Goal: Task Accomplishment & Management: Use online tool/utility

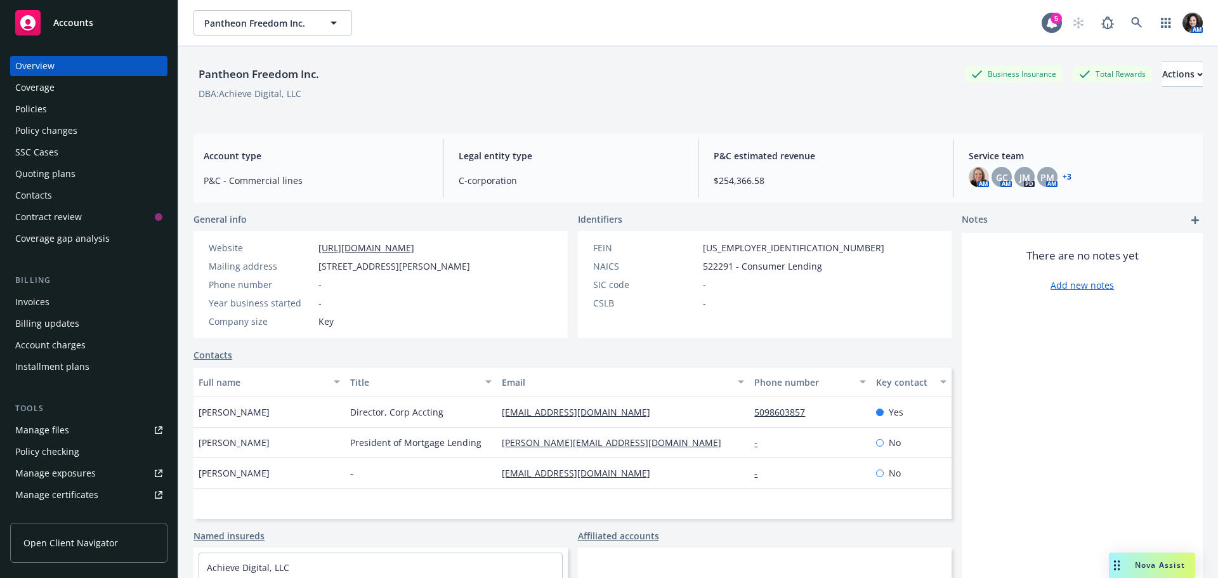
click at [251, 36] on div "Pantheon Freedom Inc. Pantheon Freedom Inc. 5 AM" at bounding box center [698, 23] width 1040 height 46
click at [258, 19] on span "Pantheon Freedom Inc." at bounding box center [259, 22] width 110 height 13
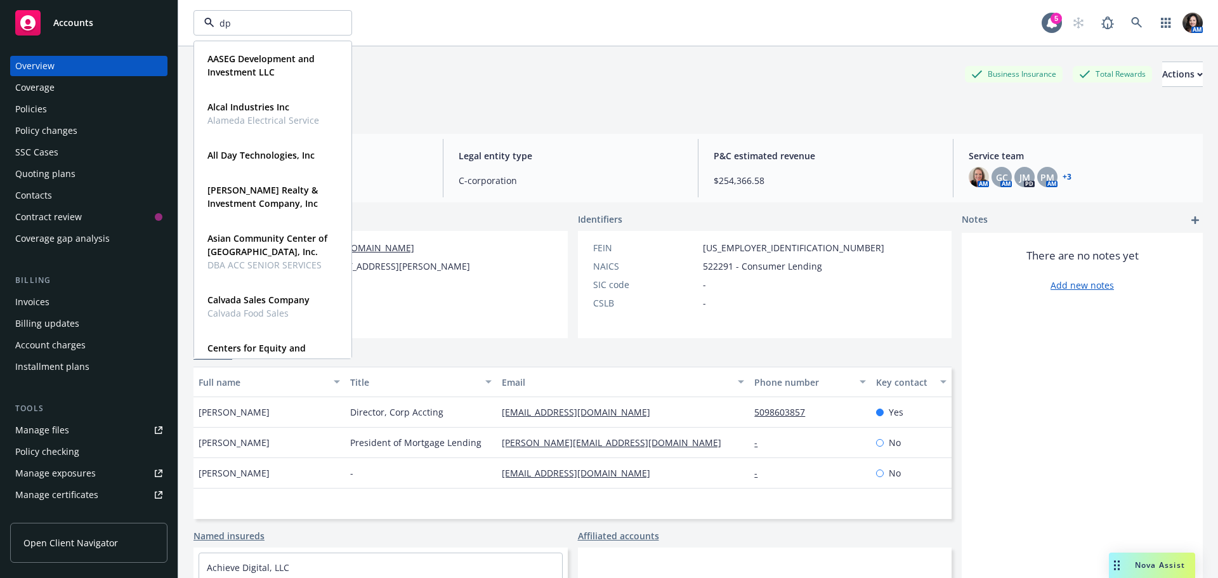
type input "dpn"
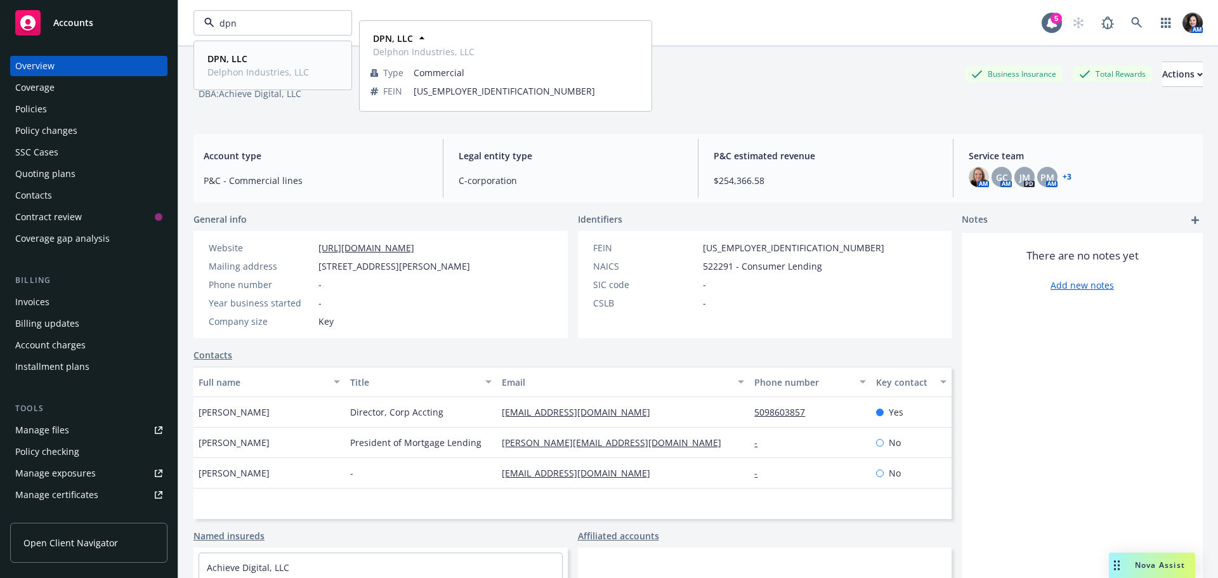
click at [232, 63] on strong "DPN, LLC" at bounding box center [227, 59] width 40 height 12
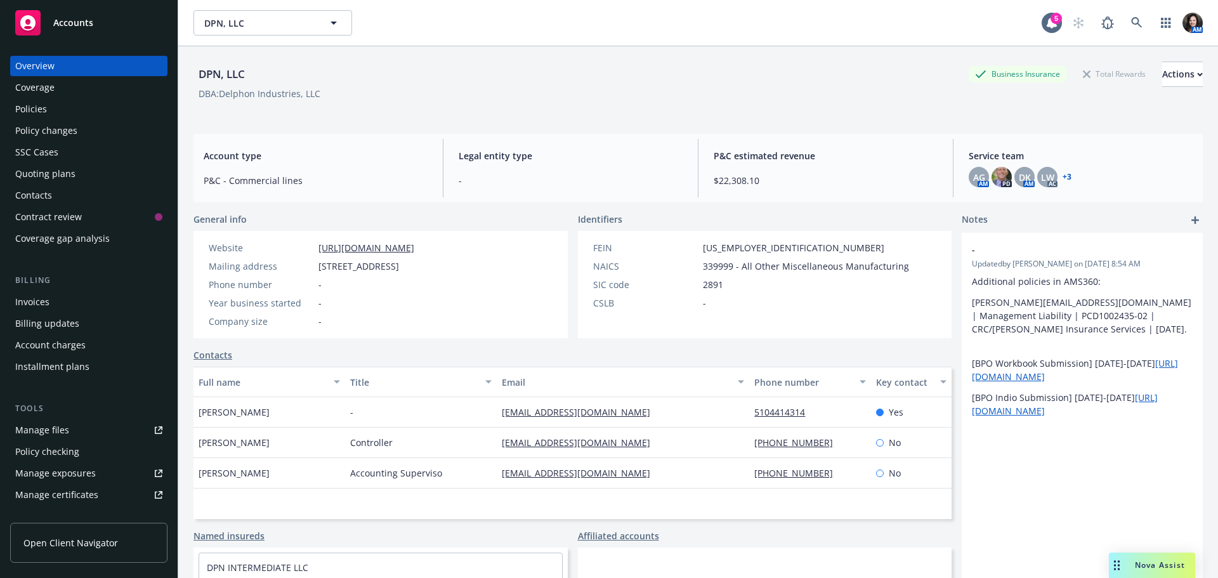
click at [44, 108] on div "Policies" at bounding box center [31, 109] width 32 height 20
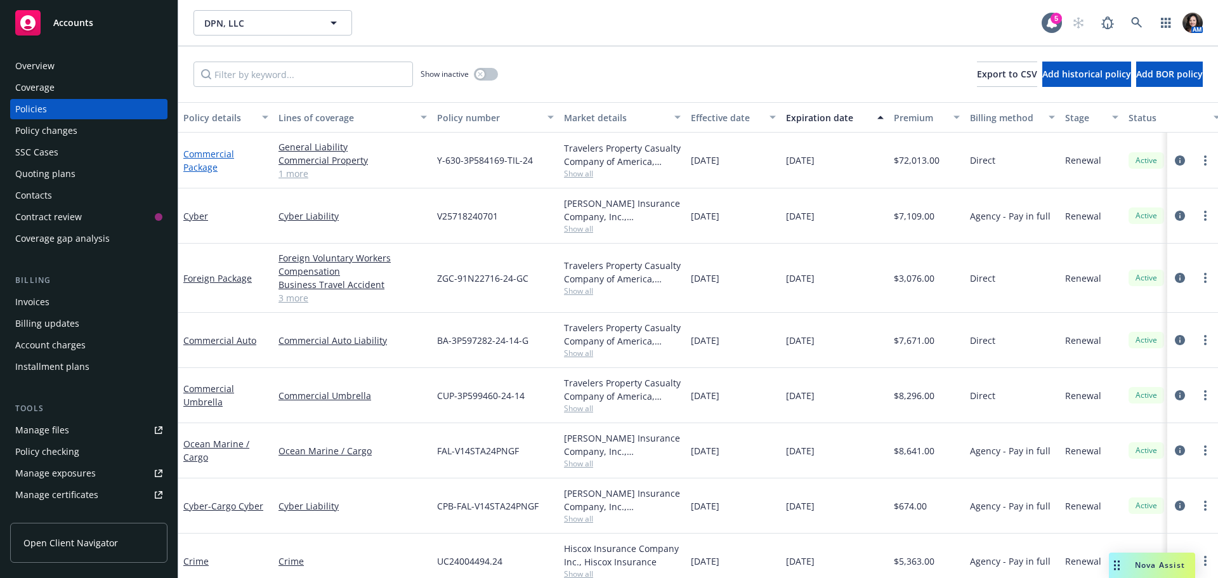
click at [199, 153] on link "Commercial Package" at bounding box center [208, 160] width 51 height 25
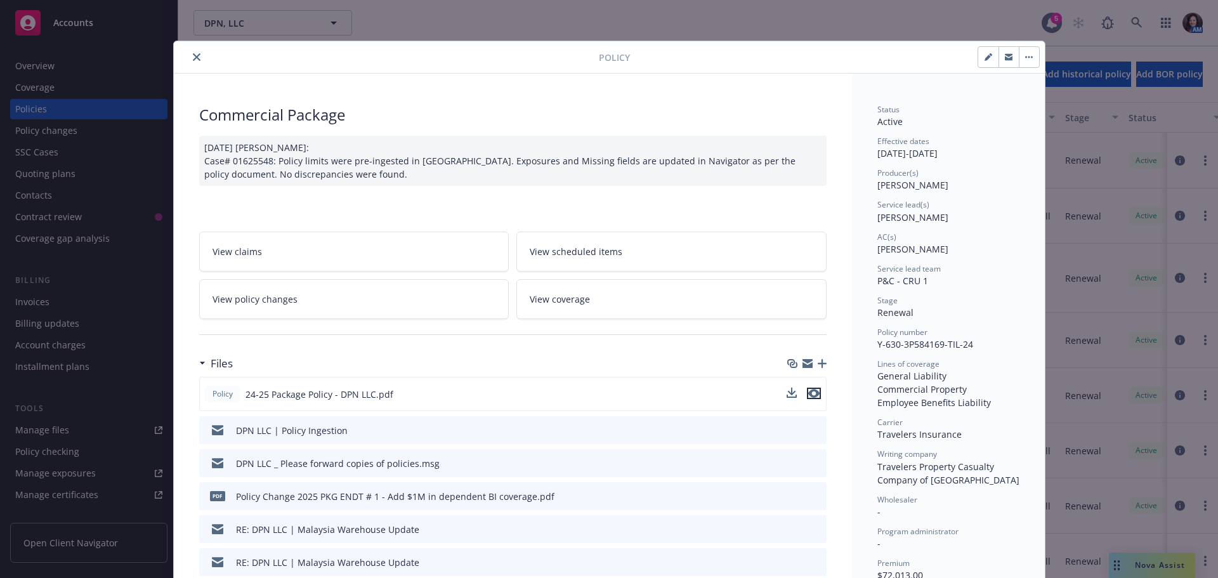
click at [808, 396] on icon "preview file" at bounding box center [813, 393] width 11 height 9
click at [809, 530] on icon "preview file" at bounding box center [814, 528] width 11 height 9
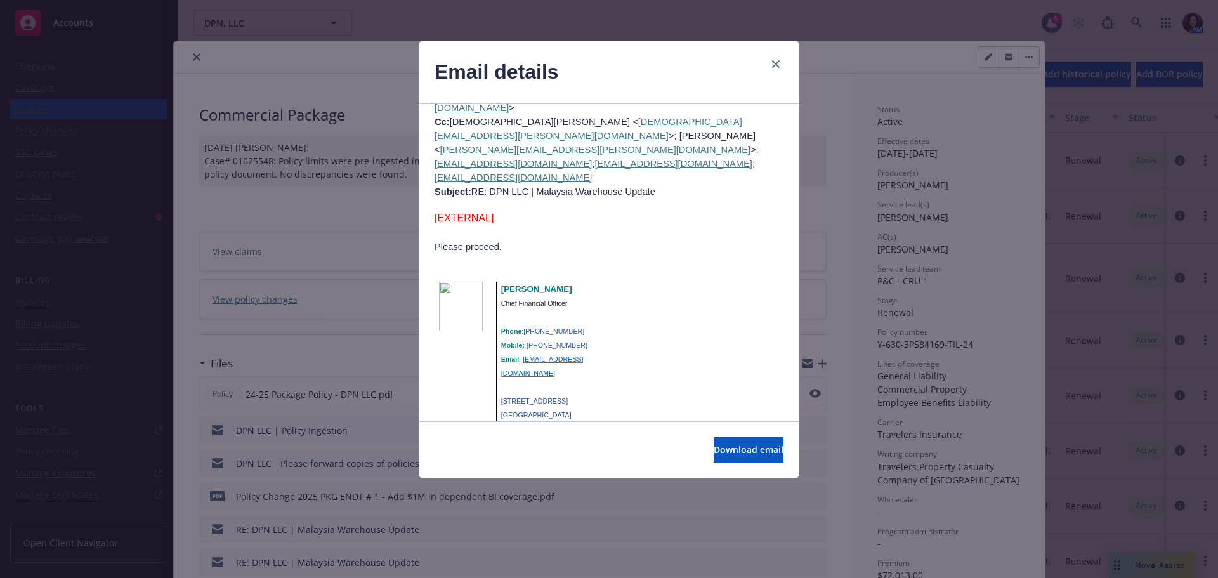
scroll to position [1078, 0]
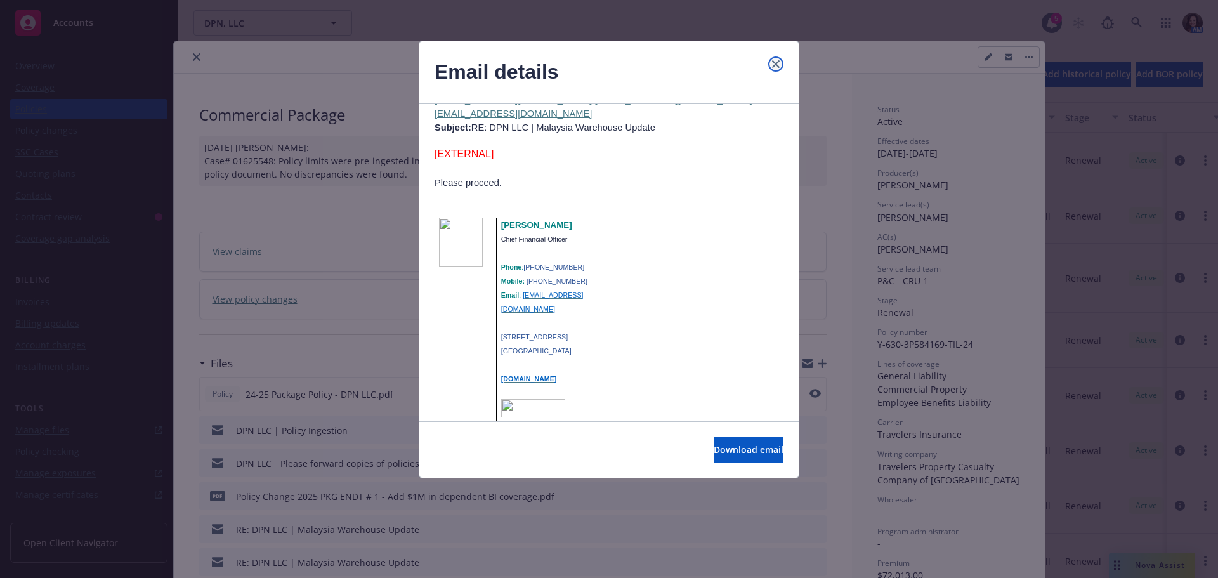
click at [779, 60] on link "close" at bounding box center [775, 63] width 15 height 15
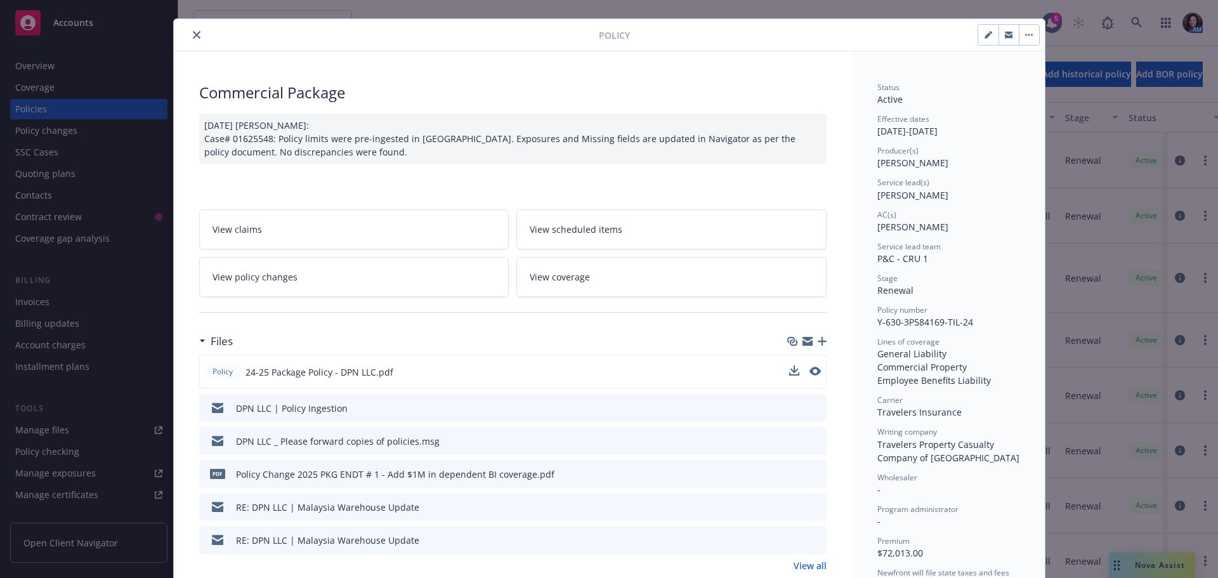
scroll to position [0, 0]
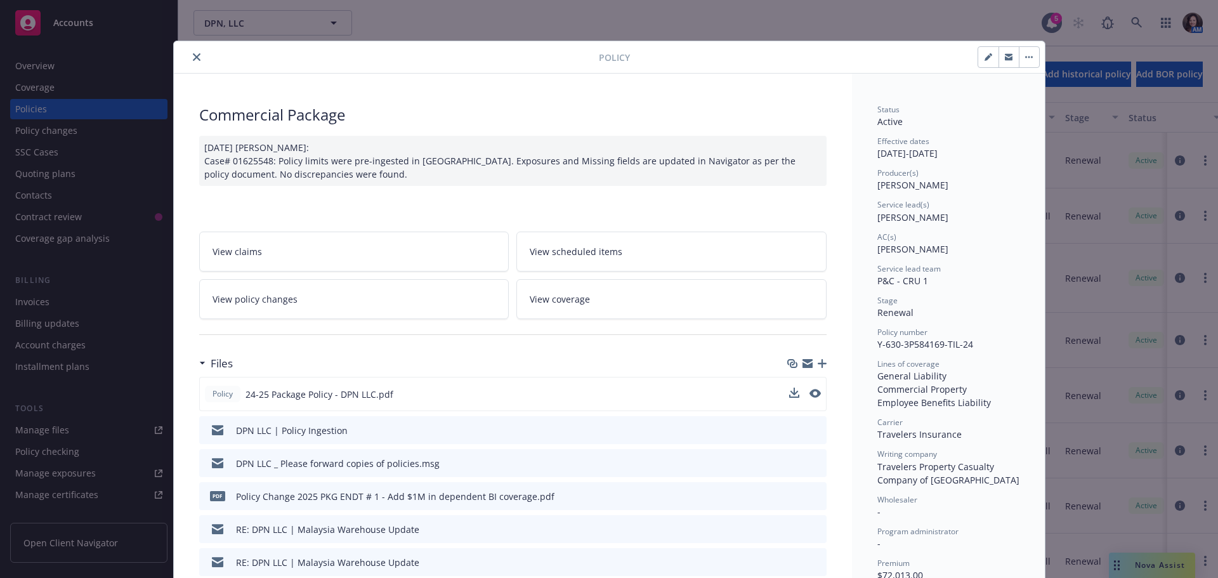
click at [256, 301] on span "View policy changes" at bounding box center [255, 298] width 85 height 13
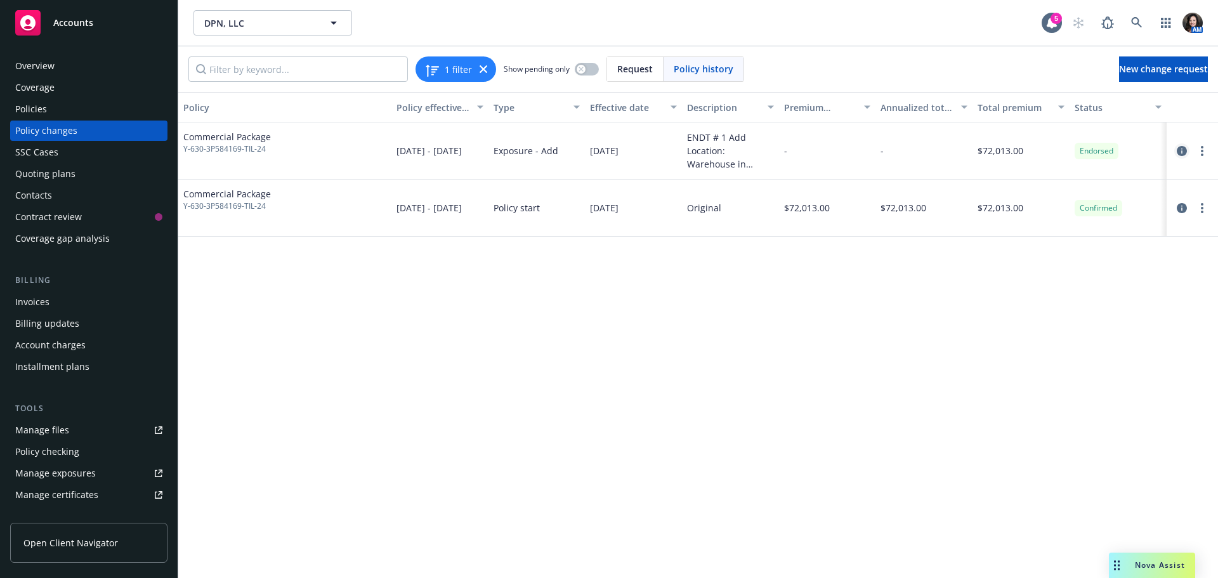
click at [1180, 150] on icon "circleInformation" at bounding box center [1182, 151] width 10 height 10
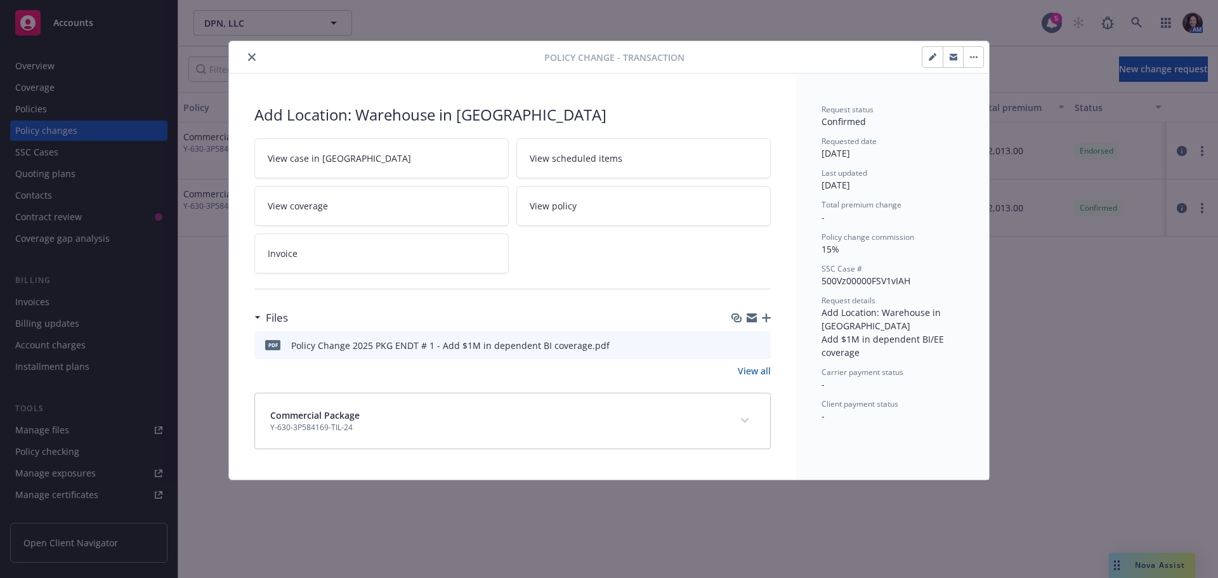
click at [762, 374] on link "View all" at bounding box center [754, 370] width 33 height 13
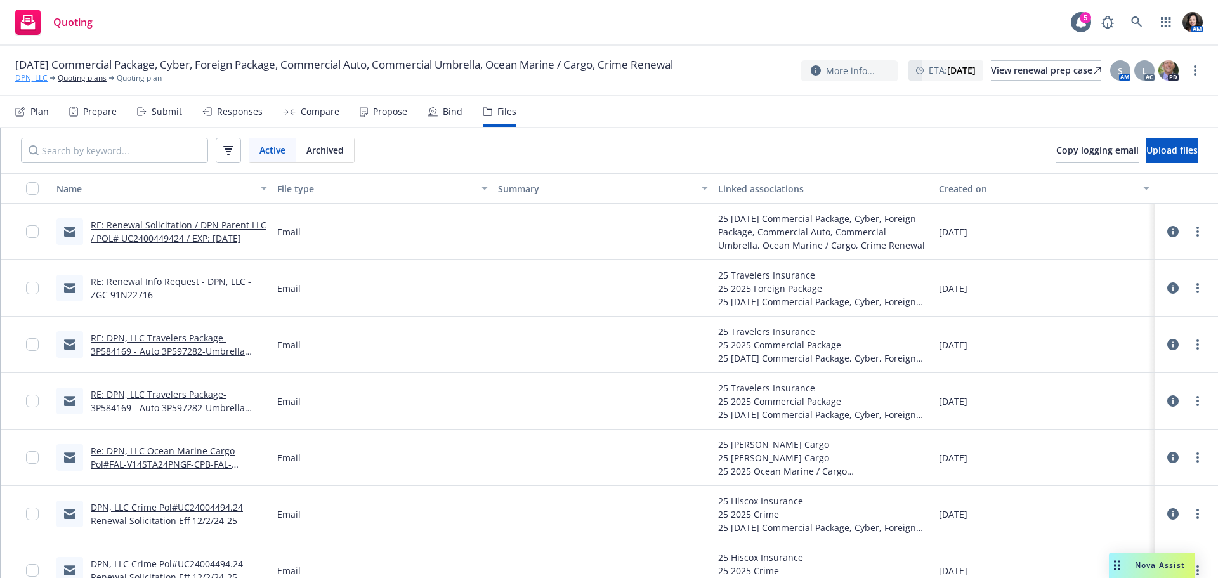
click at [24, 73] on link "DPN, LLC" at bounding box center [31, 77] width 32 height 11
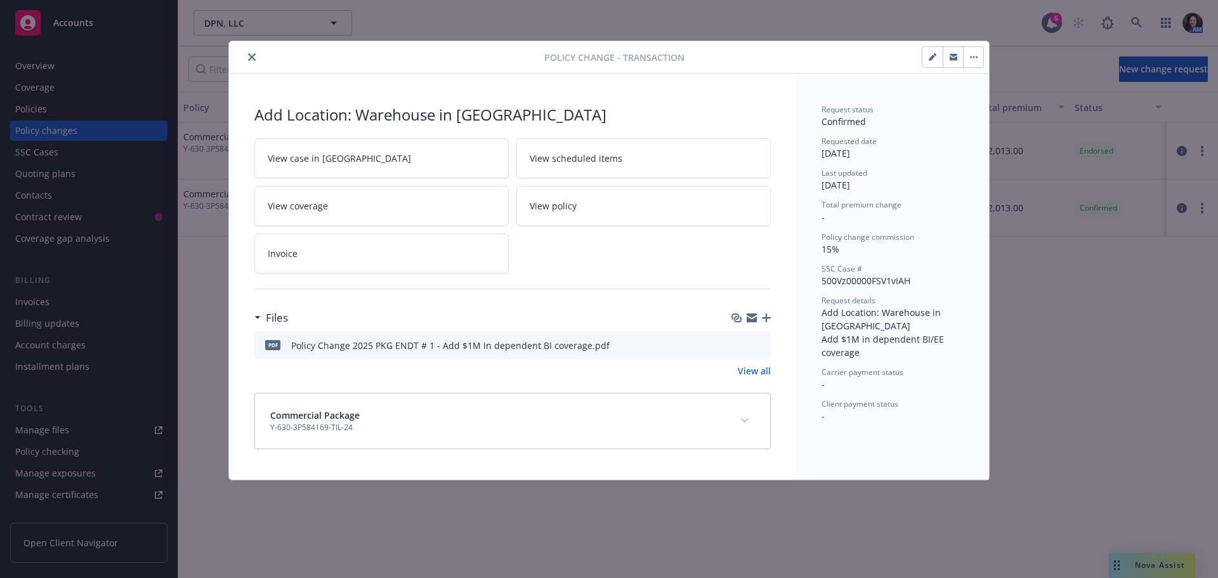
click at [254, 53] on button "close" at bounding box center [251, 56] width 15 height 15
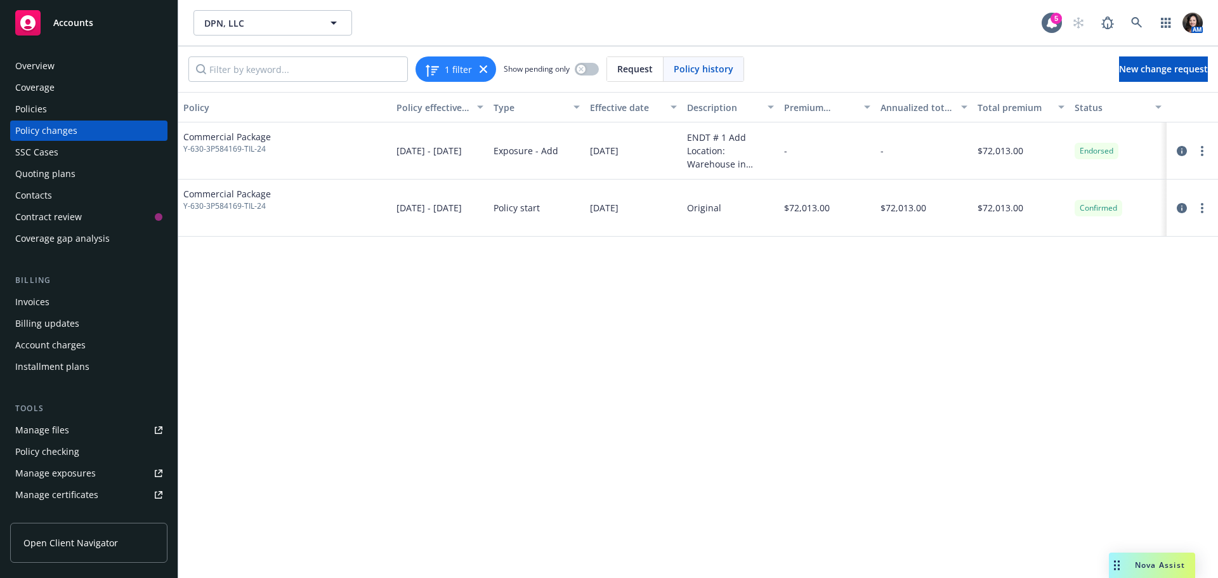
click at [81, 108] on div "Policies" at bounding box center [88, 109] width 147 height 20
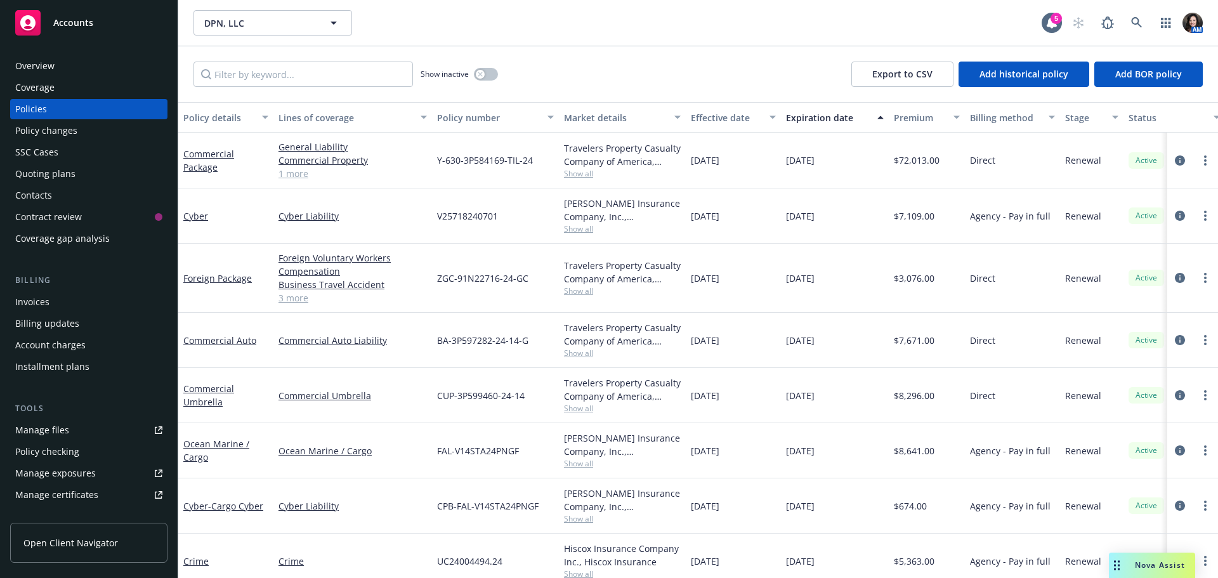
click at [230, 285] on div "Foreign Package" at bounding box center [225, 278] width 95 height 69
click at [228, 277] on link "Foreign Package" at bounding box center [217, 278] width 69 height 12
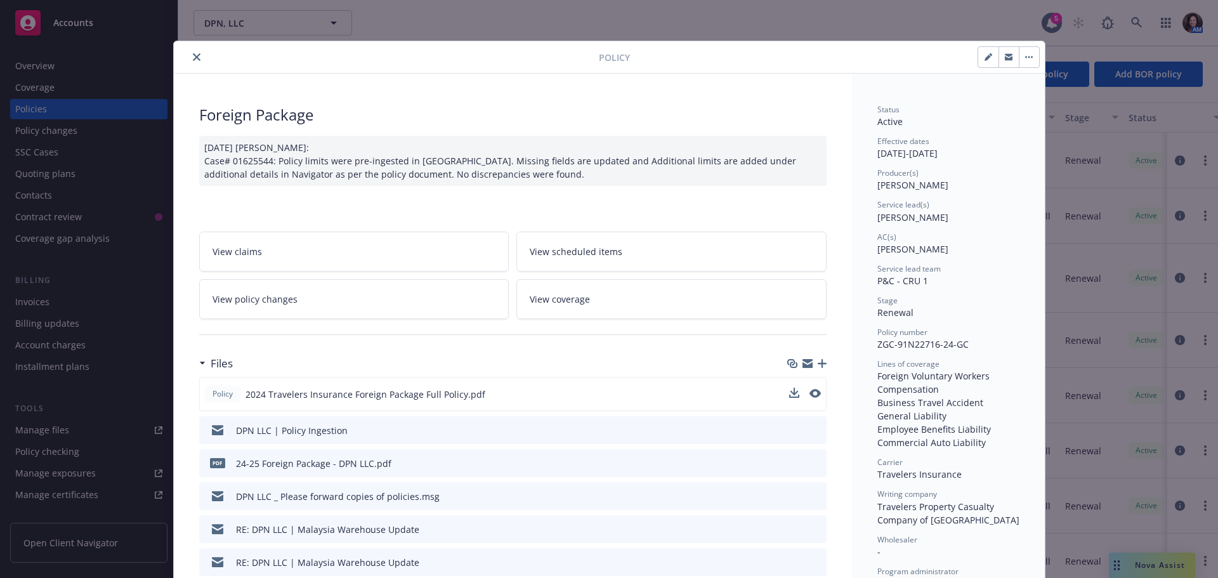
scroll to position [63, 0]
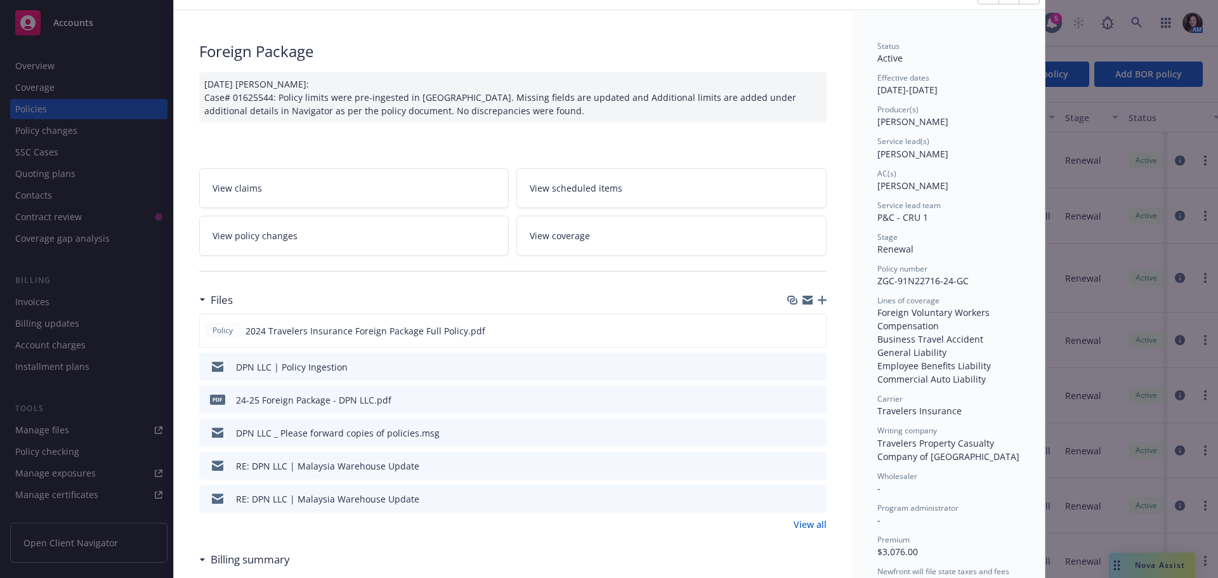
click at [814, 526] on link "View all" at bounding box center [810, 524] width 33 height 13
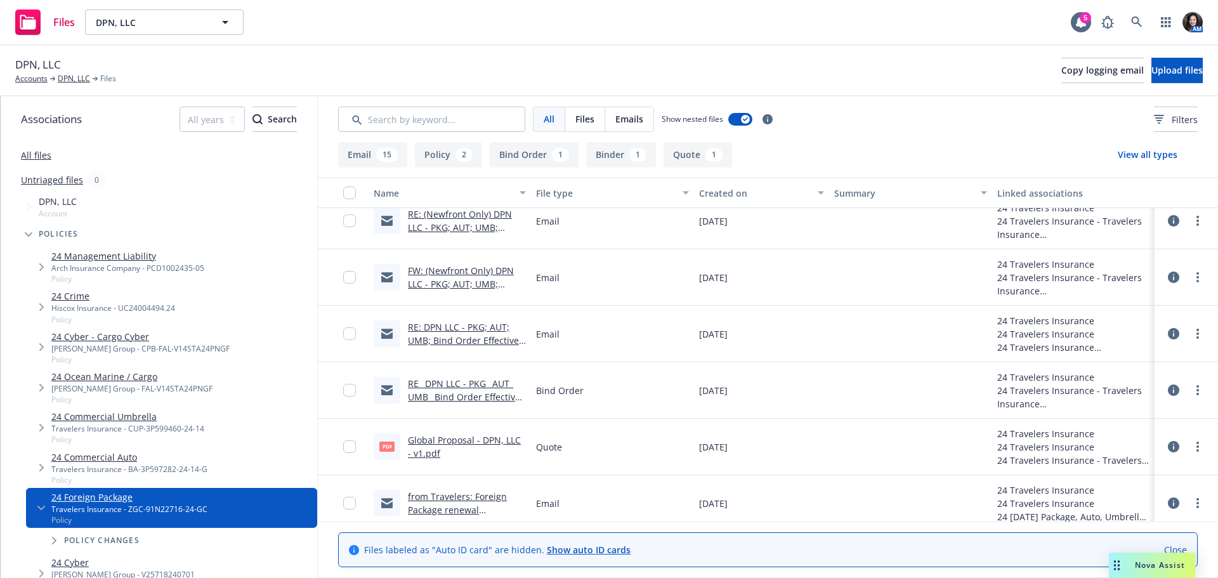
scroll to position [808, 0]
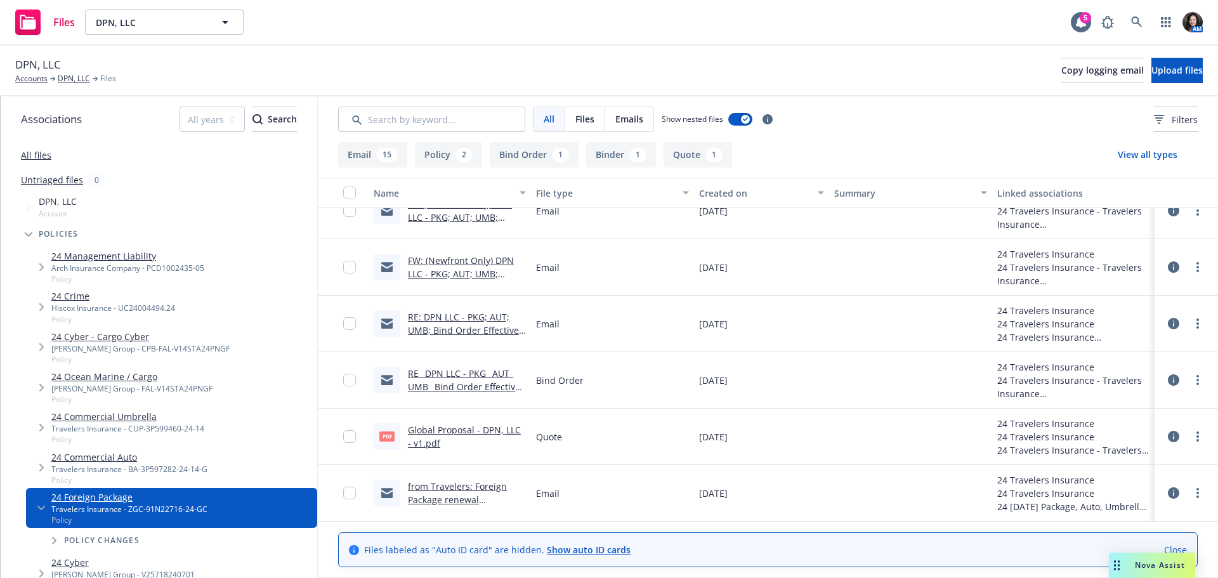
click at [471, 489] on link "from Travelers: Foreign Package renewal quote.msg" at bounding box center [457, 499] width 99 height 39
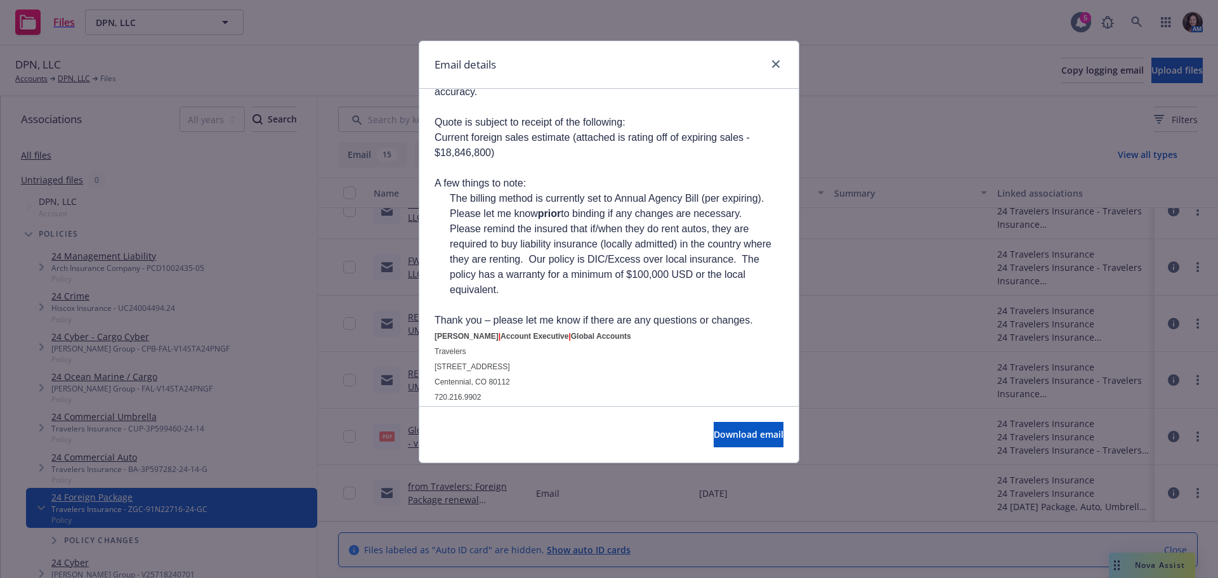
scroll to position [190, 0]
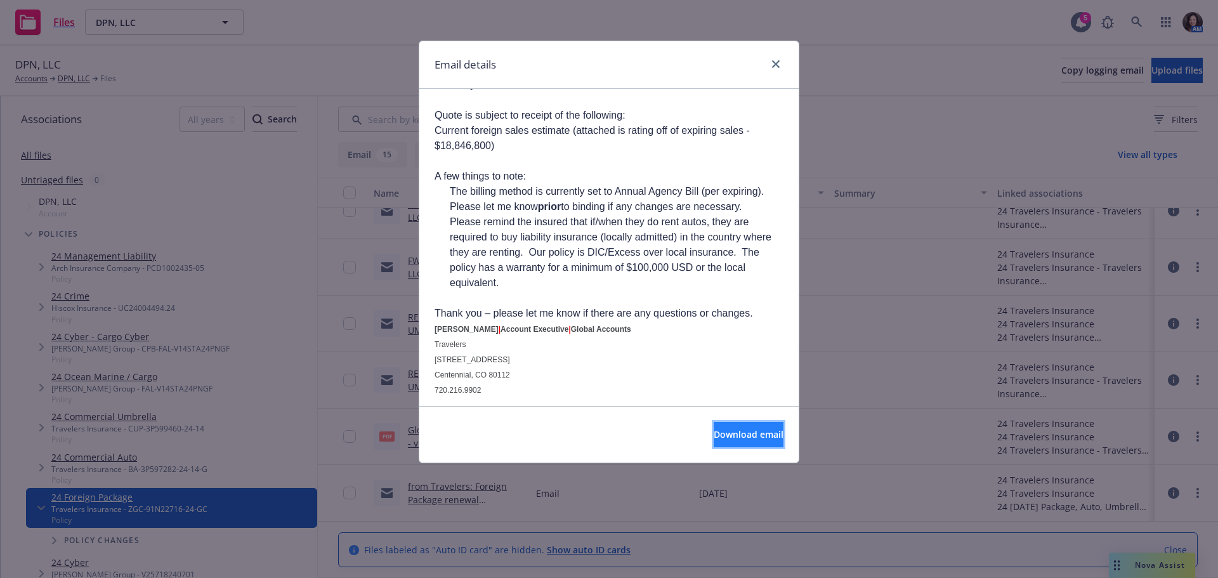
click at [759, 436] on span "Download email" at bounding box center [749, 434] width 70 height 12
click at [764, 62] on div at bounding box center [773, 64] width 20 height 16
click at [769, 65] on link "close" at bounding box center [775, 63] width 15 height 15
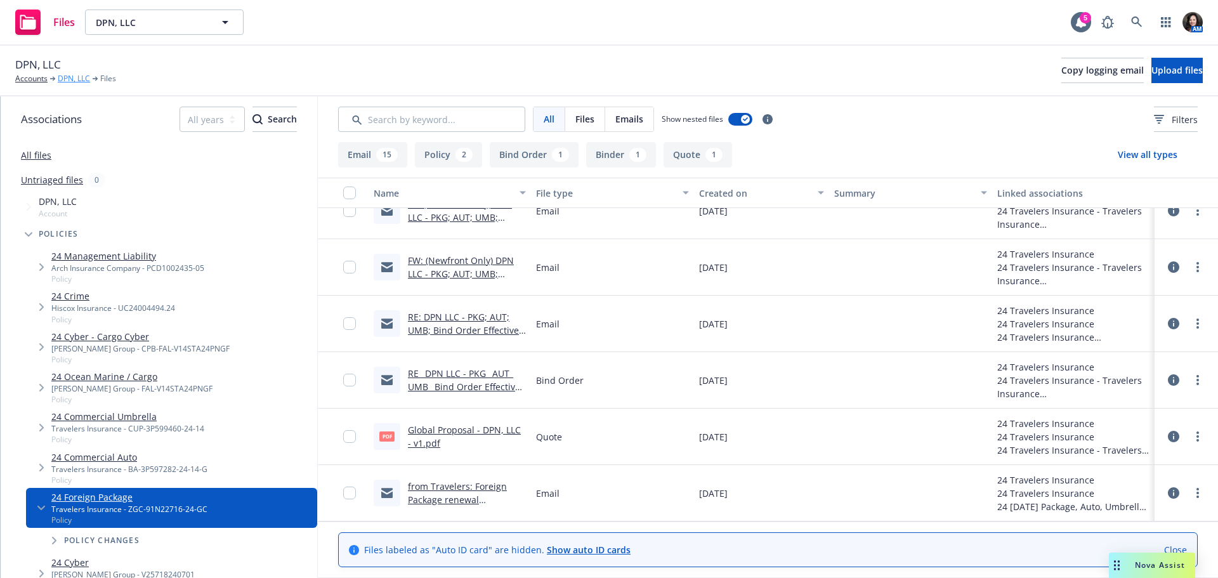
click at [75, 75] on link "DPN, LLC" at bounding box center [74, 78] width 32 height 11
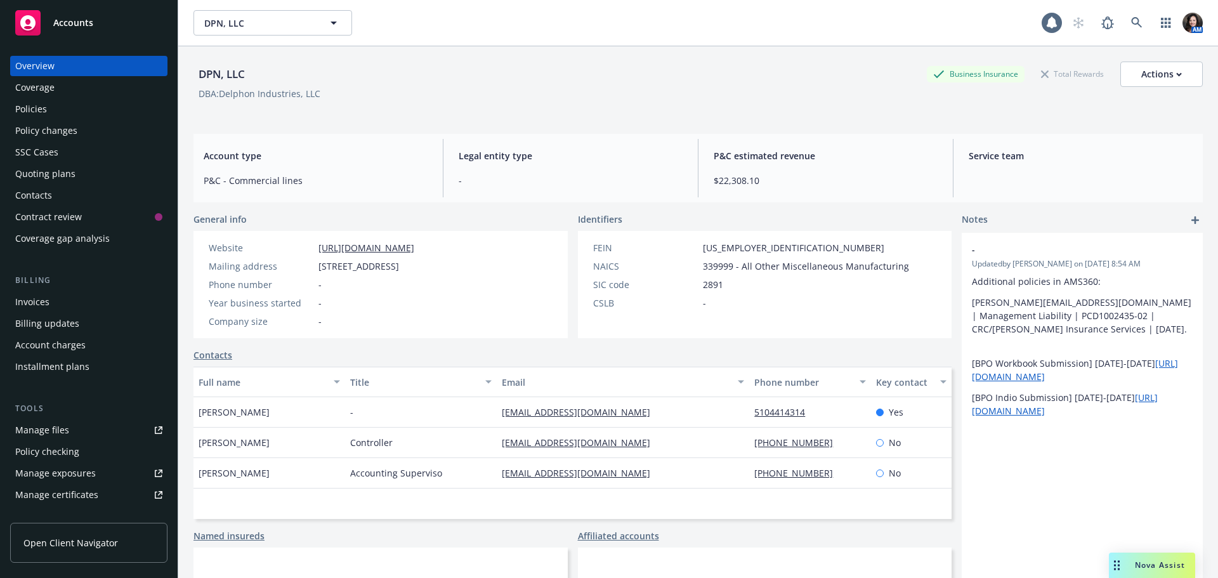
click at [58, 108] on div "Policies" at bounding box center [88, 109] width 147 height 20
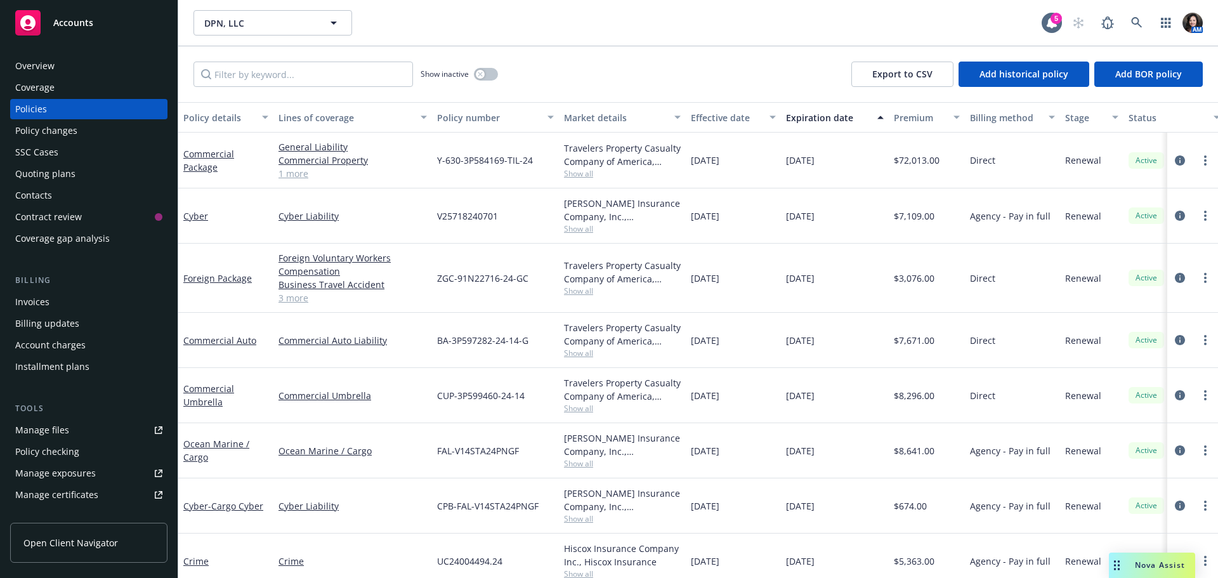
click at [55, 169] on div "Quoting plans" at bounding box center [45, 174] width 60 height 20
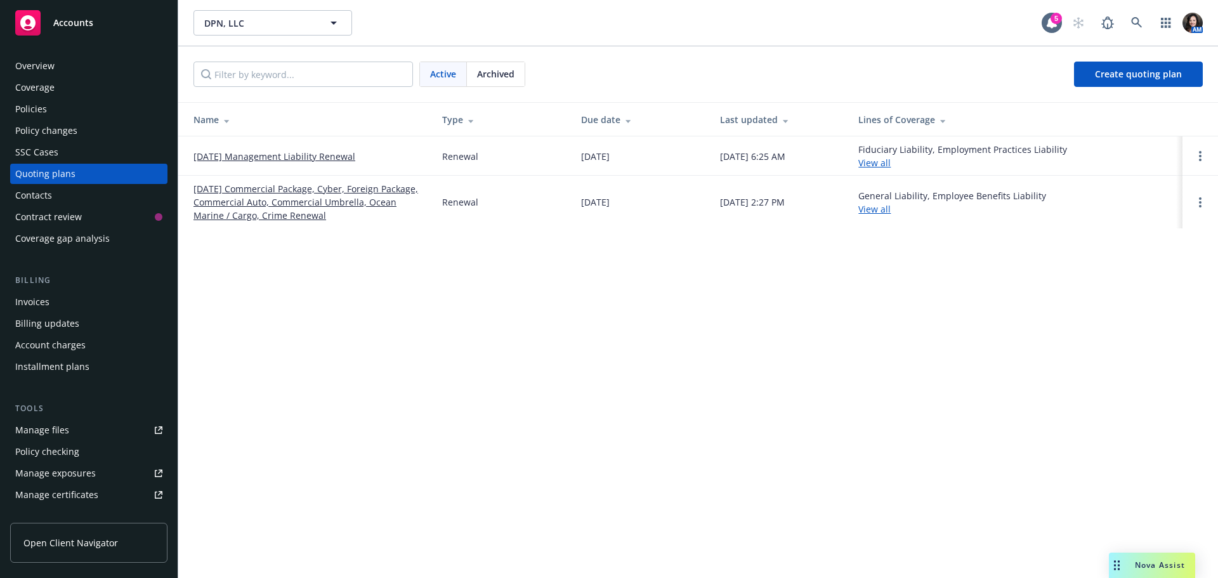
click at [275, 200] on link "[DATE] Commercial Package, Cyber, Foreign Package, Commercial Auto, Commercial …" at bounding box center [307, 202] width 228 height 40
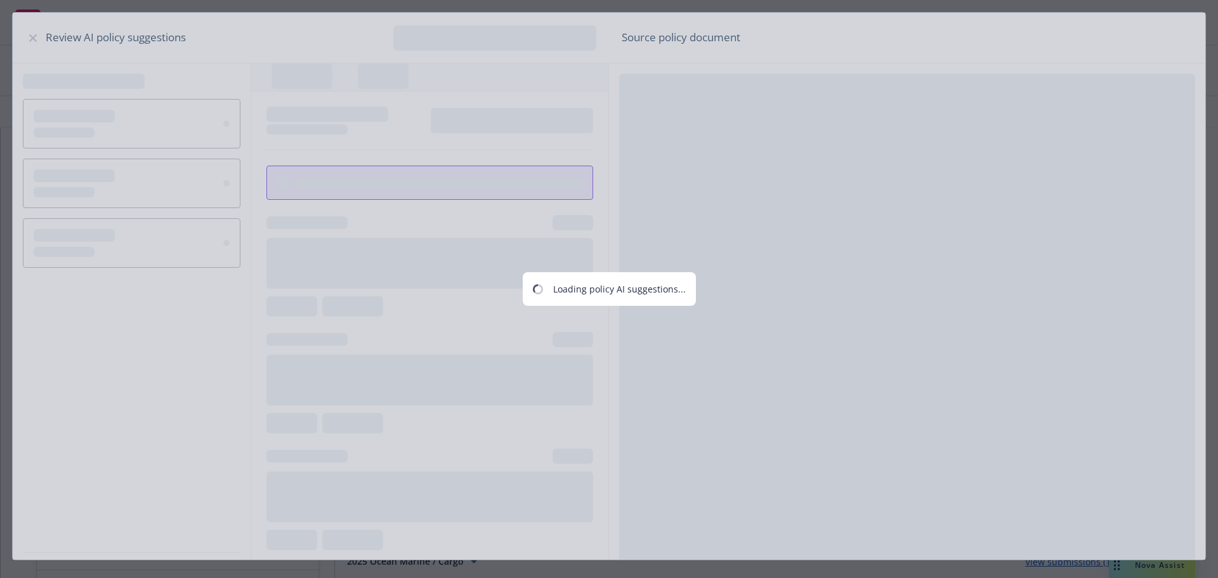
click at [156, 112] on div "Loading policy AI suggestions..." at bounding box center [609, 289] width 1218 height 578
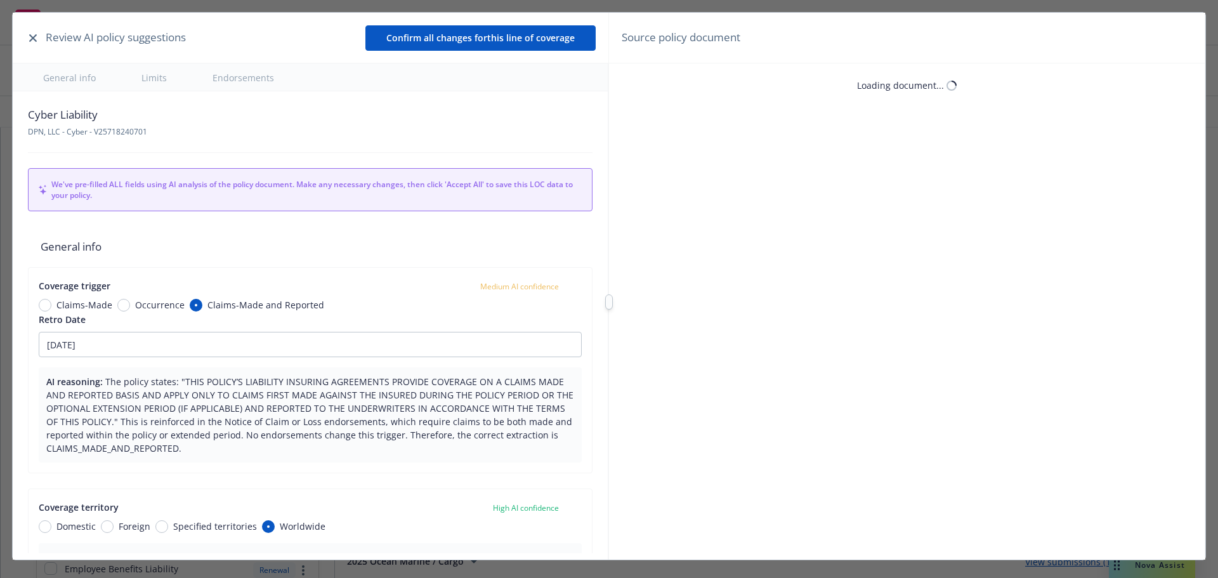
type textarea "x"
click at [25, 38] on button "button" at bounding box center [32, 37] width 15 height 15
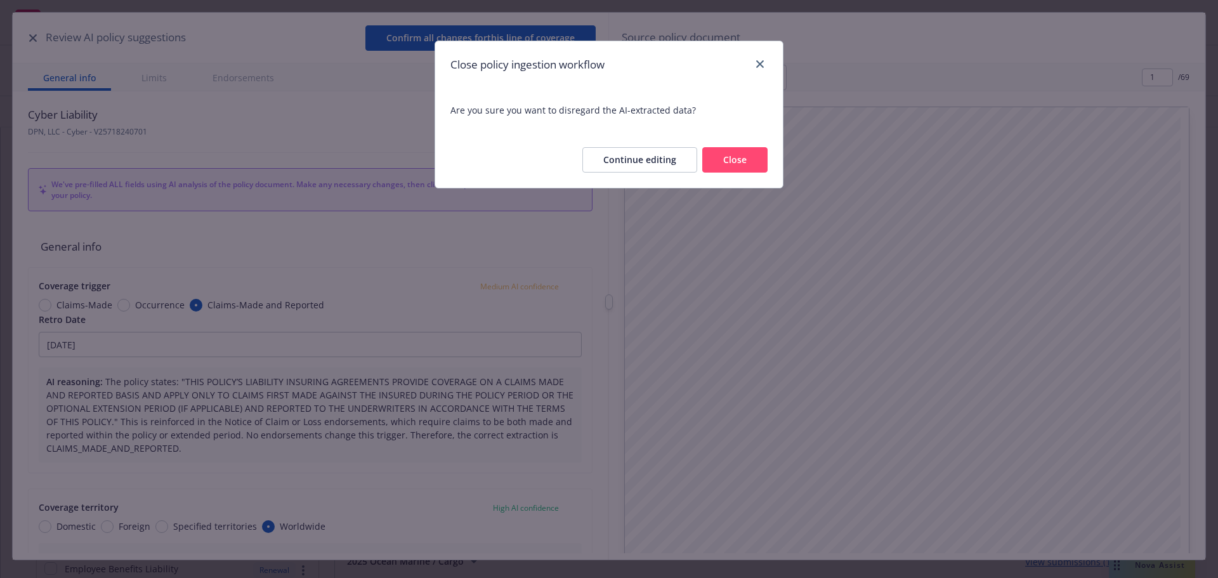
click at [746, 157] on button "Close" at bounding box center [734, 159] width 65 height 25
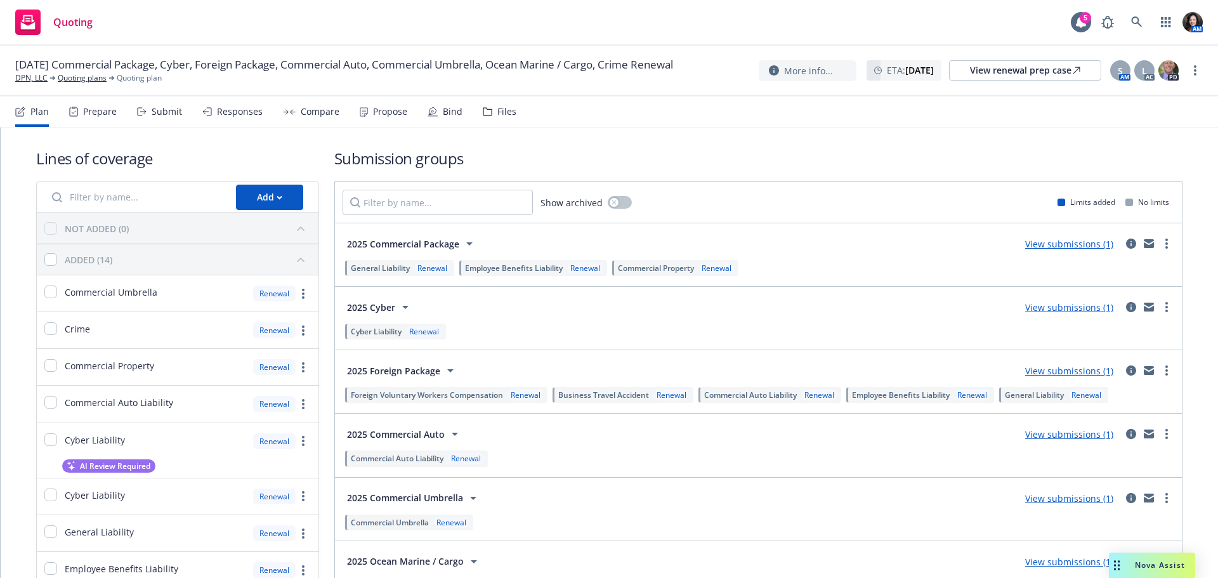
click at [148, 112] on div "Submit" at bounding box center [159, 111] width 45 height 30
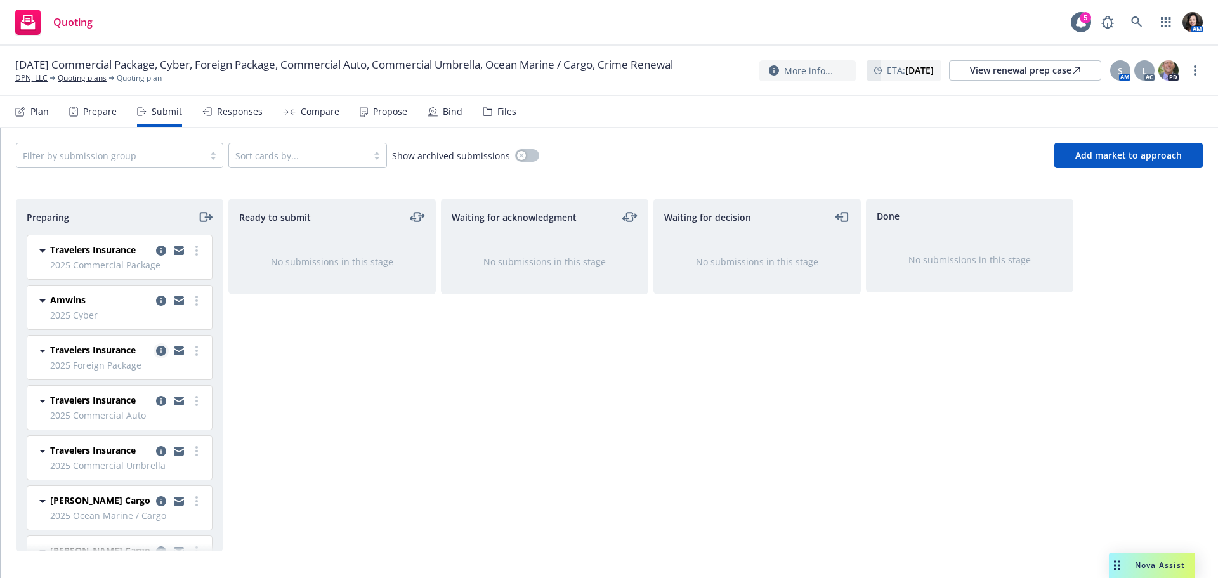
click at [156, 353] on icon "copy logging email" at bounding box center [161, 351] width 10 height 10
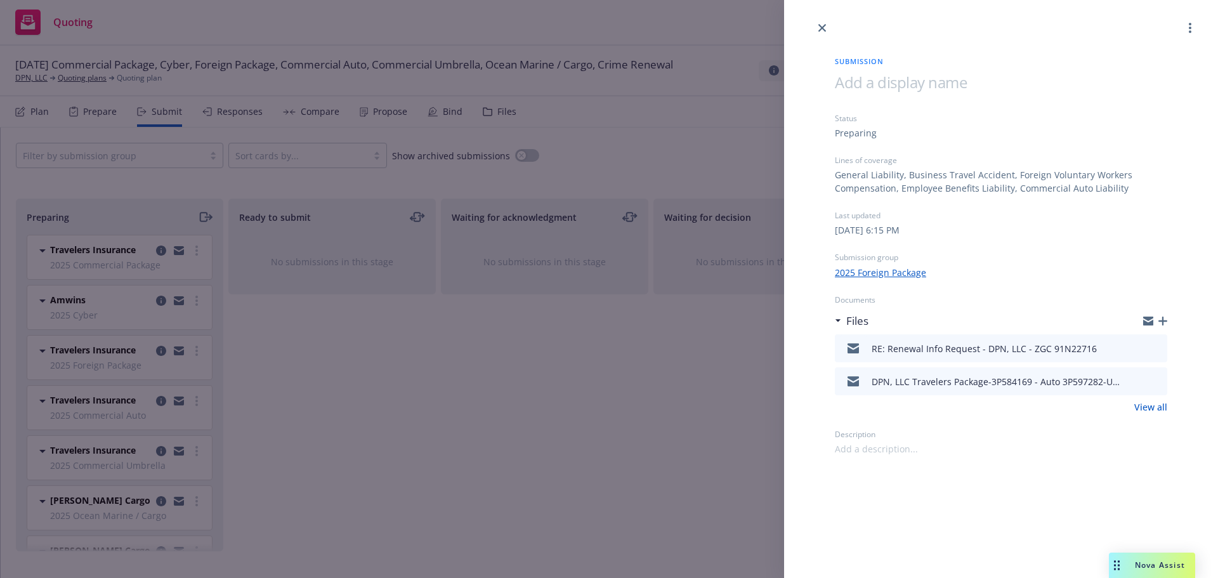
click at [1153, 408] on link "View all" at bounding box center [1150, 406] width 33 height 13
click at [823, 27] on link "close" at bounding box center [822, 27] width 15 height 15
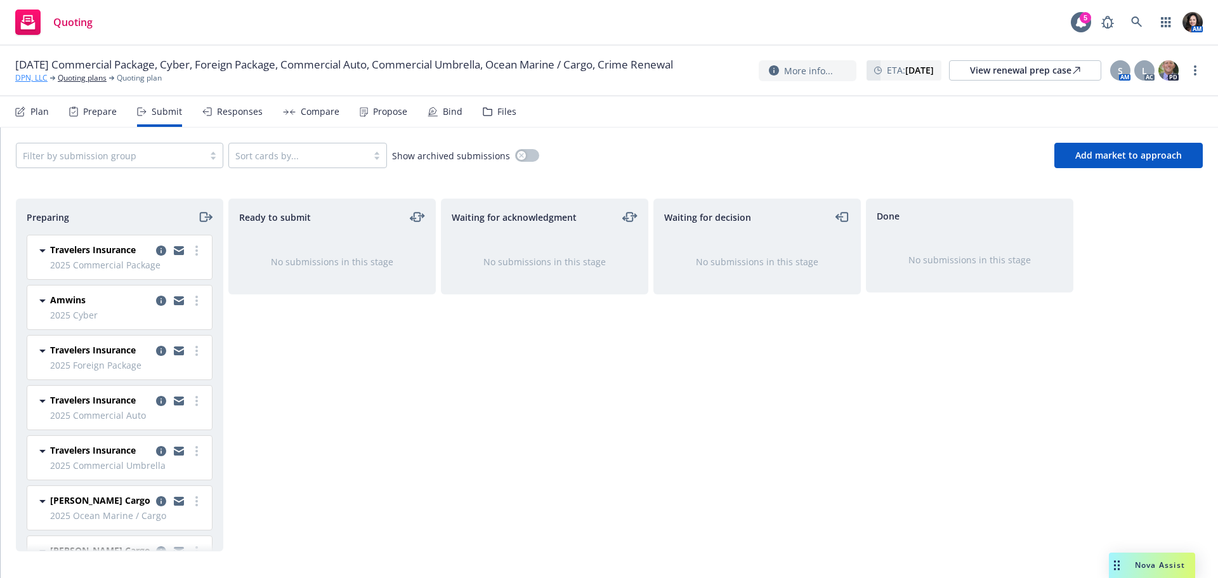
click at [32, 75] on link "DPN, LLC" at bounding box center [31, 77] width 32 height 11
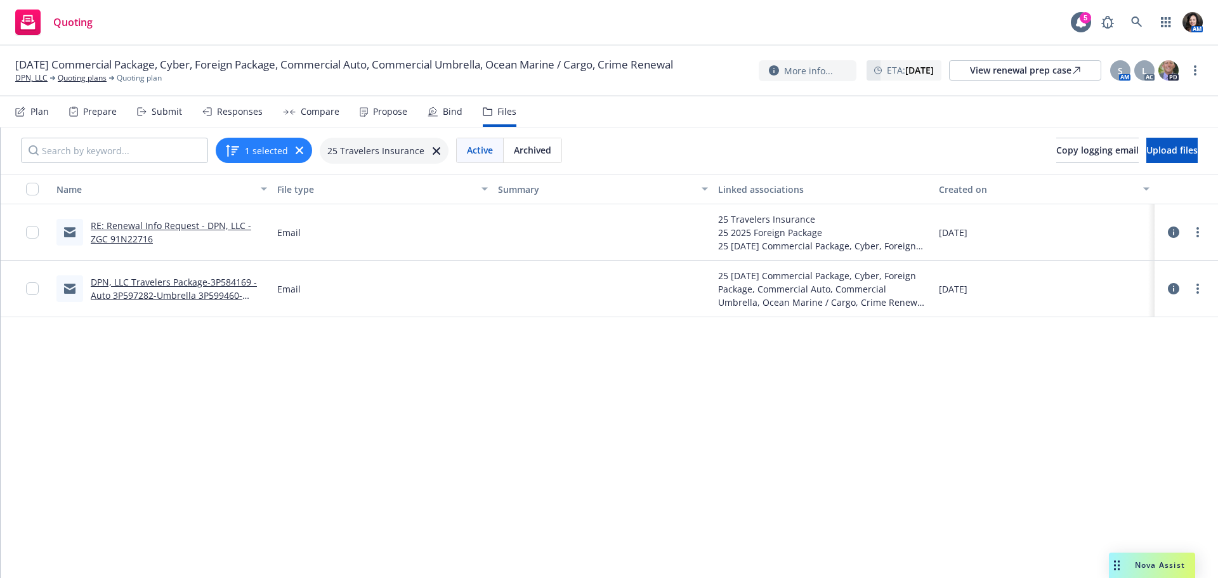
click at [141, 294] on link "DPN, LLC Travelers Package-3P584169 - Auto 3P597282-Umbrella 3P599460-Foreign P…" at bounding box center [174, 302] width 166 height 52
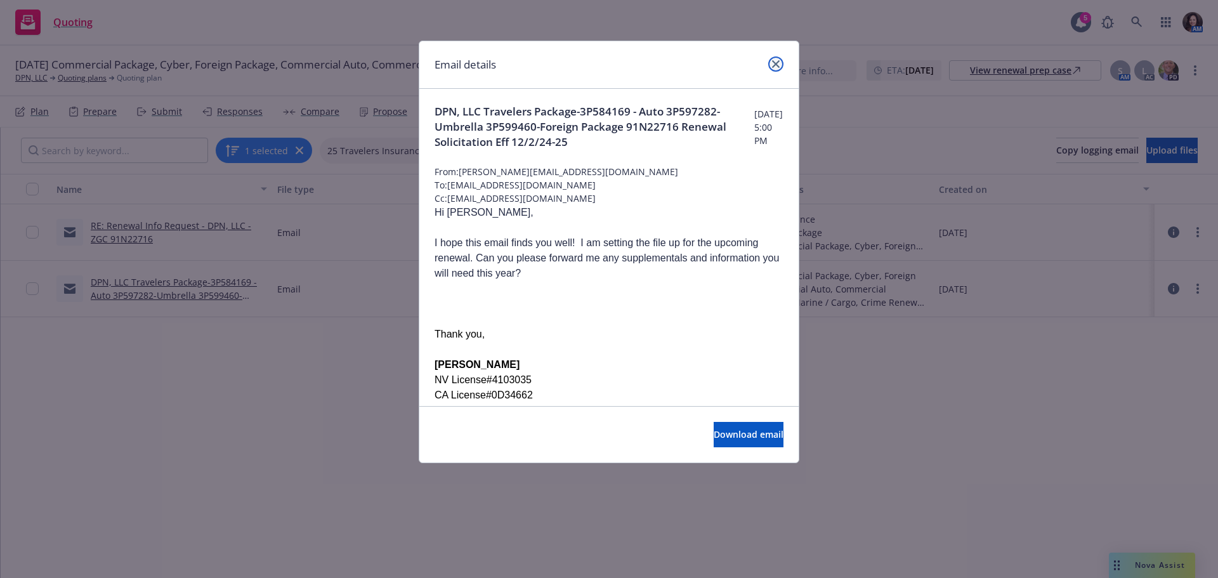
click at [775, 63] on icon "close" at bounding box center [776, 64] width 8 height 8
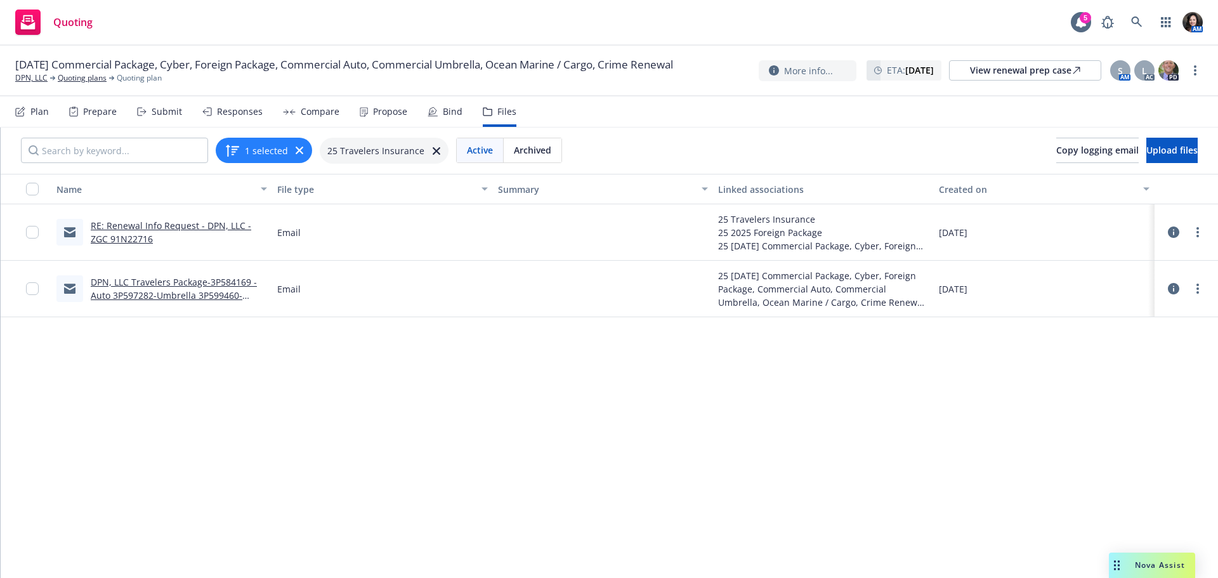
click at [151, 225] on link "RE: Renewal Info Request - DPN, LLC - ZGC 91N22716" at bounding box center [171, 232] width 161 height 25
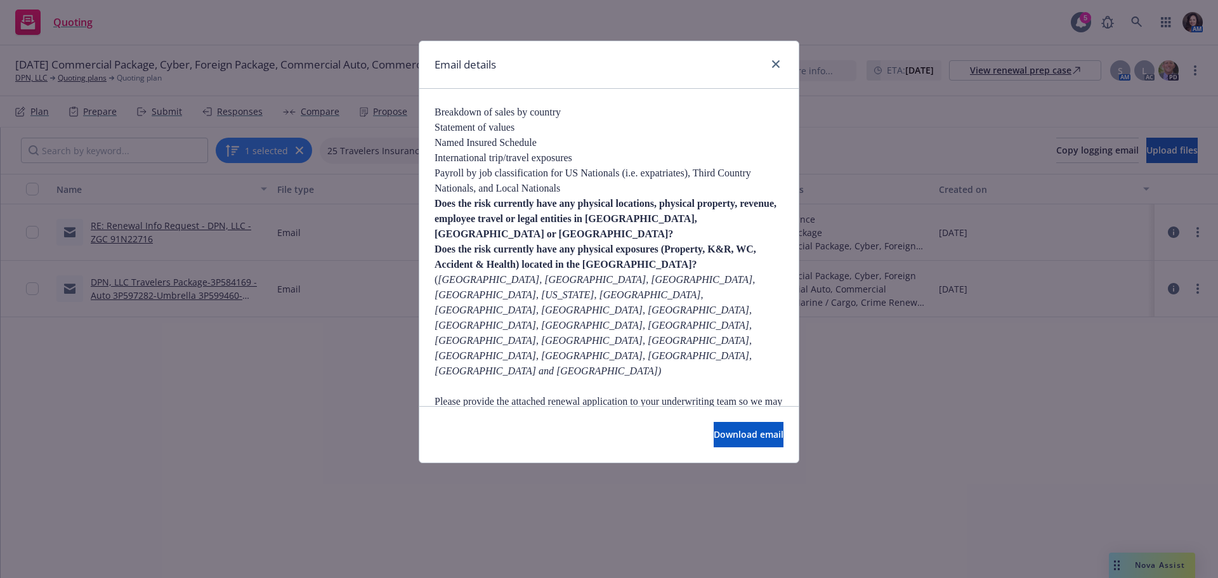
scroll to position [698, 0]
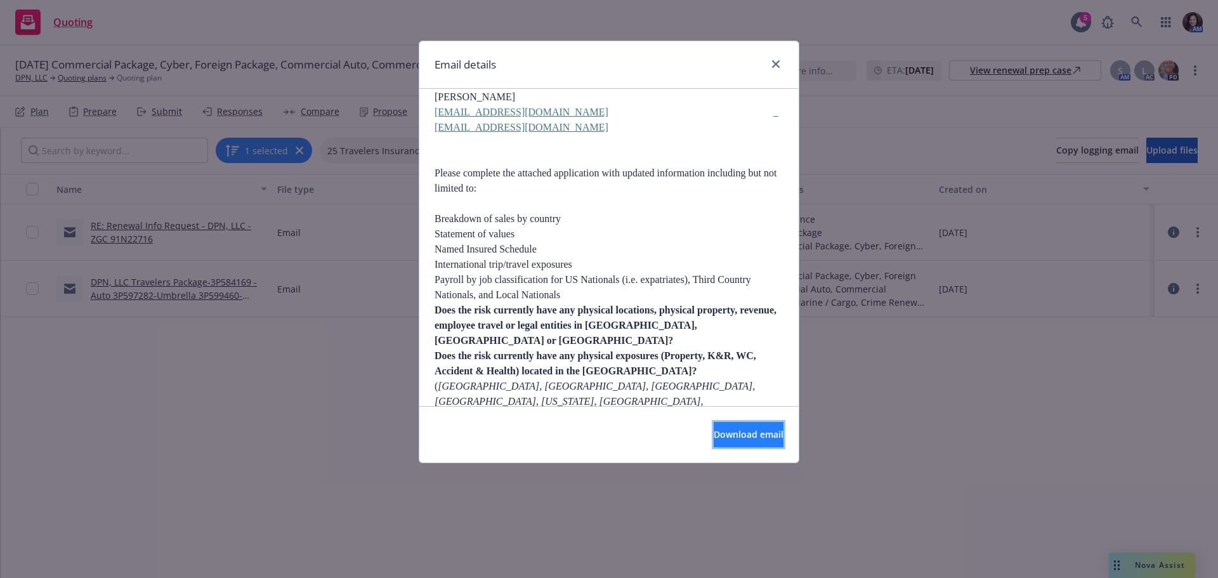
click at [771, 428] on button "Download email" at bounding box center [749, 434] width 70 height 25
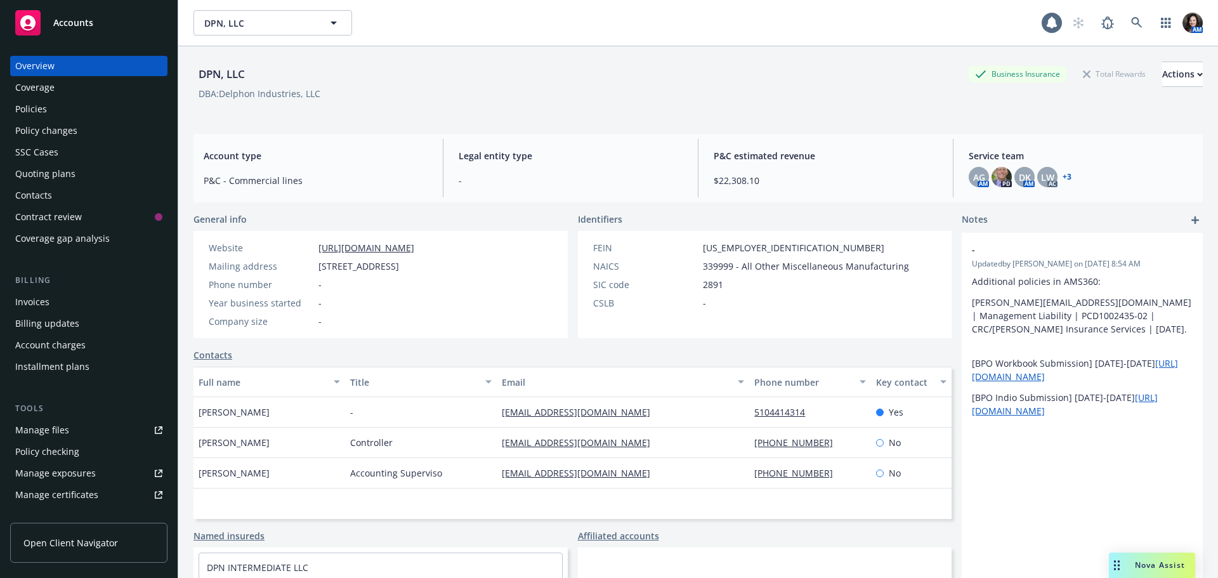
click at [60, 107] on div "Policies" at bounding box center [88, 109] width 147 height 20
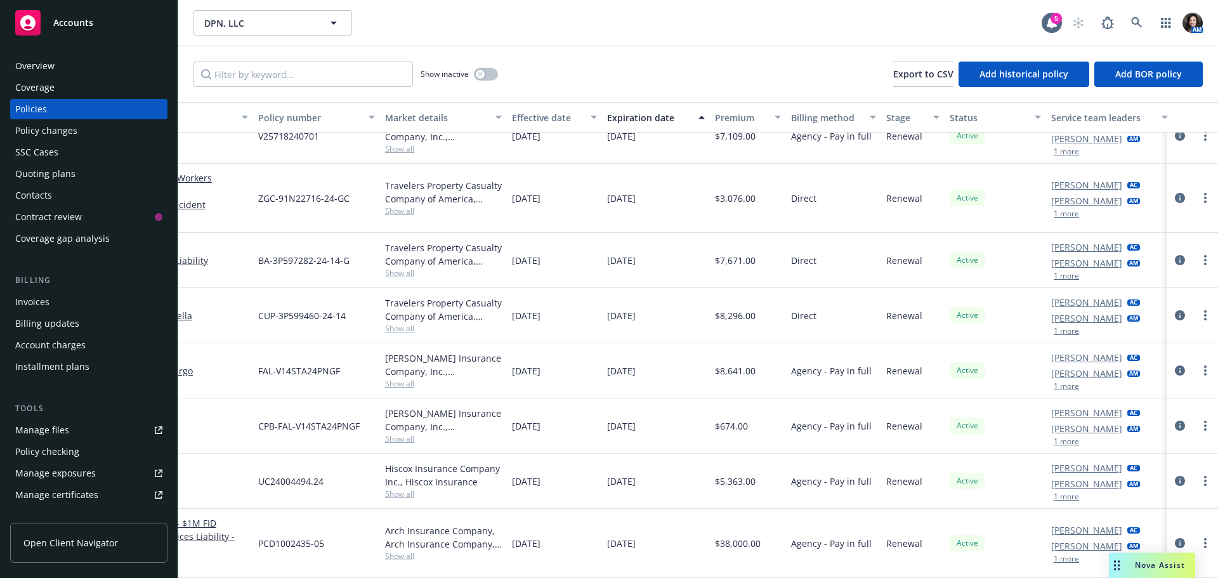
scroll to position [89, 177]
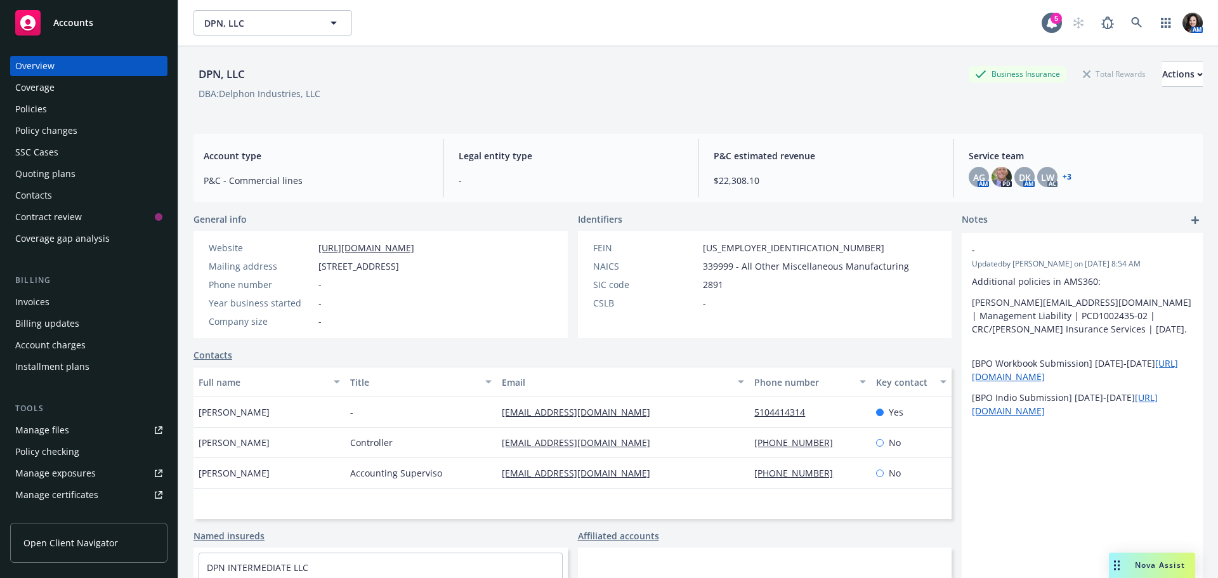
click at [94, 133] on div "Policy changes" at bounding box center [88, 131] width 147 height 20
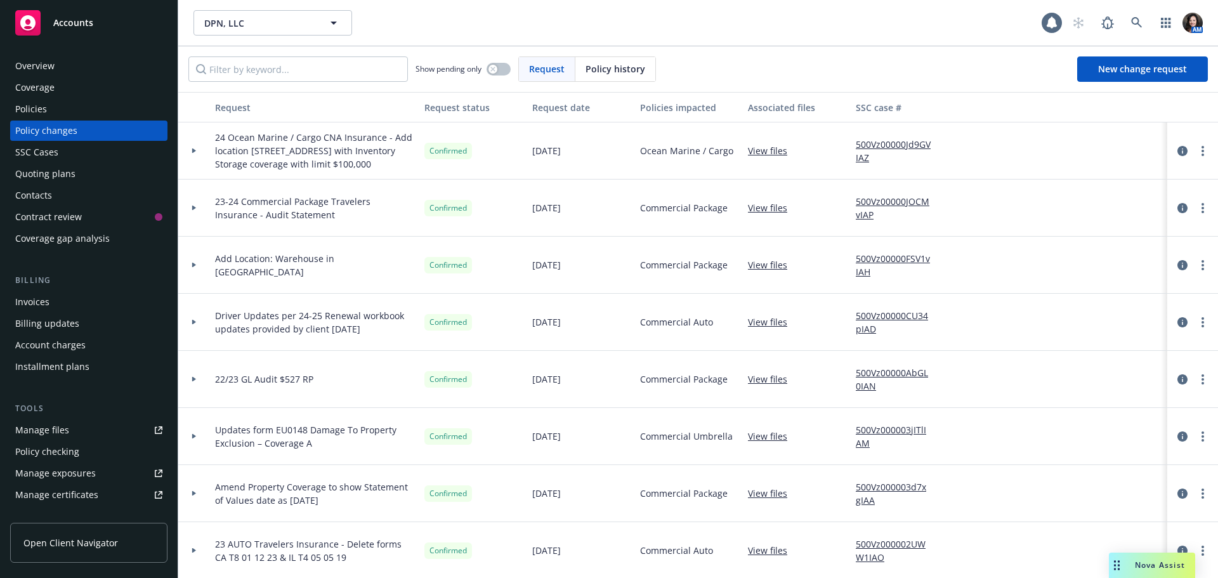
drag, startPoint x: 53, startPoint y: 171, endPoint x: 69, endPoint y: 169, distance: 15.3
click at [53, 171] on div "Quoting plans" at bounding box center [45, 174] width 60 height 20
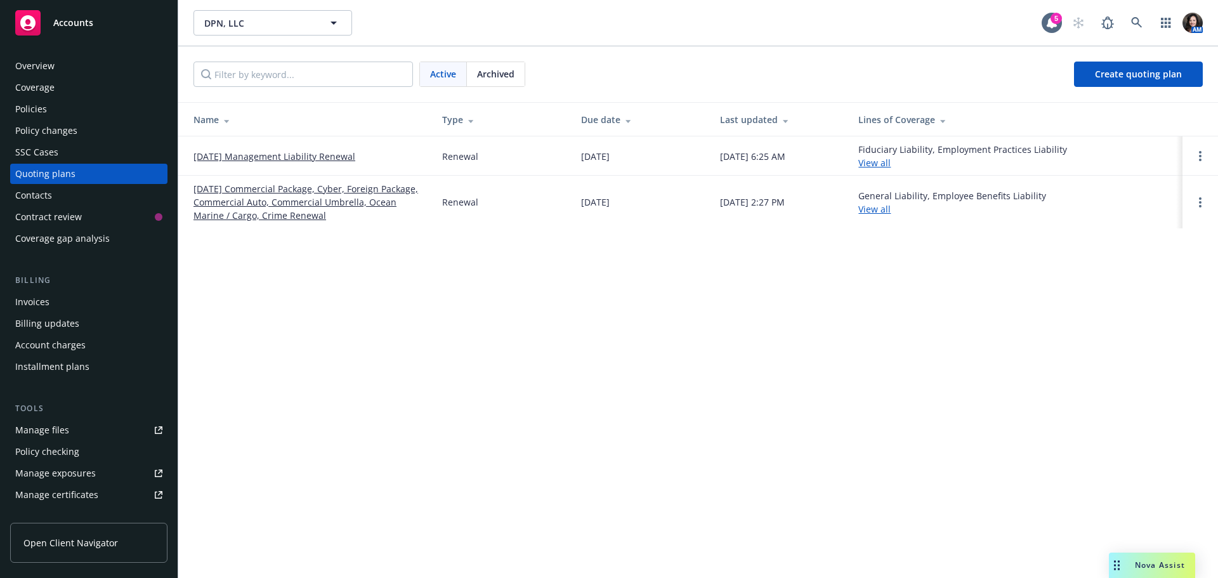
click at [221, 204] on link "[DATE] Commercial Package, Cyber, Foreign Package, Commercial Auto, Commercial …" at bounding box center [307, 202] width 228 height 40
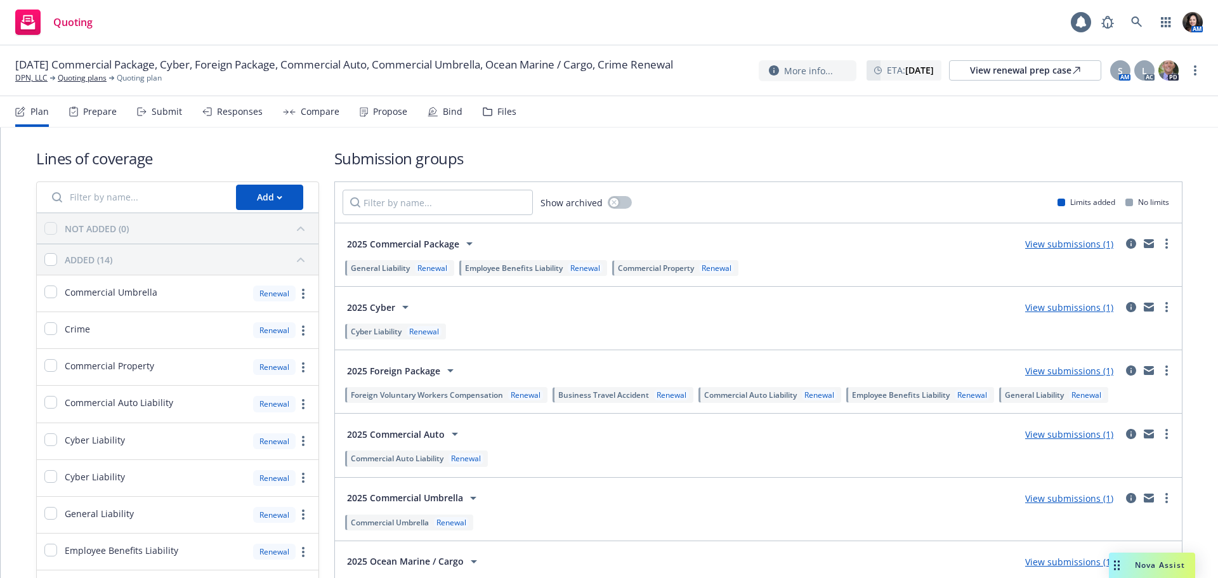
click at [504, 109] on body "Quoting AM [DATE] Commercial Package, Cyber, Foreign Package, Commercial Auto, …" at bounding box center [609, 289] width 1218 height 578
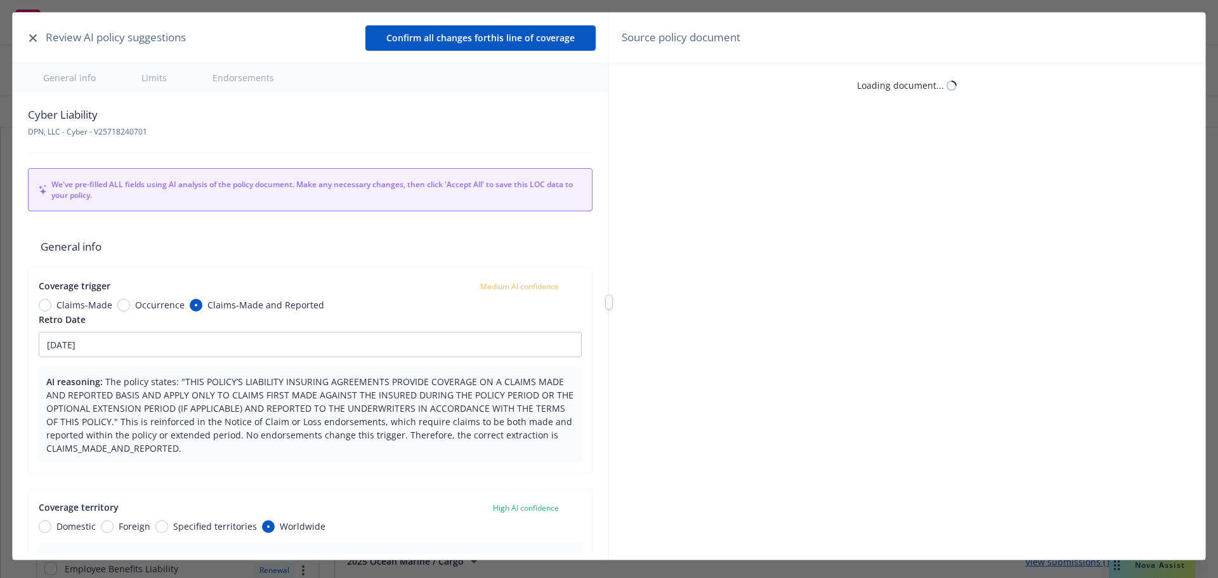
type textarea "x"
click at [32, 36] on icon "button" at bounding box center [33, 38] width 8 height 8
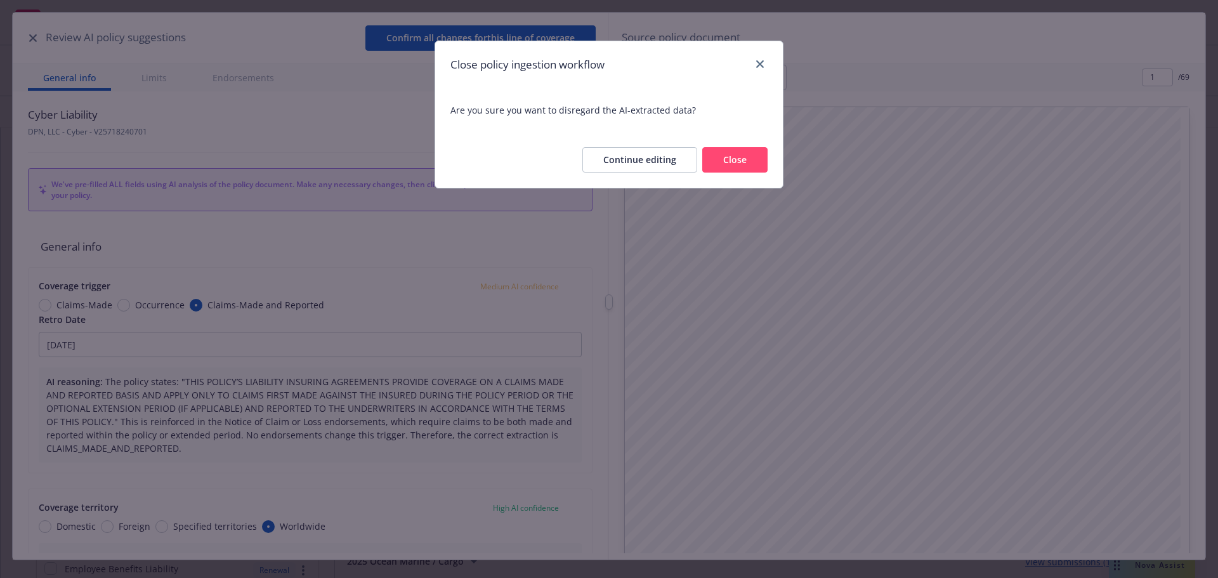
click at [738, 161] on button "Close" at bounding box center [734, 159] width 65 height 25
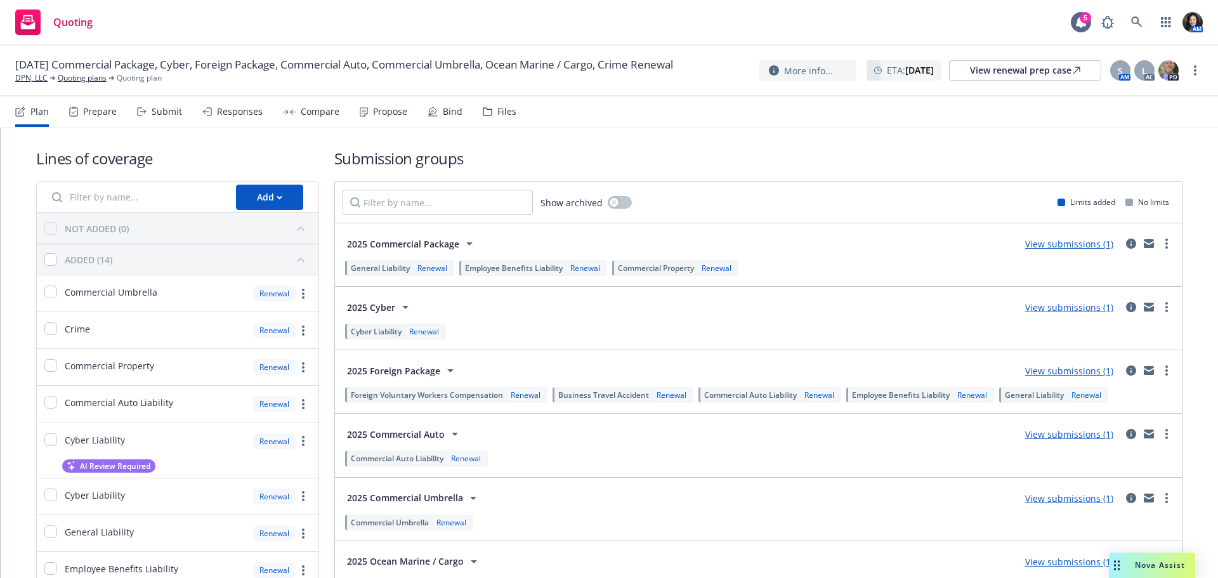
click at [473, 119] on div "Plan Prepare Submit Responses Compare Propose Bind Files" at bounding box center [265, 111] width 501 height 30
click at [497, 114] on div "Files" at bounding box center [506, 112] width 19 height 10
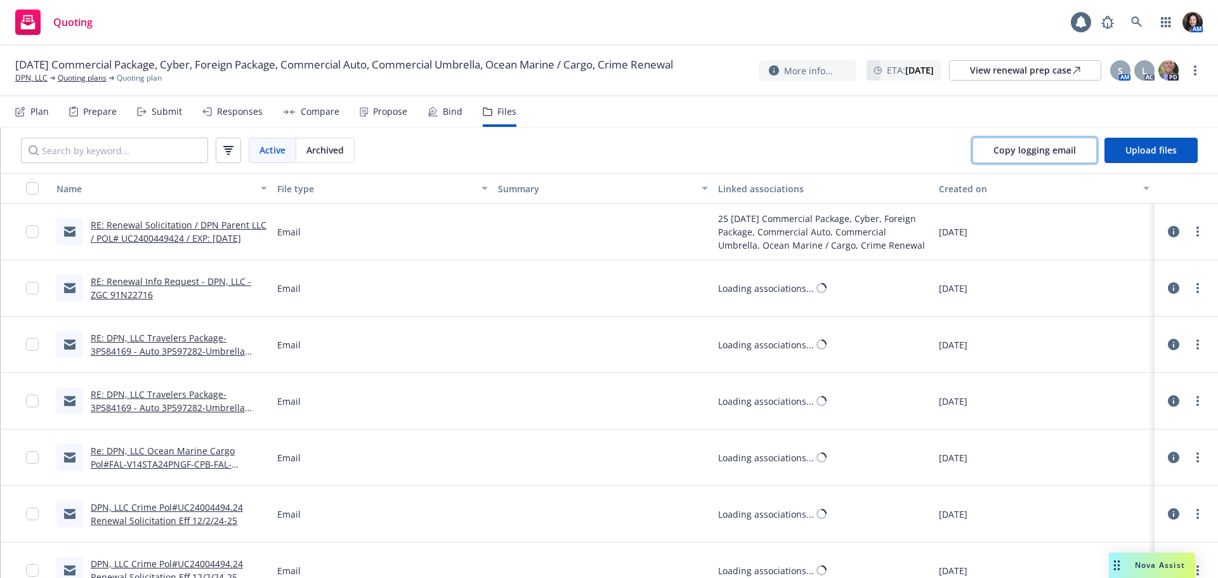
drag, startPoint x: 1039, startPoint y: 143, endPoint x: 1202, endPoint y: 143, distance: 163.0
click at [1053, 143] on button "Copy logging email" at bounding box center [1035, 150] width 124 height 25
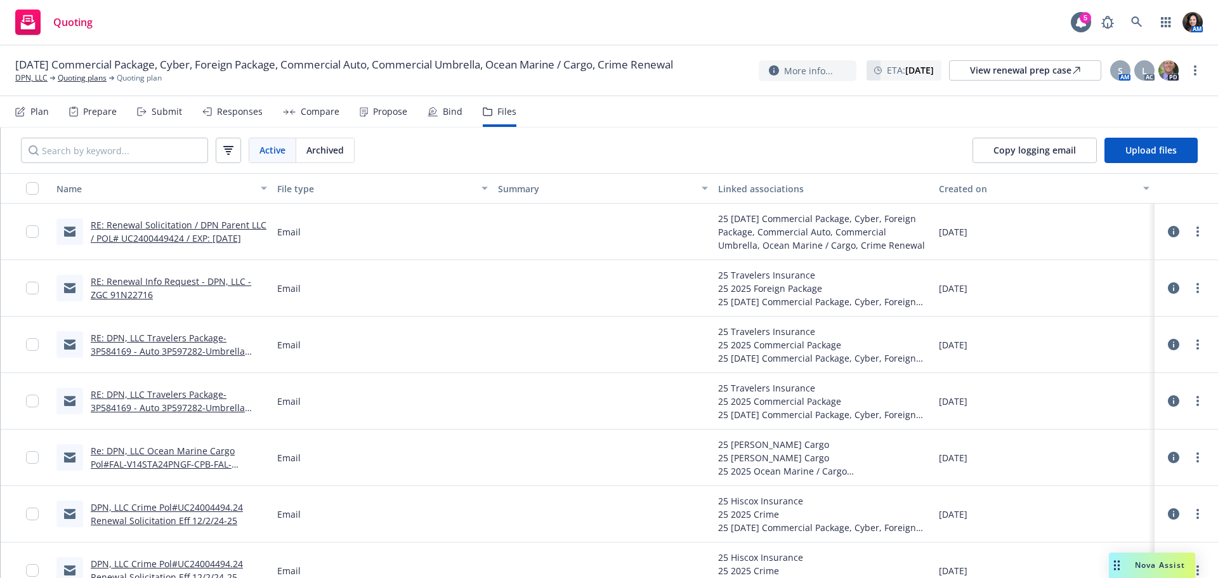
click at [157, 114] on div "Submit" at bounding box center [167, 112] width 30 height 10
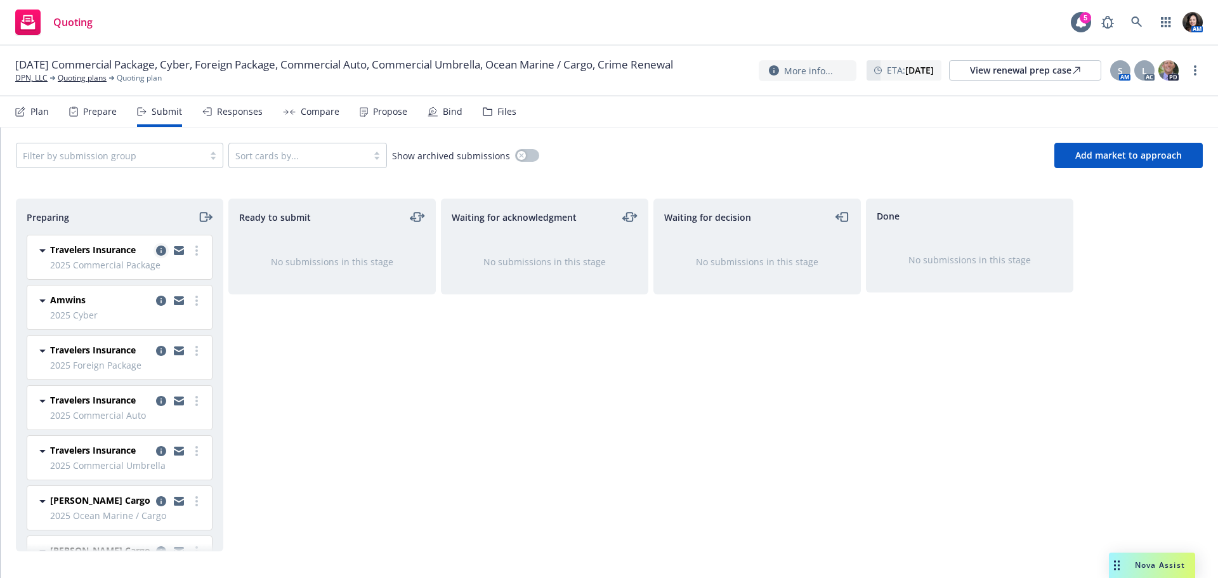
click at [156, 250] on icon "copy logging email" at bounding box center [161, 251] width 10 height 10
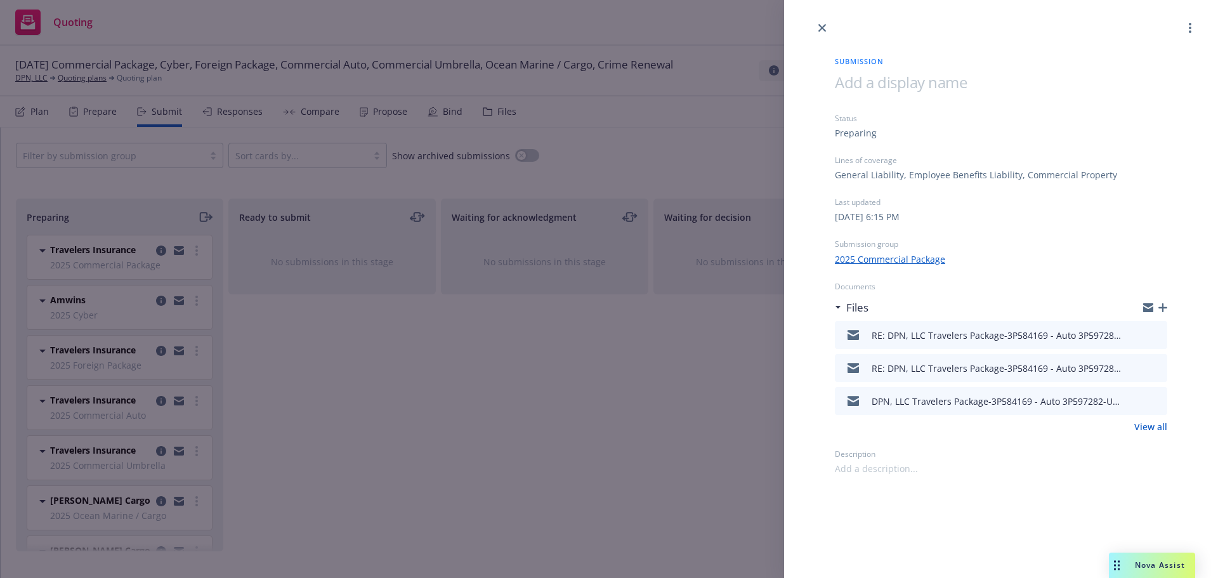
click at [1152, 336] on icon "preview file" at bounding box center [1155, 334] width 11 height 9
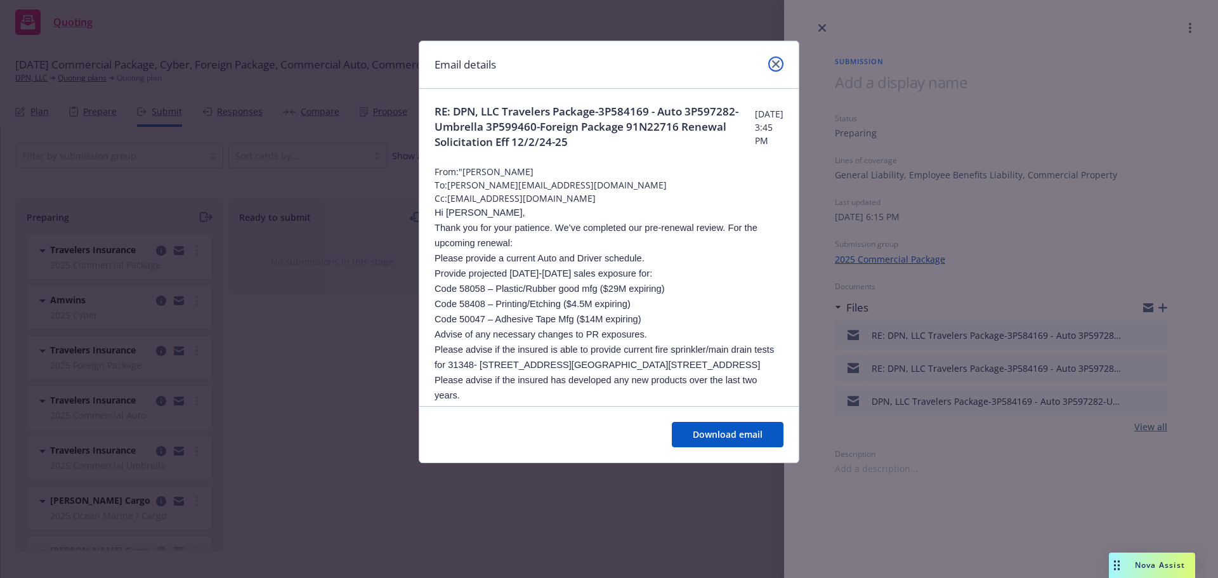
click at [772, 62] on icon "close" at bounding box center [776, 64] width 8 height 8
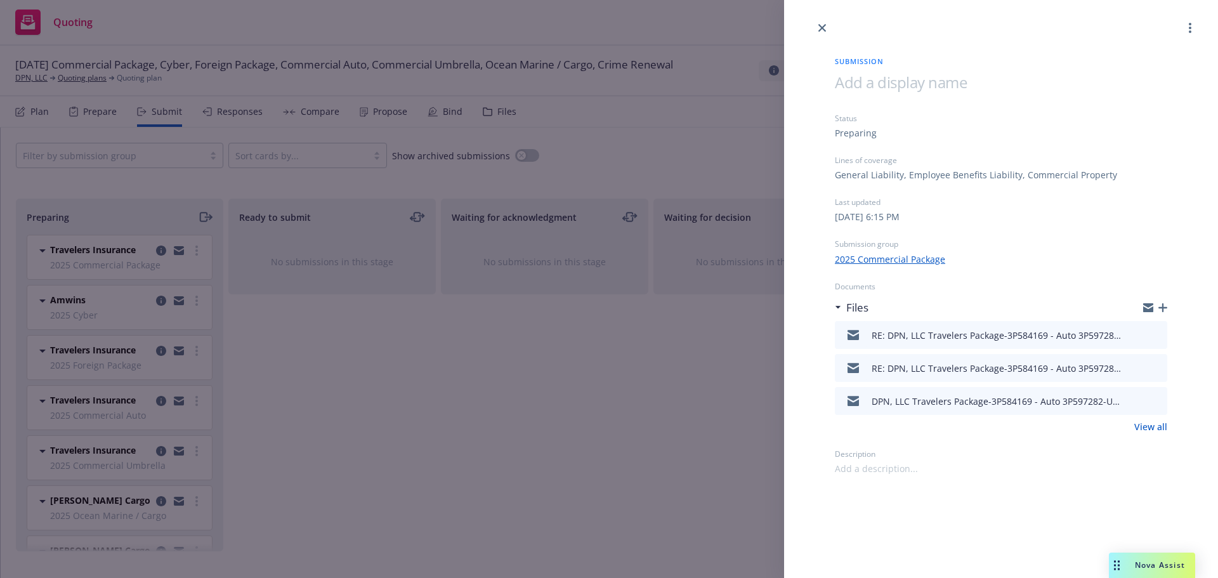
click at [1157, 432] on link "View all" at bounding box center [1150, 426] width 33 height 13
click at [821, 30] on icon "close" at bounding box center [822, 28] width 8 height 8
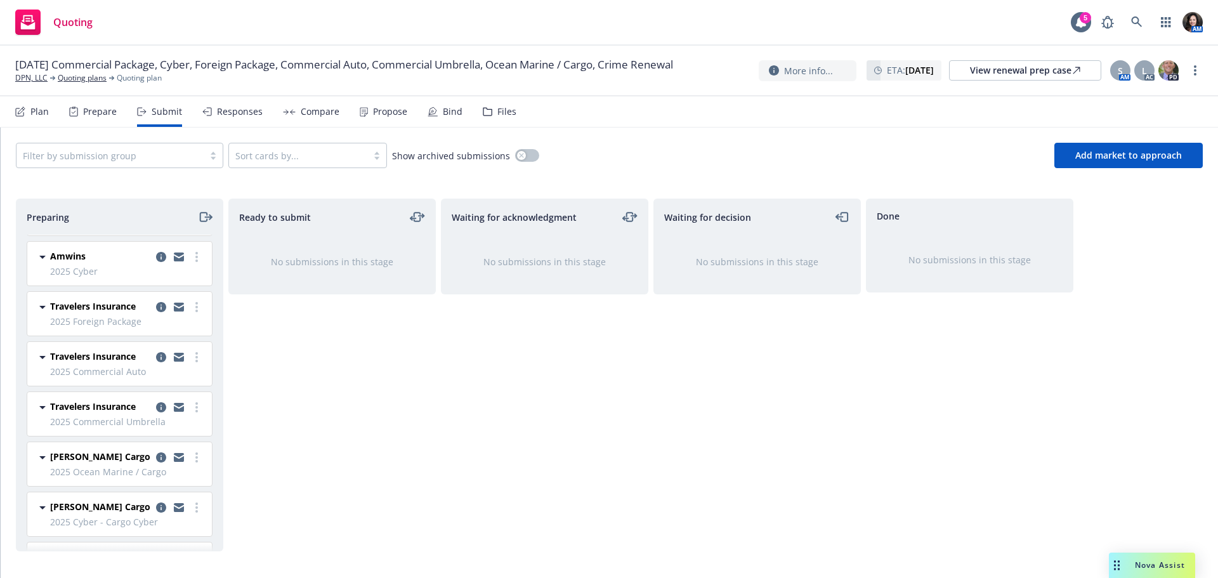
scroll to position [63, 0]
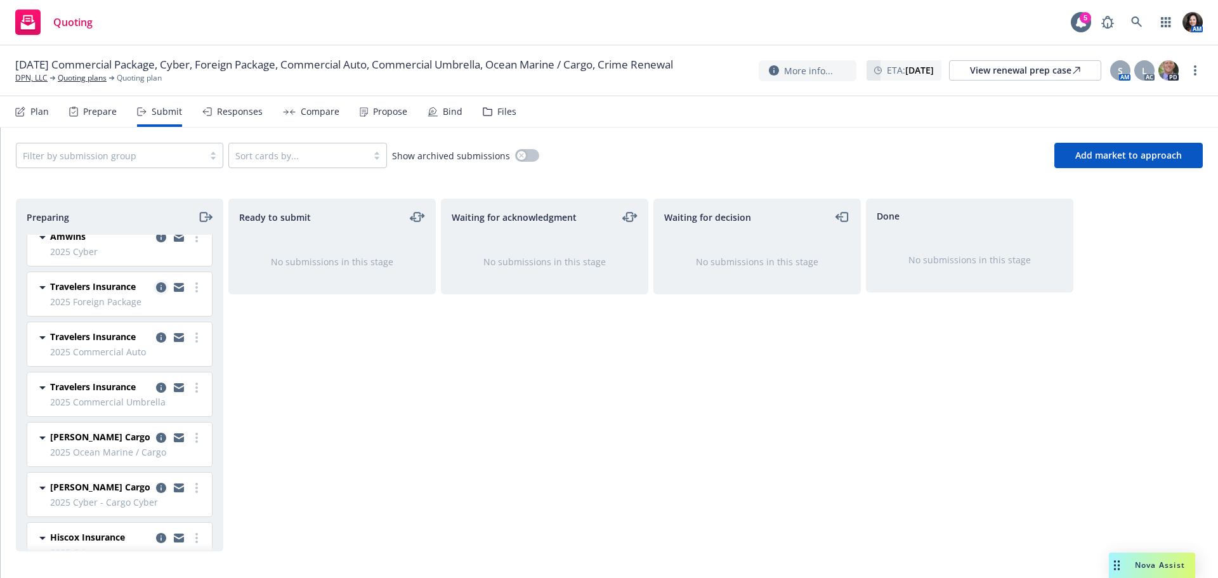
click at [156, 288] on icon "copy logging email" at bounding box center [161, 287] width 10 height 10
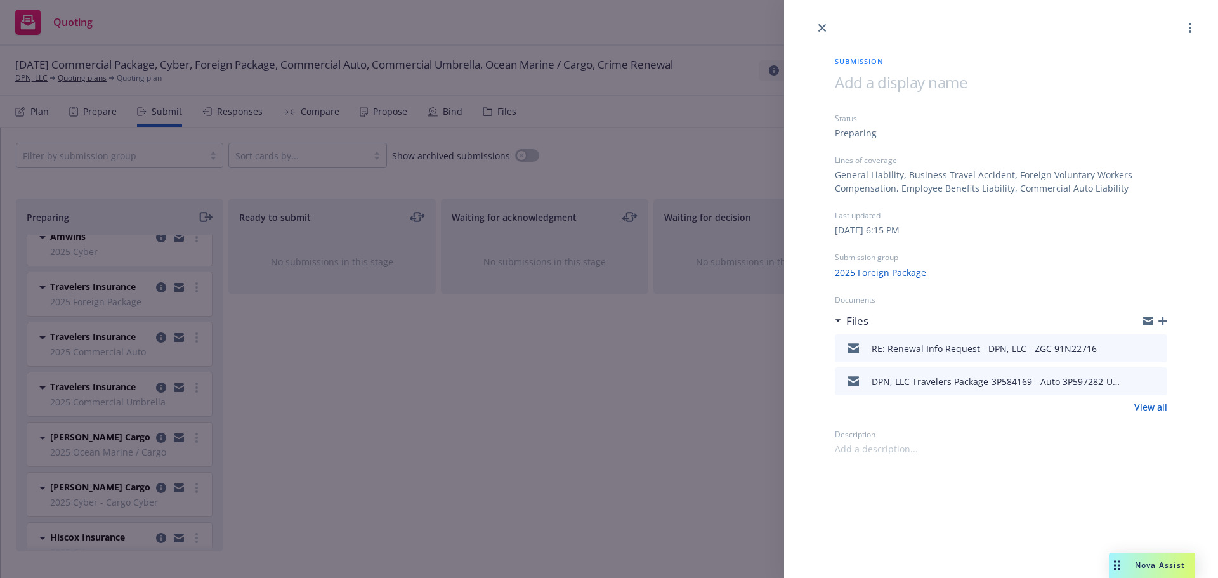
click at [1155, 351] on icon "preview file" at bounding box center [1155, 347] width 11 height 9
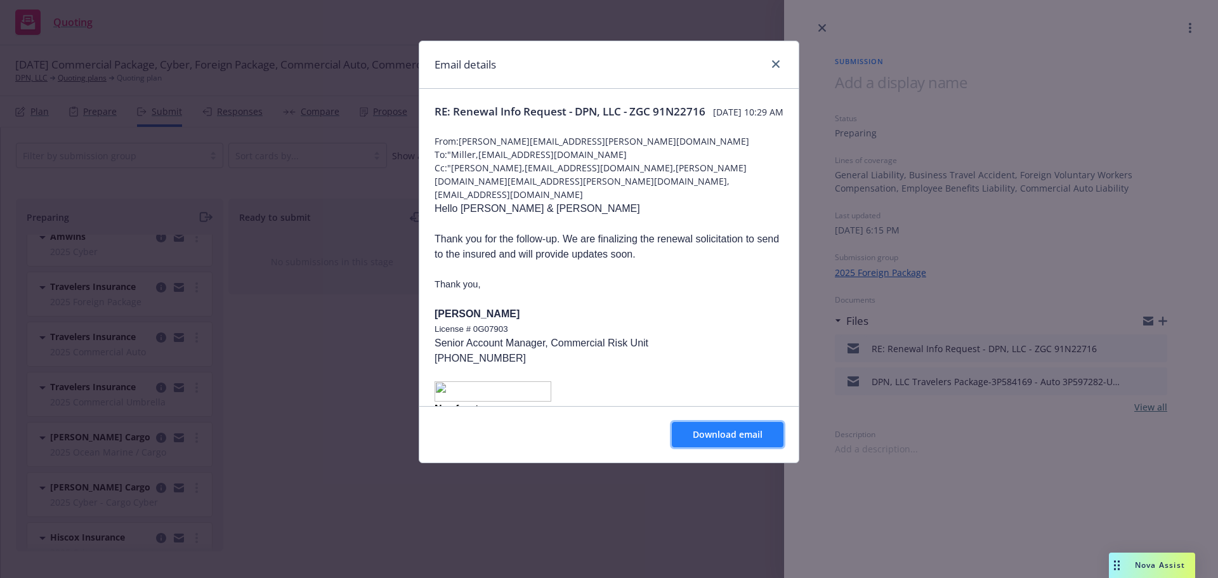
click at [724, 435] on span "Download email" at bounding box center [728, 434] width 70 height 12
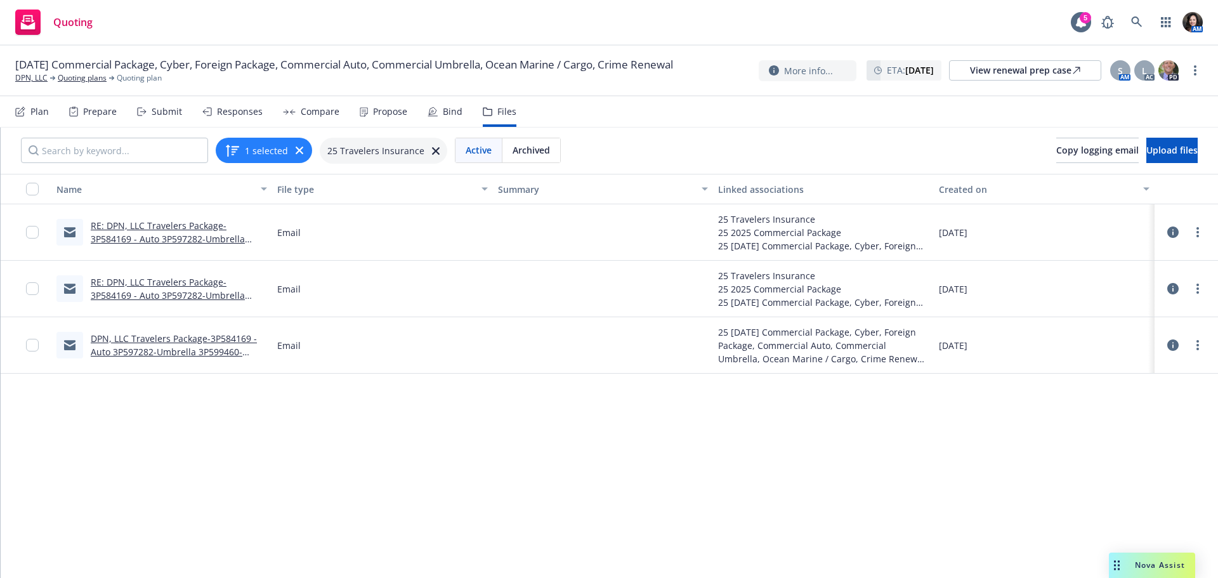
click at [202, 343] on link "DPN, LLC Travelers Package-3P584169 - Auto 3P597282-Umbrella 3P599460-Foreign P…" at bounding box center [174, 358] width 166 height 52
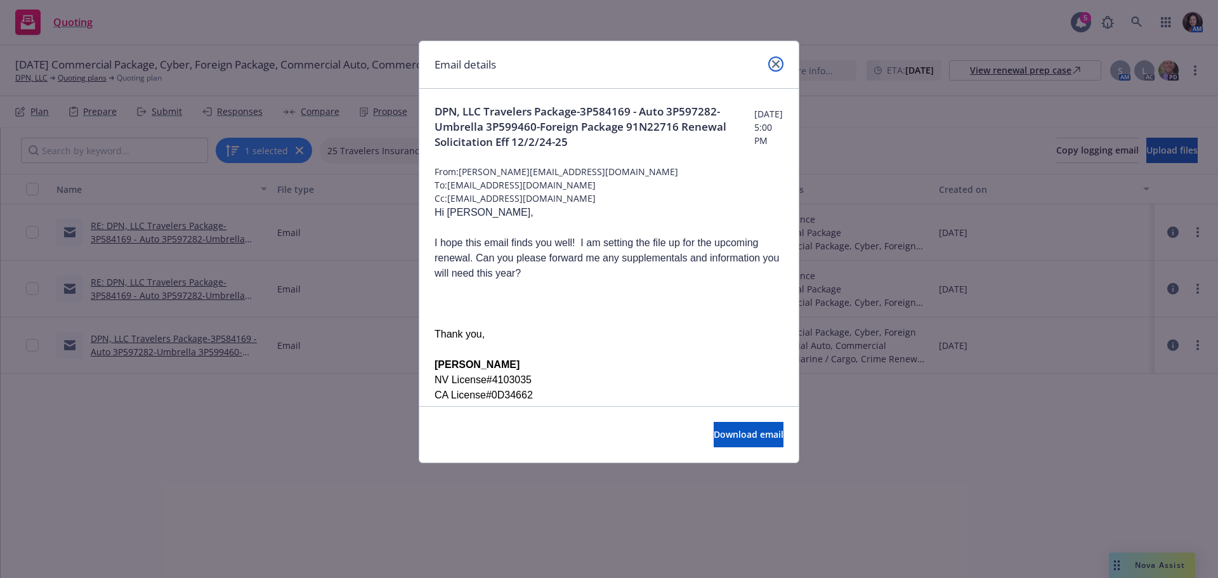
click at [774, 62] on icon "close" at bounding box center [776, 64] width 8 height 8
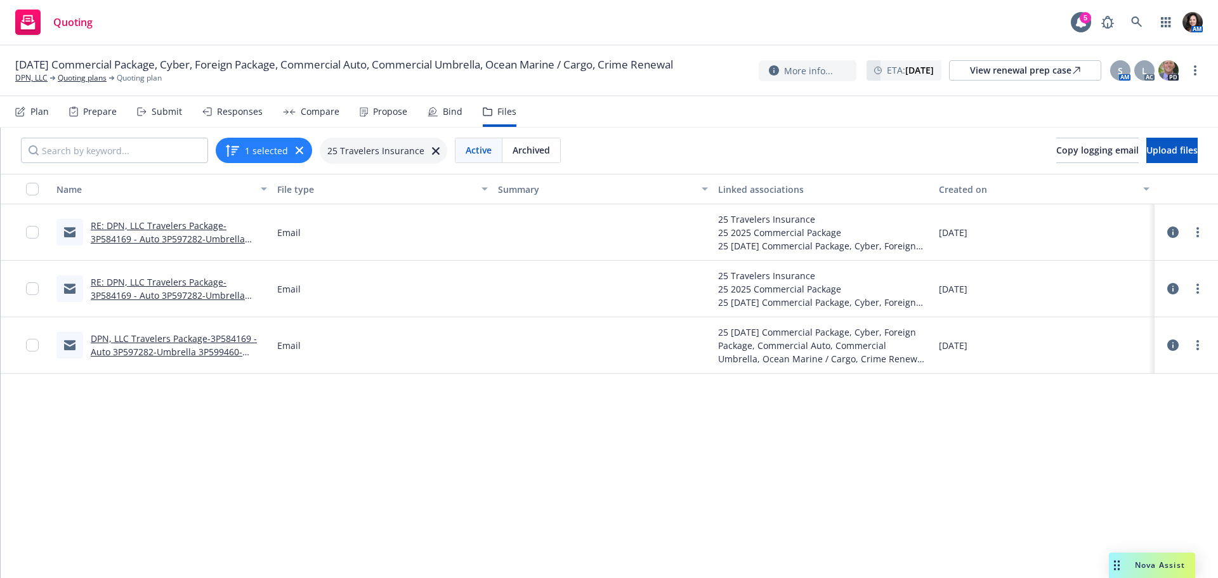
click at [176, 299] on link "RE: DPN, LLC Travelers Package-3P584169 - Auto 3P597282-Umbrella 3P599460-Forei…" at bounding box center [169, 302] width 157 height 52
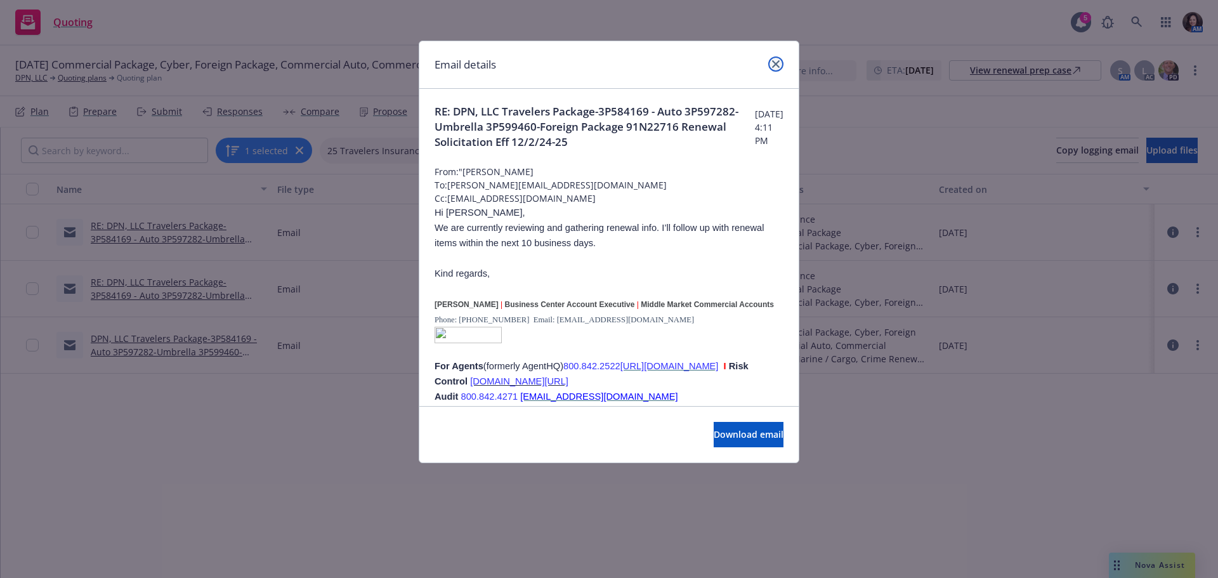
click at [775, 56] on link "close" at bounding box center [775, 63] width 15 height 15
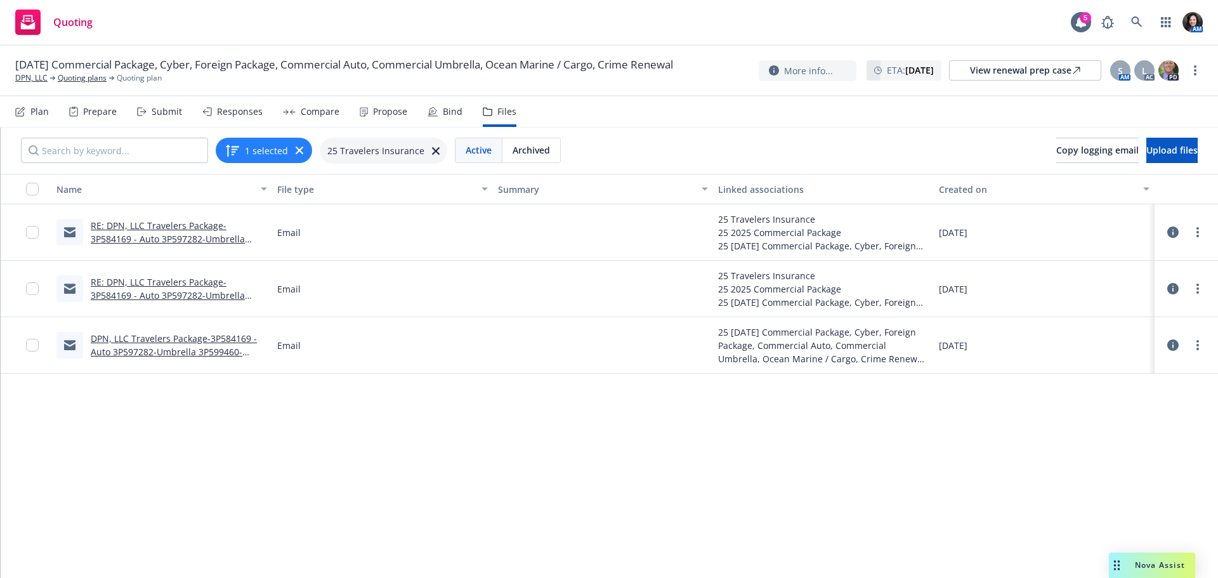
click at [213, 230] on link "RE: DPN, LLC Travelers Package-3P584169 - Auto 3P597282-Umbrella 3P599460-Forei…" at bounding box center [169, 246] width 157 height 52
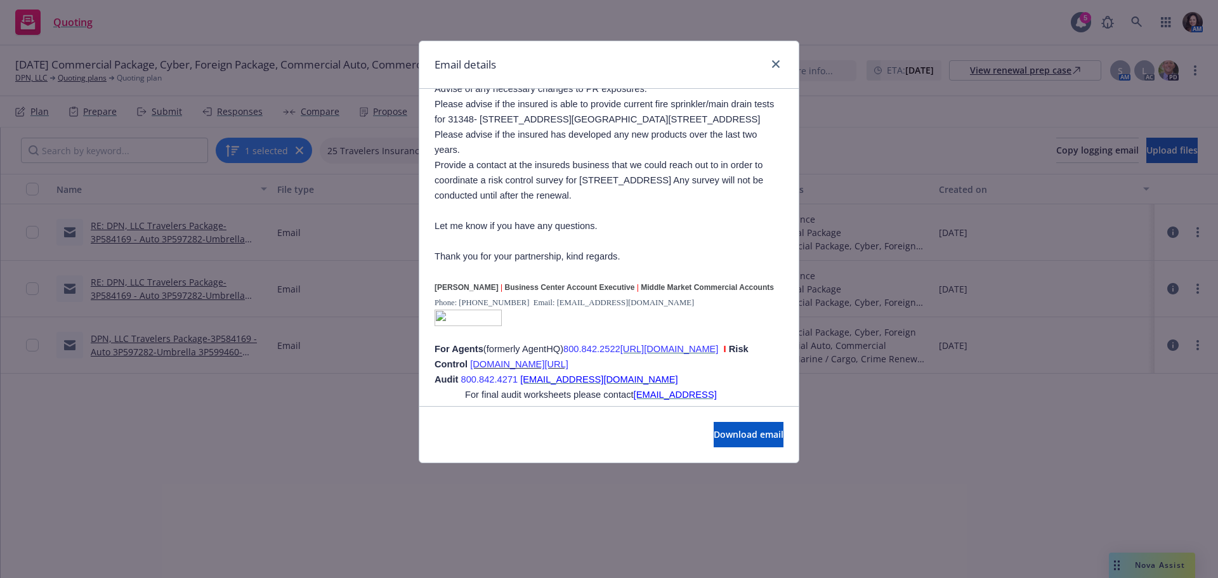
scroll to position [254, 0]
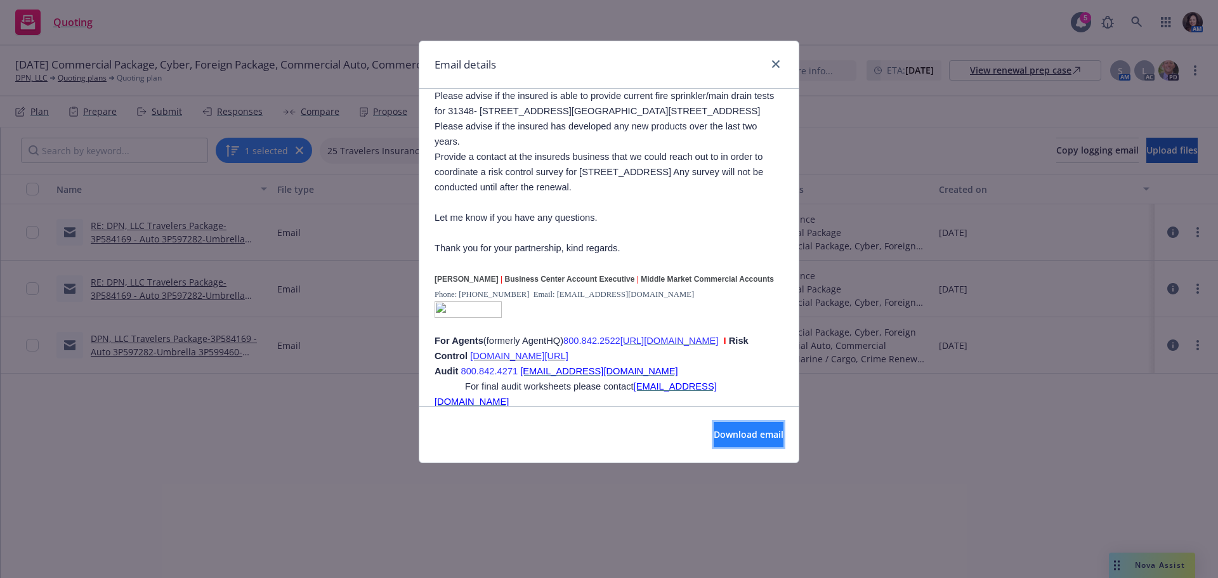
click at [733, 429] on span "Download email" at bounding box center [749, 434] width 70 height 12
click at [774, 66] on icon "close" at bounding box center [776, 64] width 8 height 8
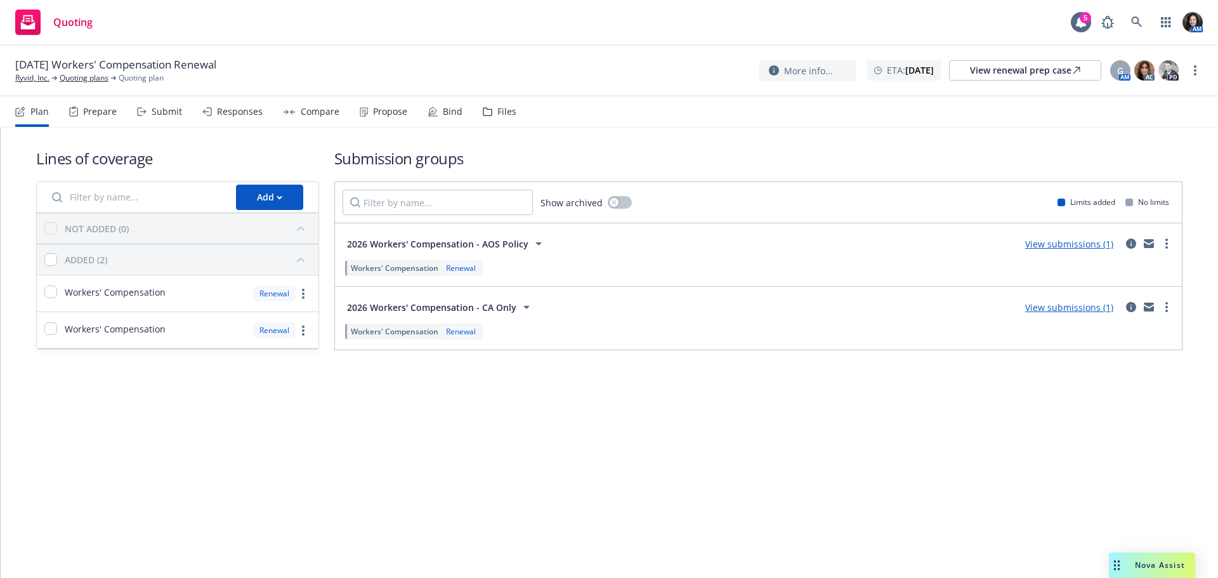
click at [497, 107] on div "Files" at bounding box center [506, 112] width 19 height 10
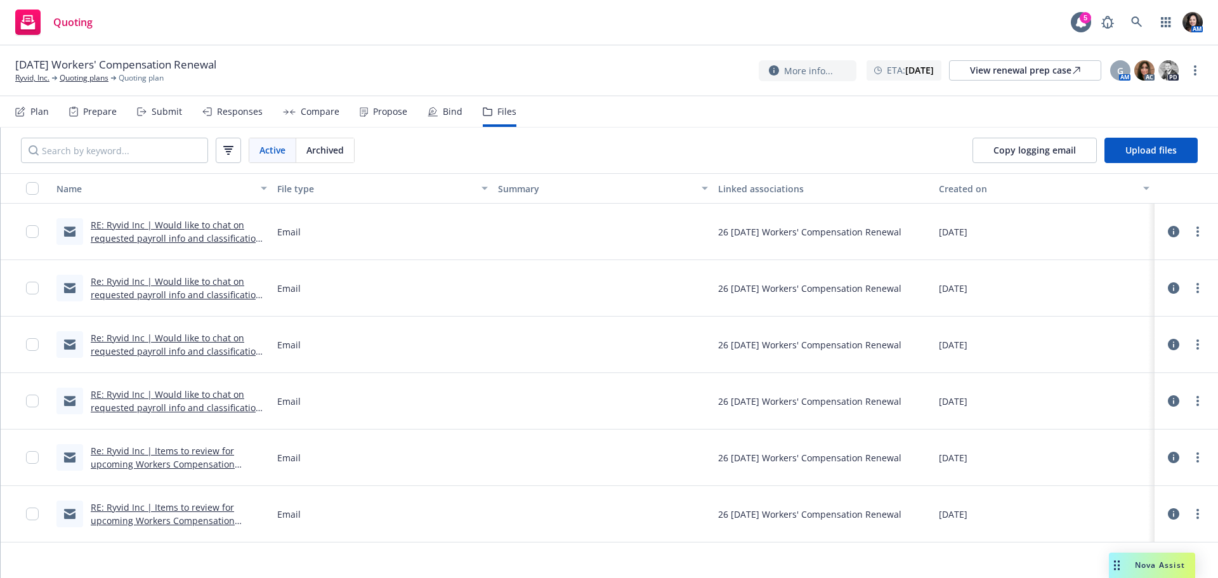
click at [211, 513] on div "RE: Ryvid Inc | Items to review for upcoming Workers Compensation Renewal" at bounding box center [179, 514] width 176 height 27
click at [198, 506] on link "RE: Ryvid Inc | Items to review for upcoming Workers Compensation Renewal" at bounding box center [163, 520] width 144 height 39
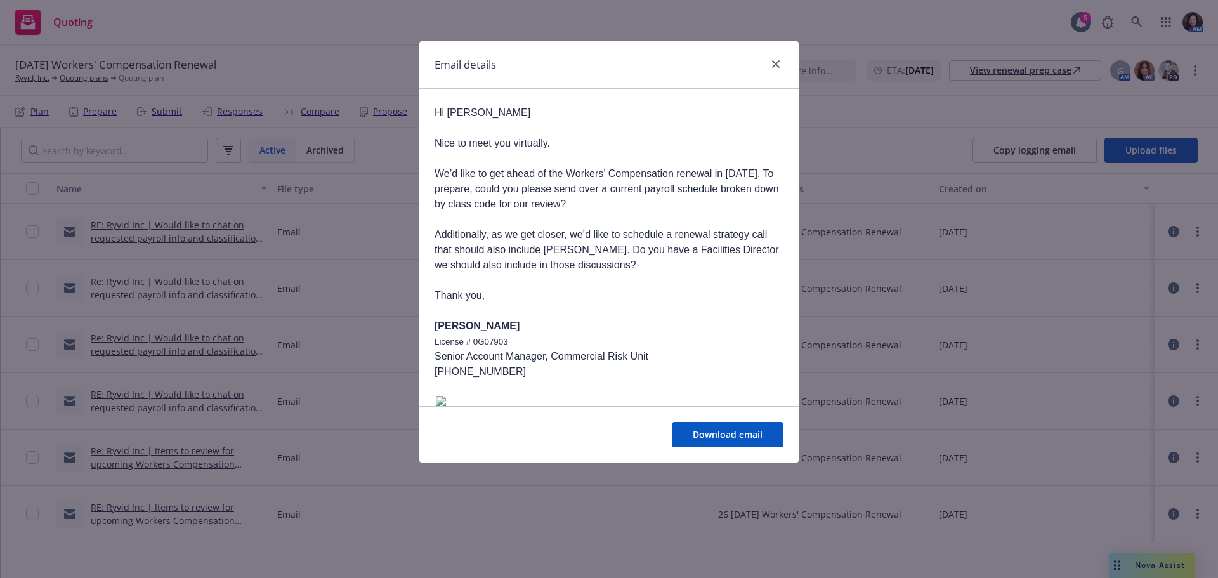
scroll to position [190, 0]
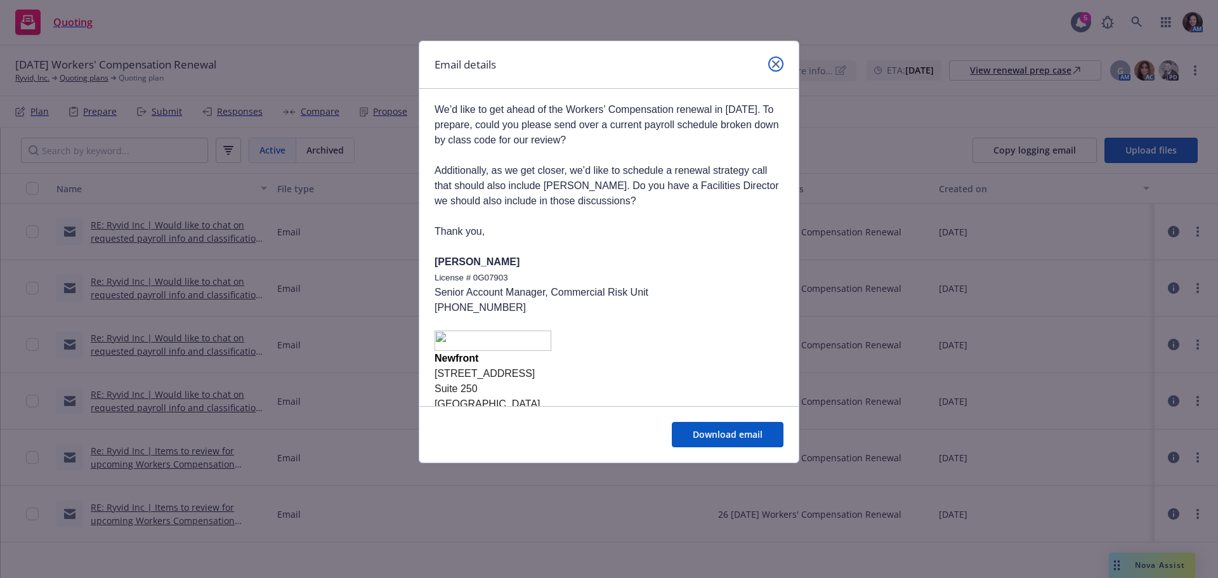
click at [778, 63] on icon "close" at bounding box center [776, 64] width 8 height 8
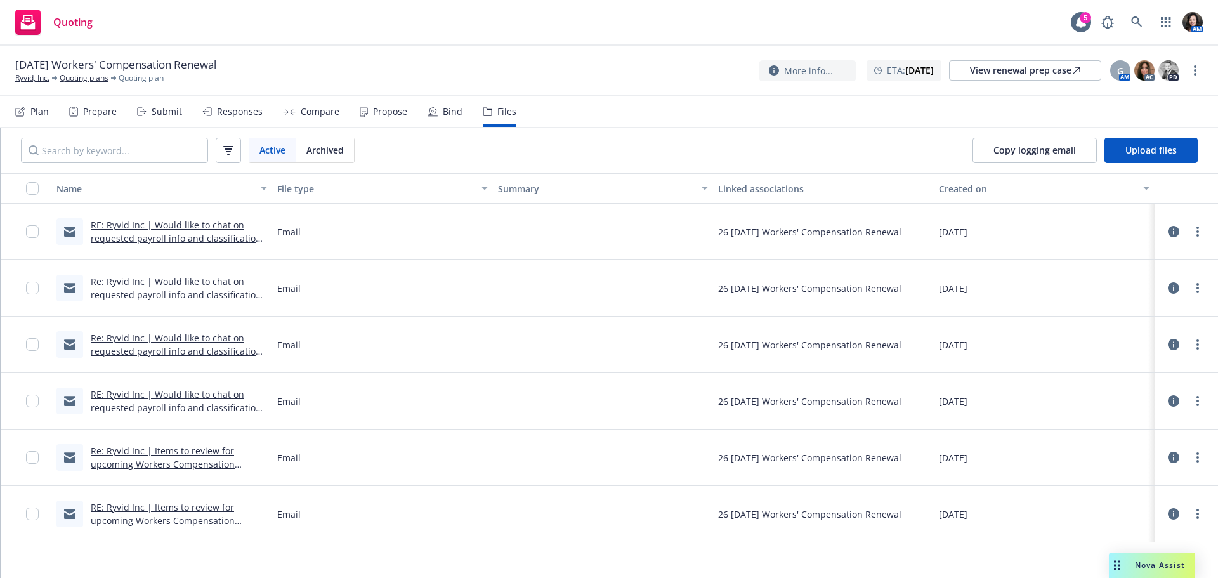
click at [158, 466] on link "Re: Ryvid Inc | Items to review for upcoming Workers Compensation Renewal" at bounding box center [163, 464] width 144 height 39
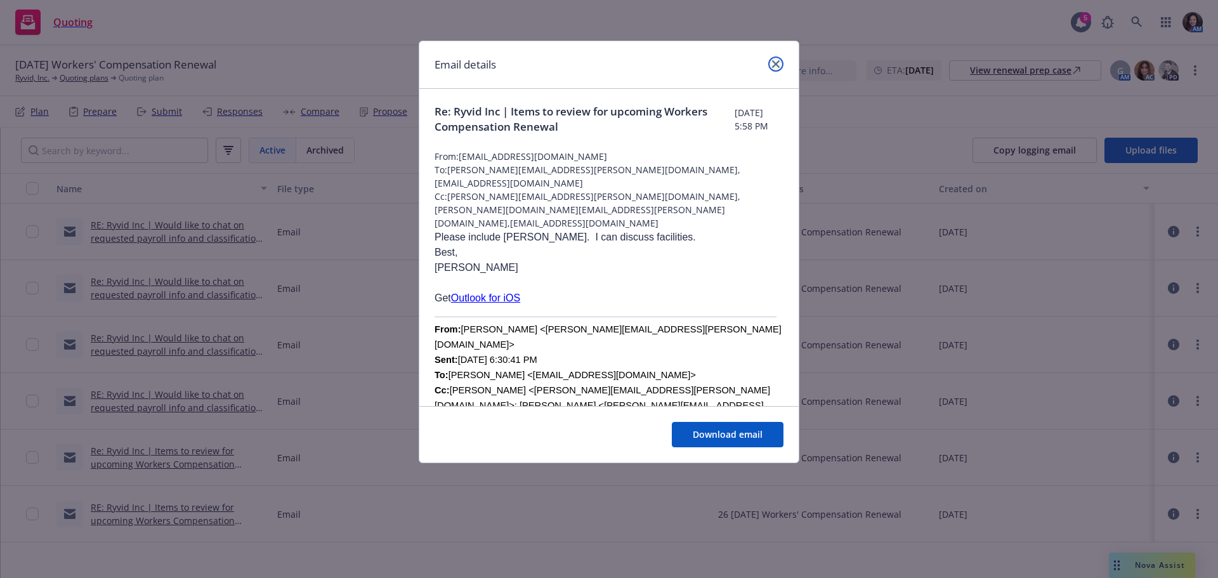
click at [776, 63] on icon "close" at bounding box center [776, 64] width 8 height 8
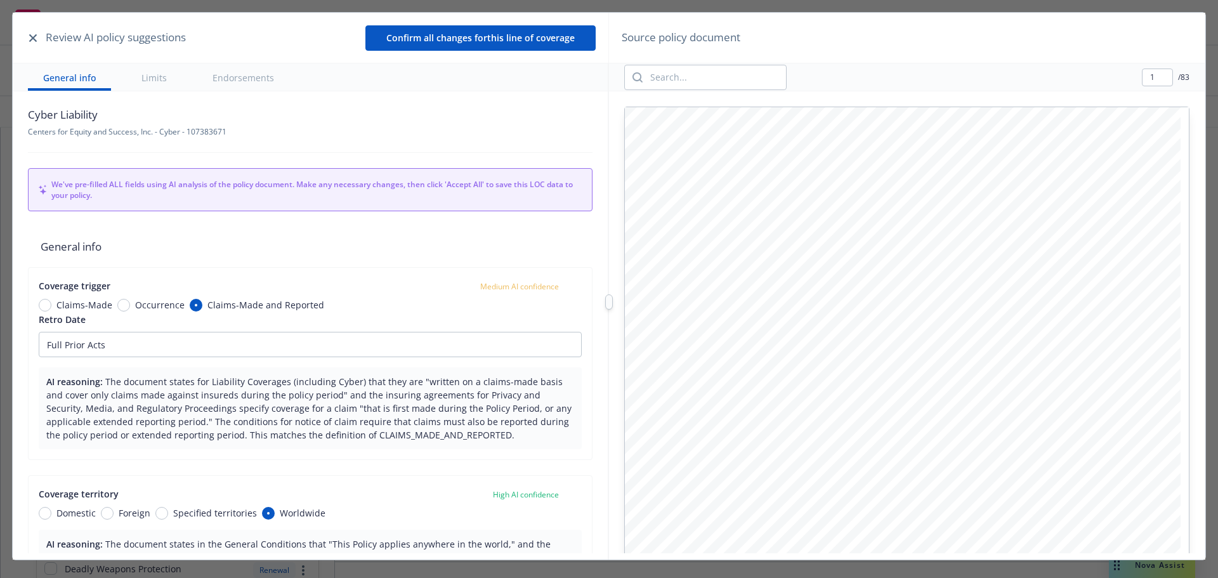
click at [27, 37] on button "button" at bounding box center [32, 37] width 15 height 15
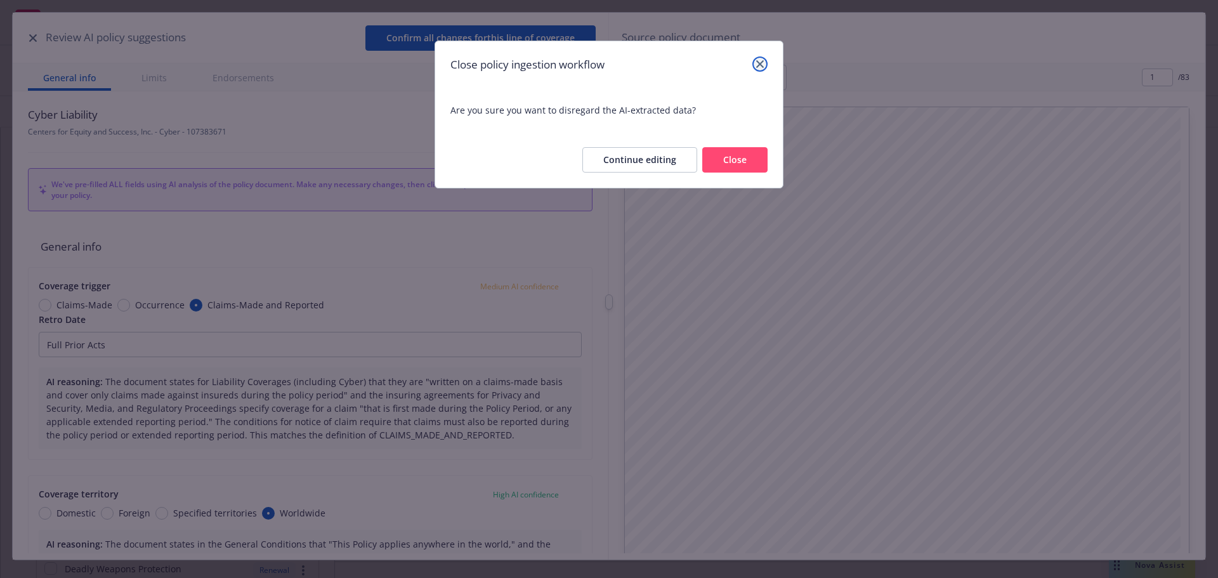
click at [756, 61] on link "close" at bounding box center [759, 63] width 15 height 15
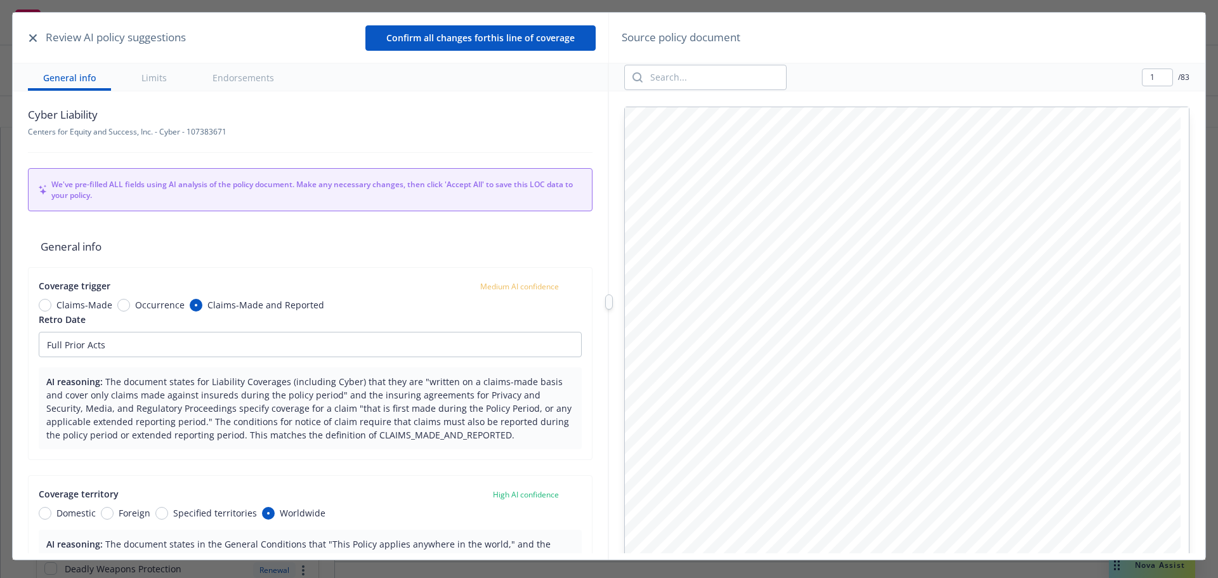
click at [34, 35] on icon "button" at bounding box center [33, 38] width 8 height 8
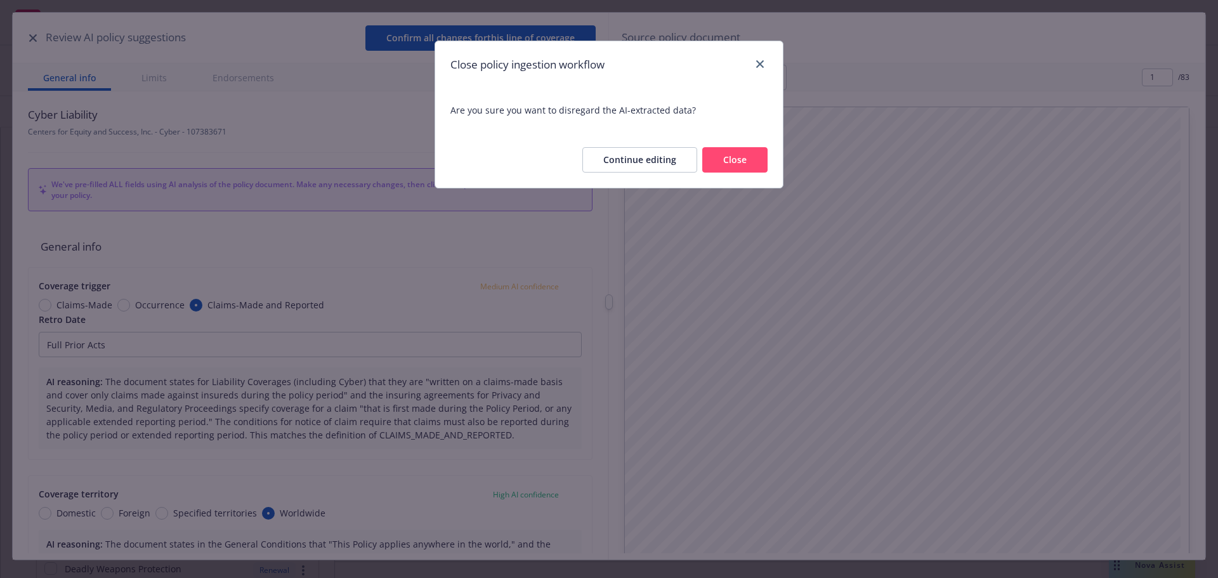
click at [711, 161] on button "Close" at bounding box center [734, 159] width 65 height 25
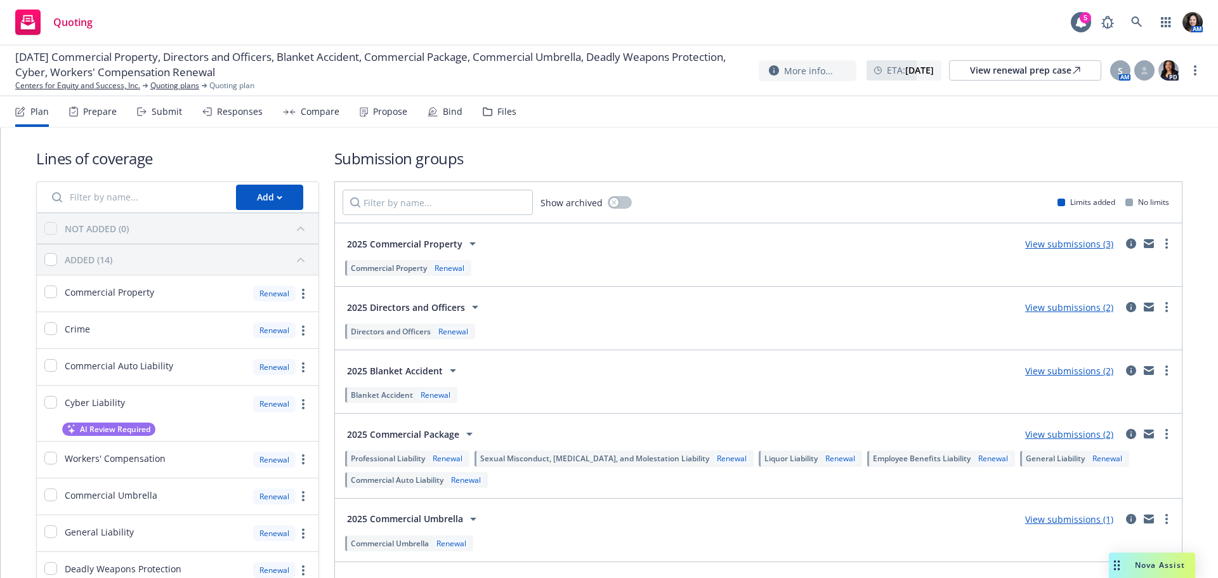
click at [152, 113] on div "Submit" at bounding box center [167, 112] width 30 height 10
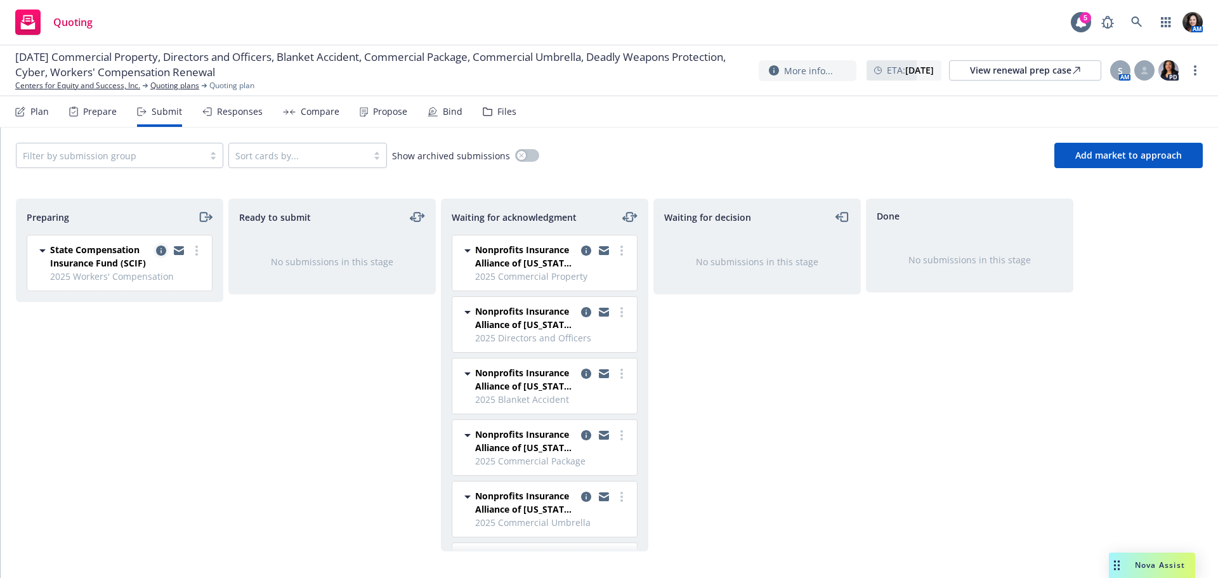
click at [165, 252] on icon "copy logging email" at bounding box center [161, 251] width 10 height 10
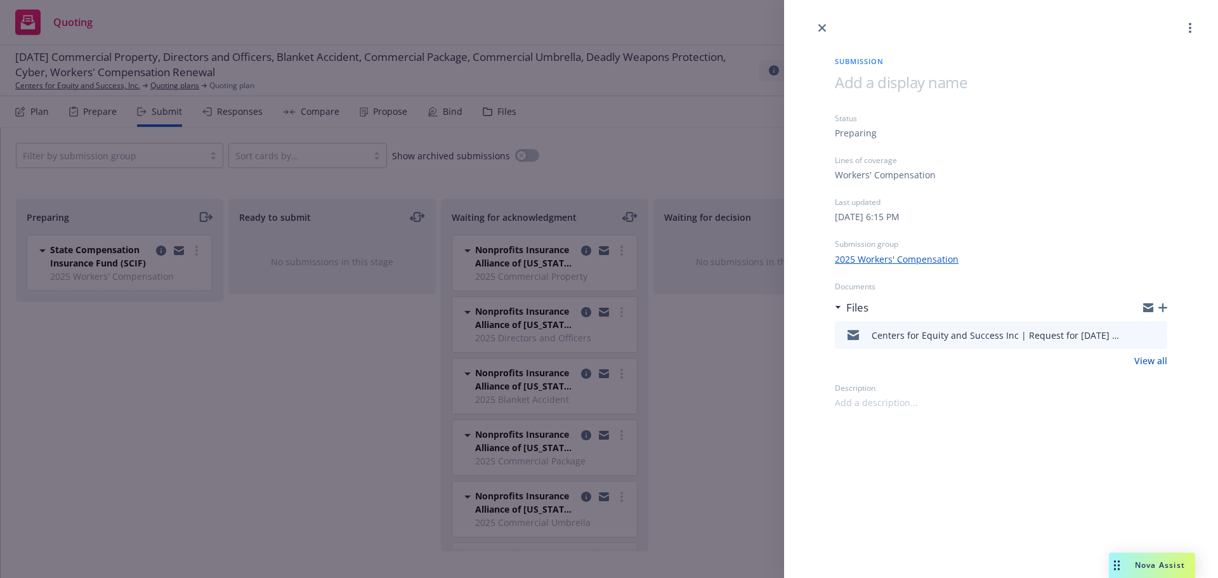
click at [1156, 337] on icon "preview file" at bounding box center [1155, 334] width 11 height 9
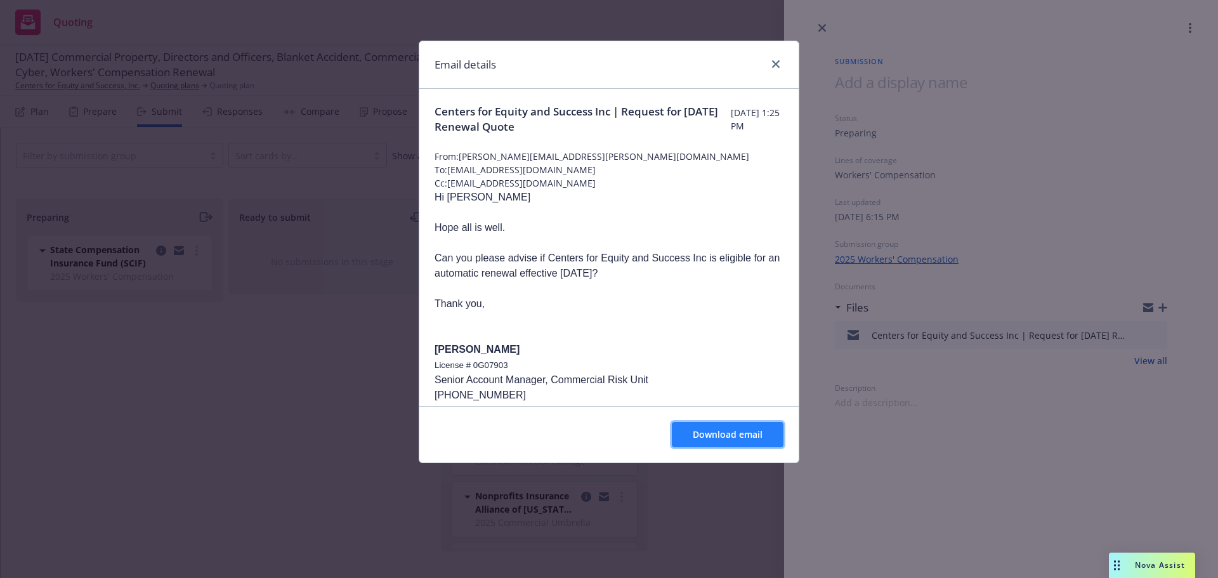
click at [716, 435] on span "Download email" at bounding box center [728, 434] width 70 height 12
drag, startPoint x: 666, startPoint y: 375, endPoint x: 829, endPoint y: 187, distance: 248.3
click at [665, 376] on p "Senior Account Manager, Commercial Risk Unit" at bounding box center [609, 379] width 349 height 15
click at [773, 67] on icon "close" at bounding box center [776, 64] width 8 height 8
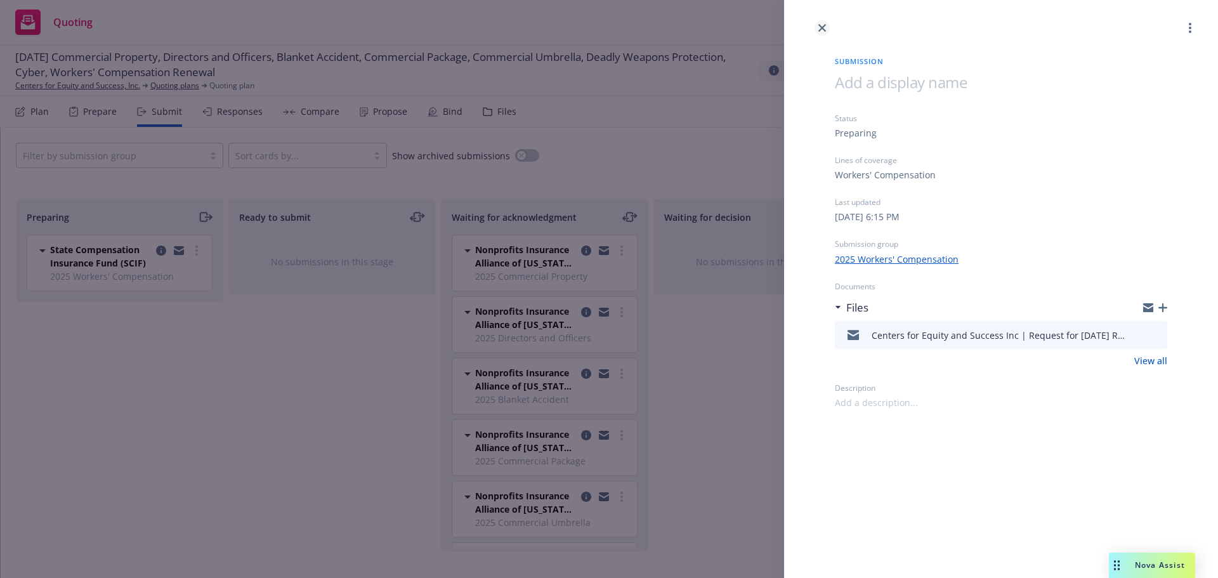
click at [822, 27] on icon "close" at bounding box center [822, 28] width 8 height 8
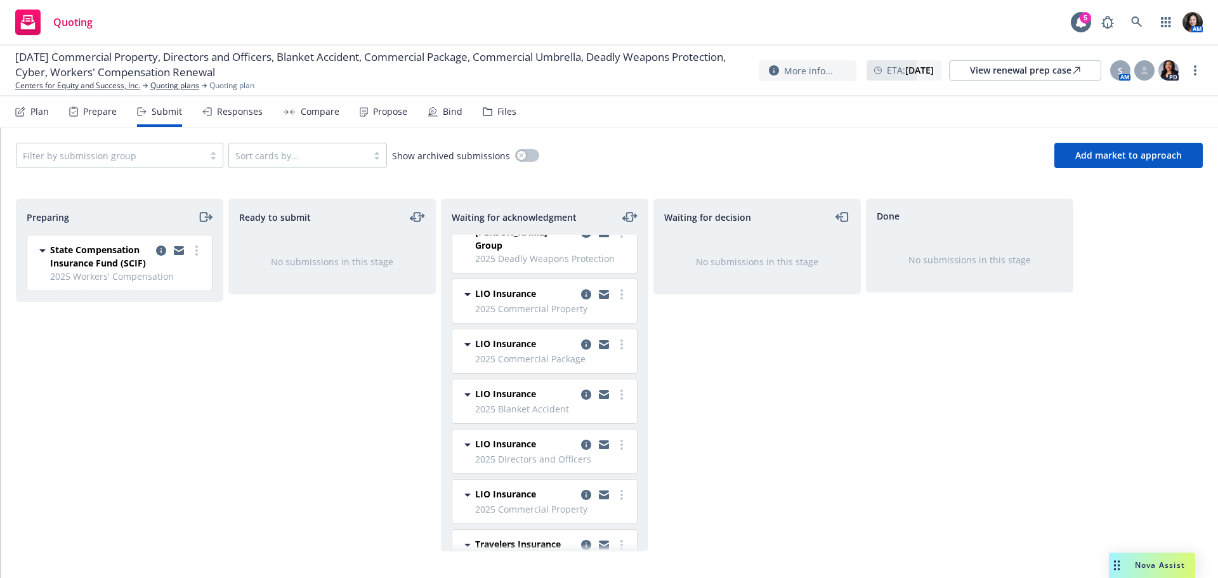
scroll to position [348, 0]
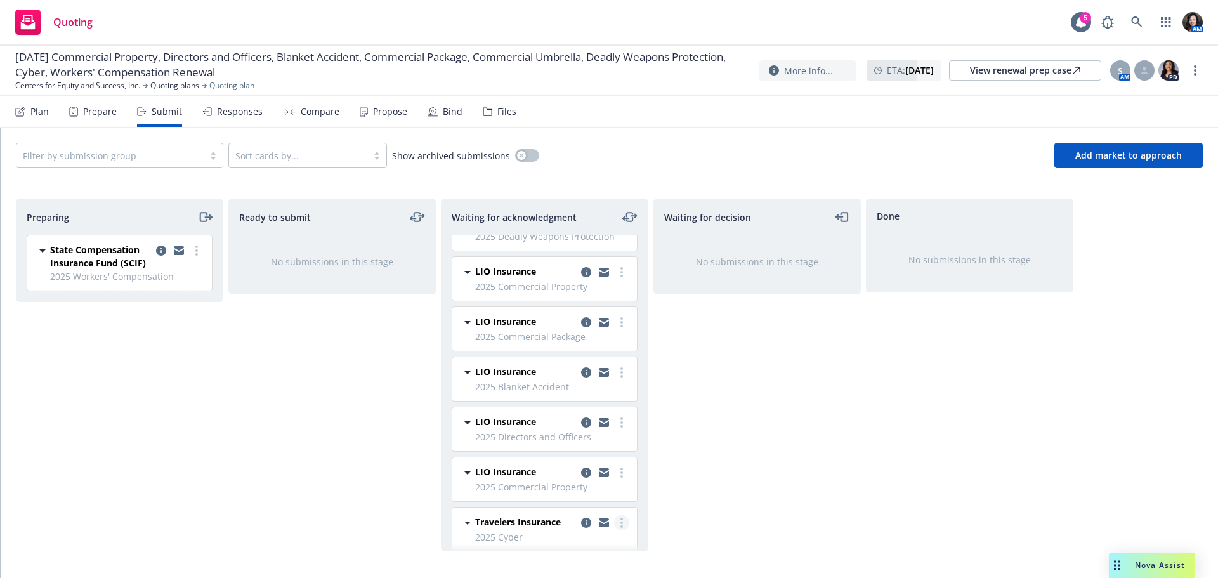
click at [620, 521] on circle "more" at bounding box center [621, 522] width 3 height 3
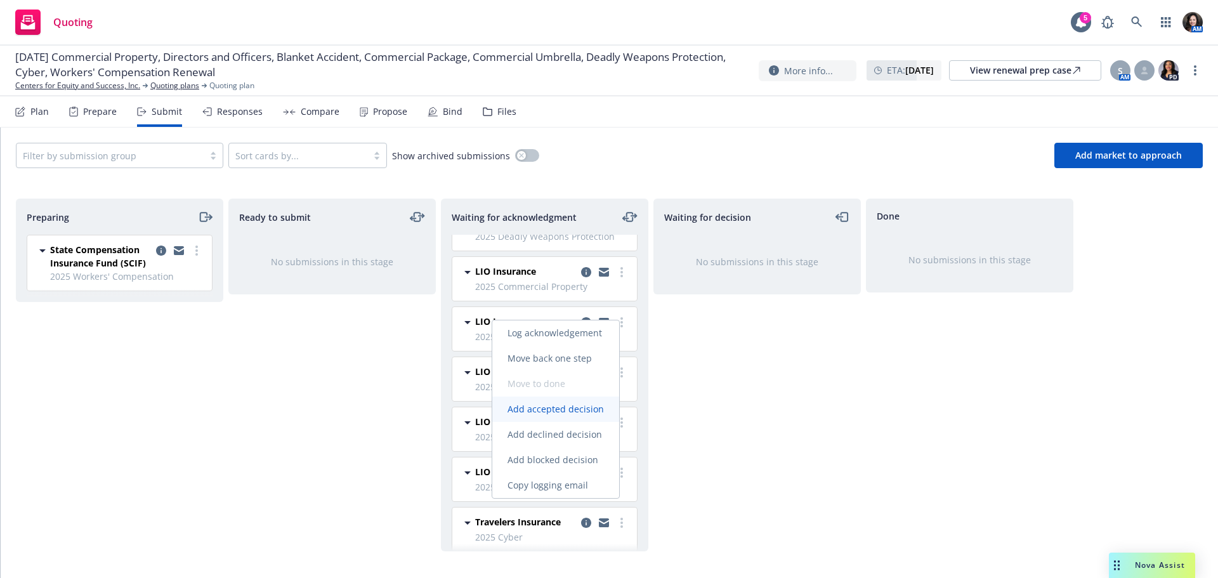
click at [539, 407] on span "Add accepted decision" at bounding box center [555, 409] width 127 height 12
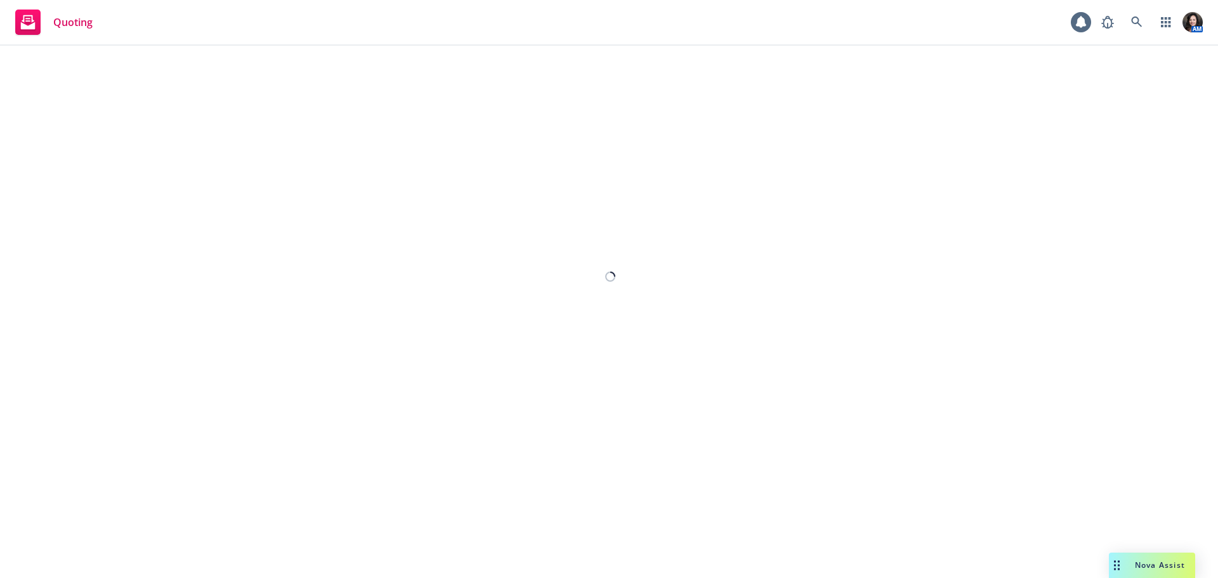
select select "12"
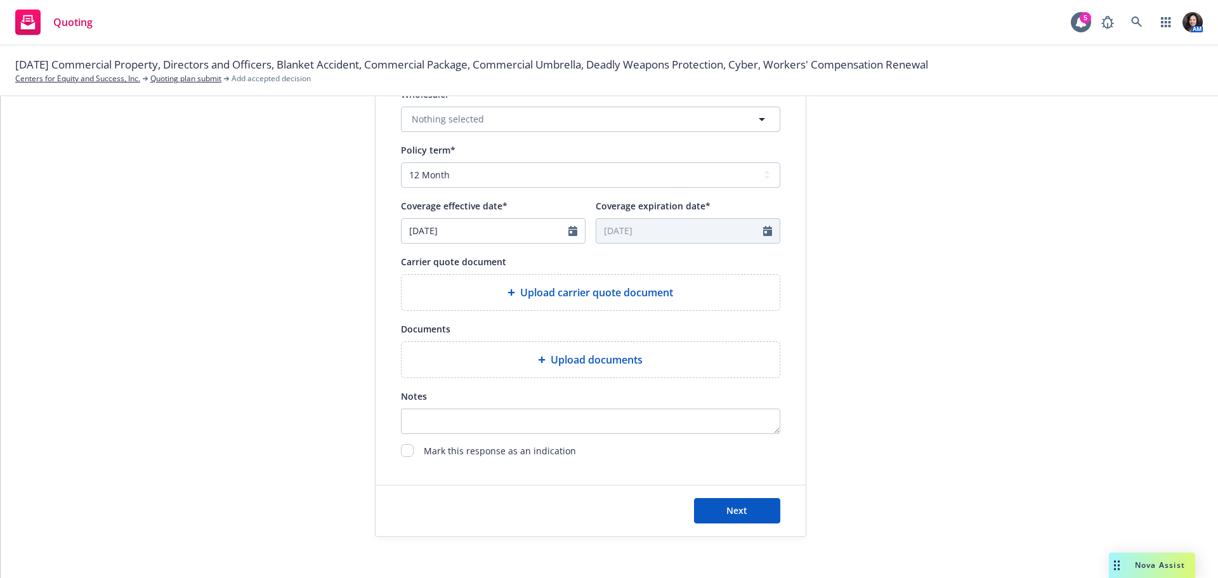
scroll to position [471, 0]
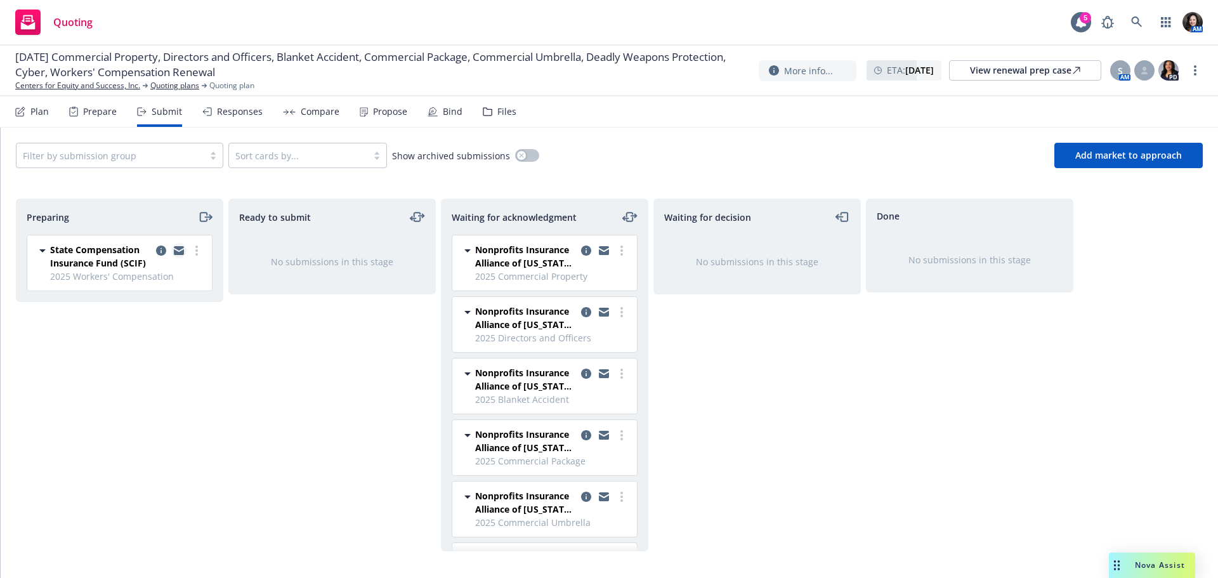
click at [182, 249] on icon "copy logging email" at bounding box center [179, 248] width 10 height 4
click at [159, 250] on icon "copy logging email" at bounding box center [161, 251] width 10 height 10
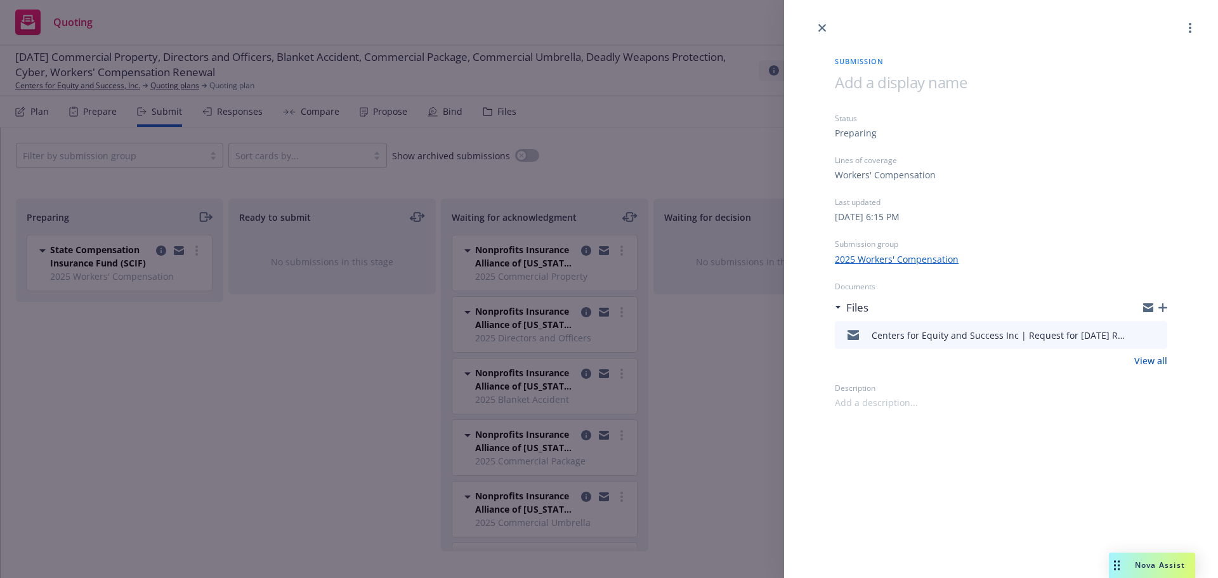
click at [827, 28] on link "close" at bounding box center [822, 27] width 15 height 15
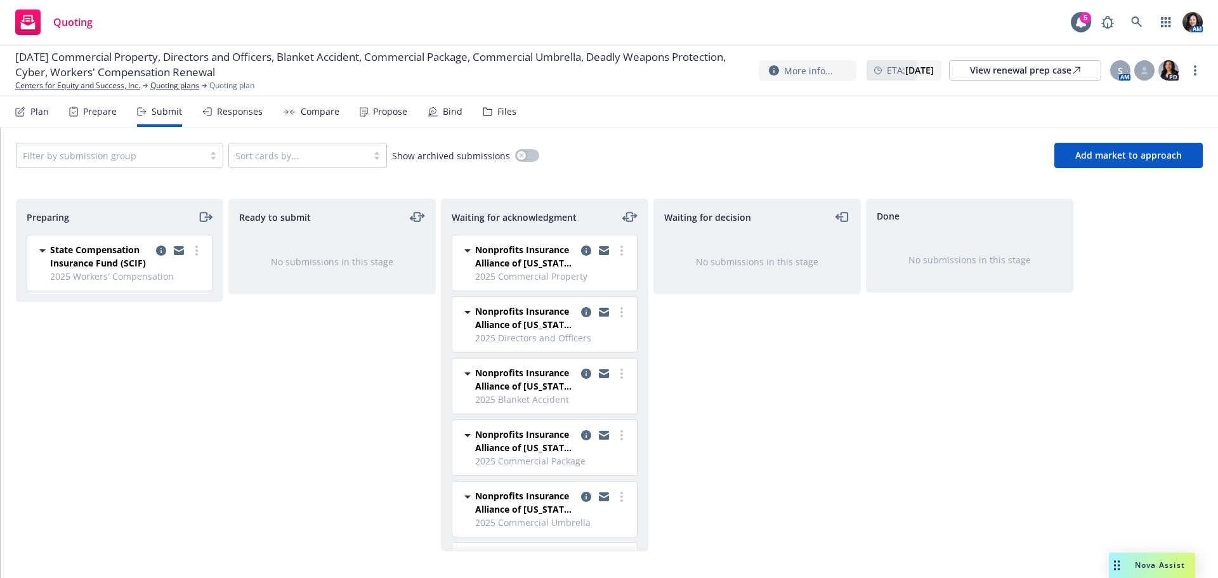
drag, startPoint x: 202, startPoint y: 247, endPoint x: 193, endPoint y: 261, distance: 15.7
click at [201, 247] on link "more" at bounding box center [196, 250] width 15 height 15
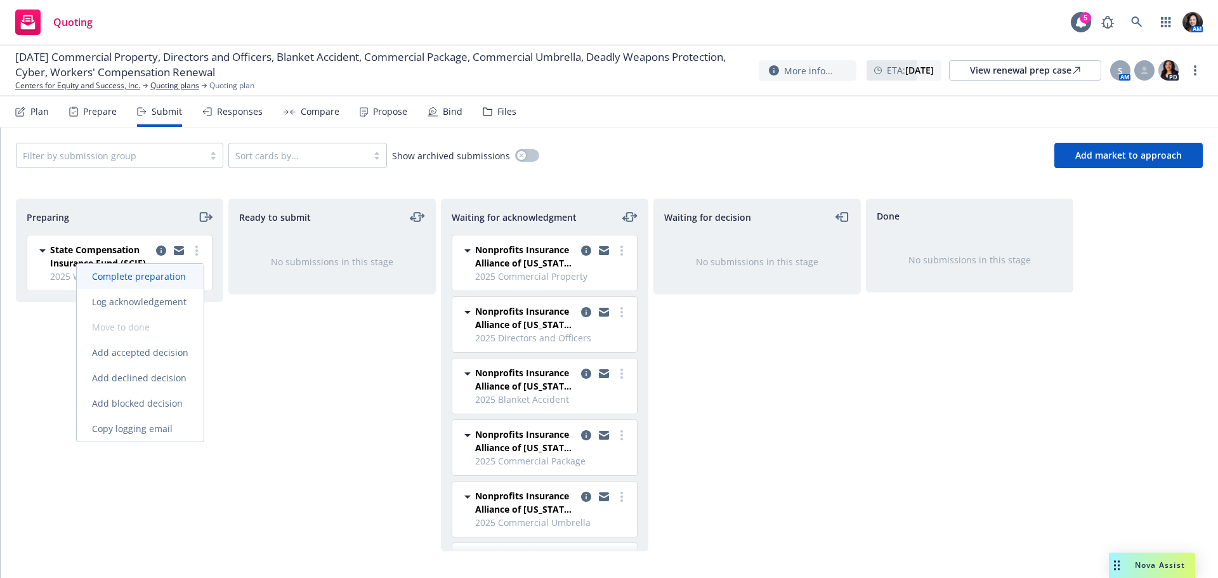
click at [185, 273] on span "Complete preparation" at bounding box center [139, 276] width 124 height 12
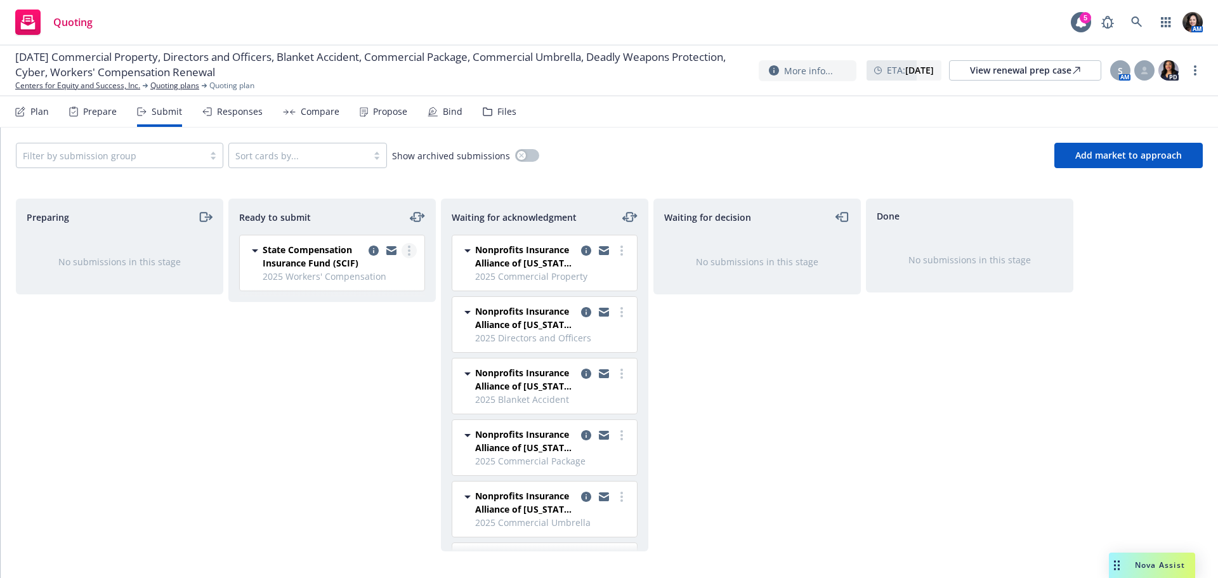
click at [409, 244] on link "more" at bounding box center [409, 250] width 15 height 15
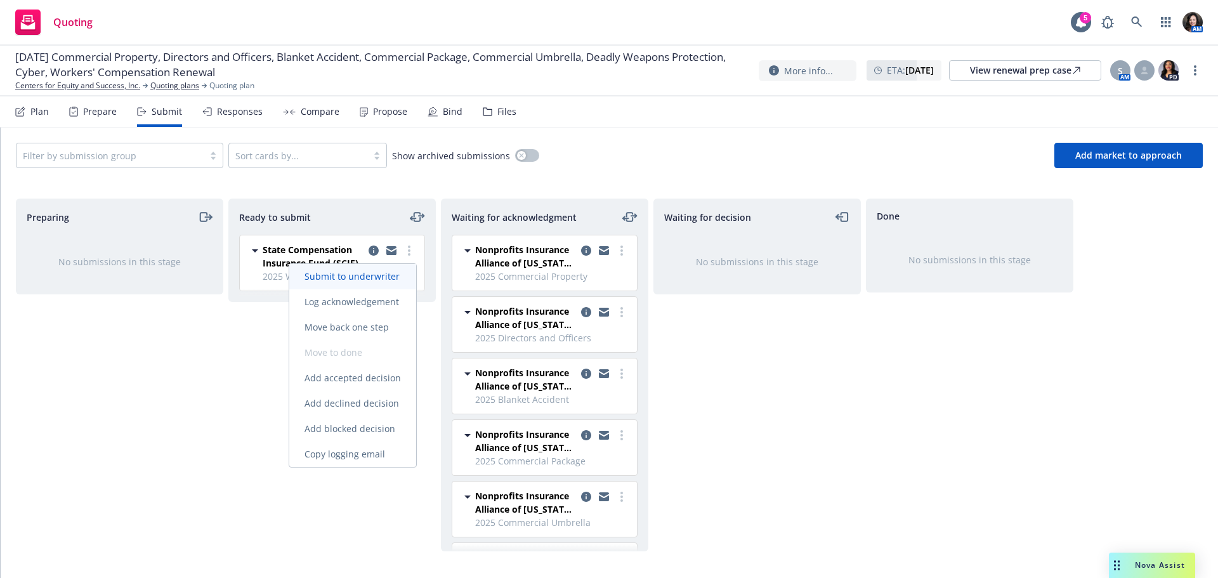
click at [397, 276] on span "Submit to underwriter" at bounding box center [352, 276] width 126 height 12
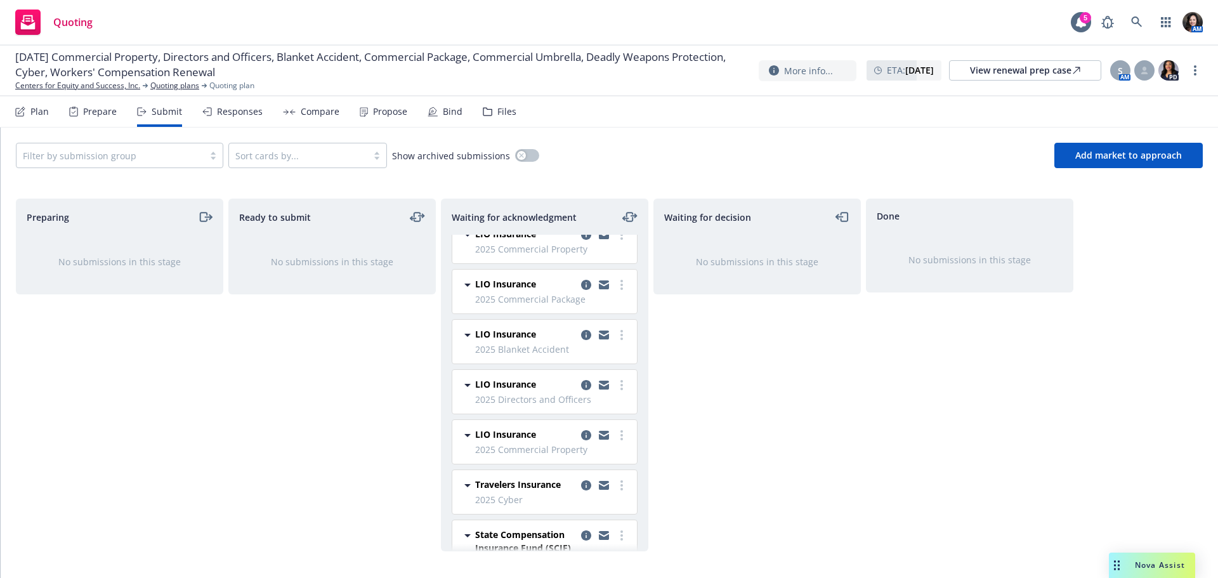
scroll to position [409, 0]
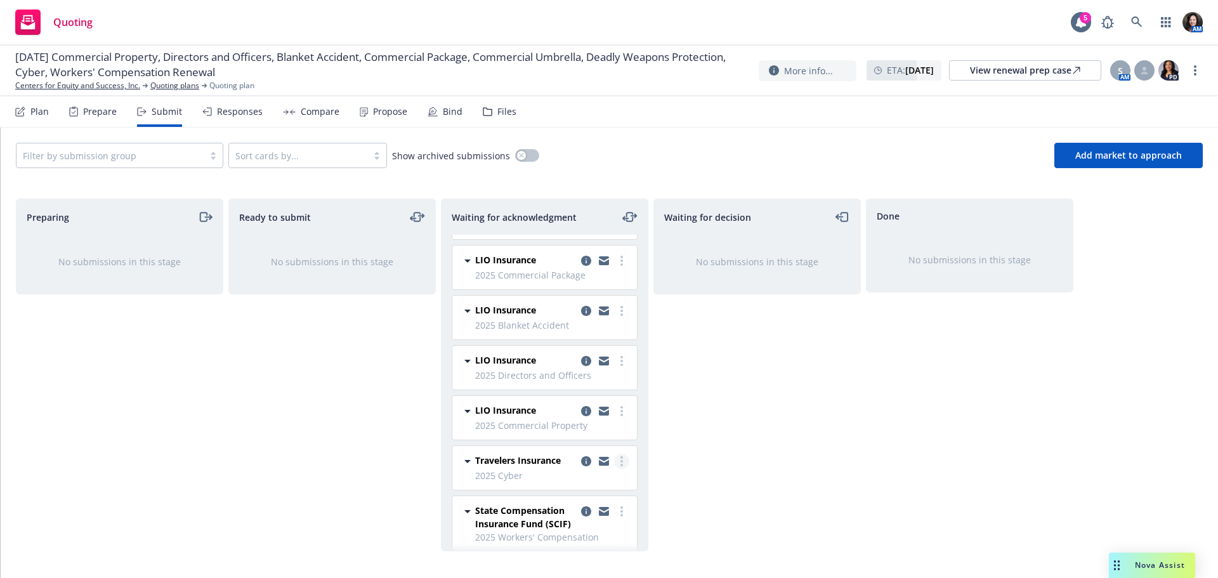
click at [614, 455] on link "more" at bounding box center [621, 461] width 15 height 15
click at [573, 345] on span "Add accepted decision" at bounding box center [555, 347] width 127 height 12
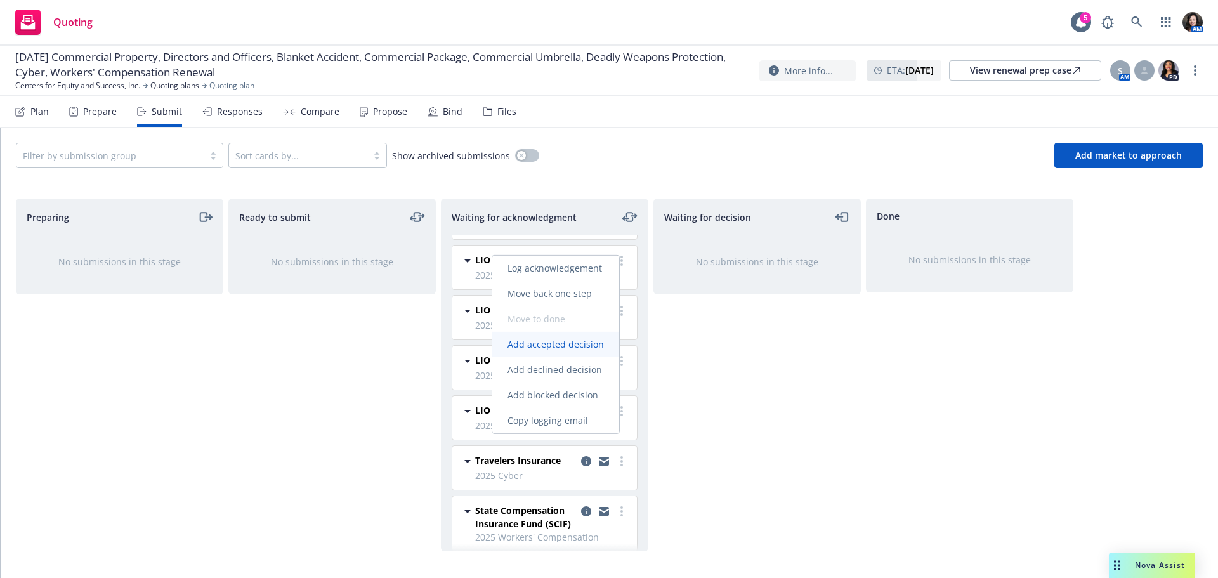
select select "12"
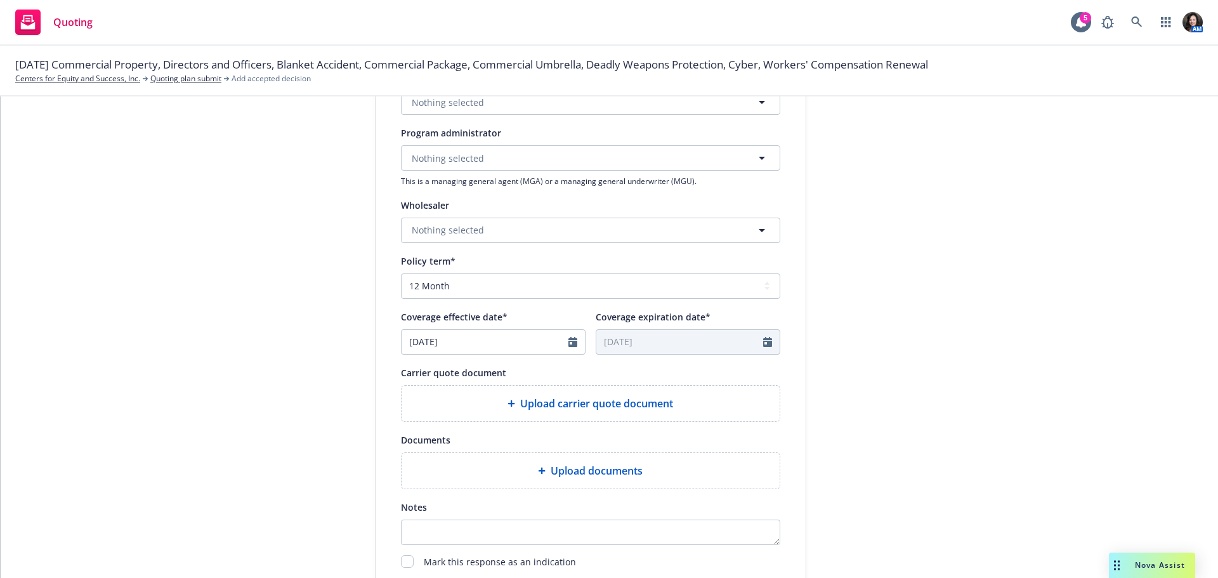
scroll to position [444, 0]
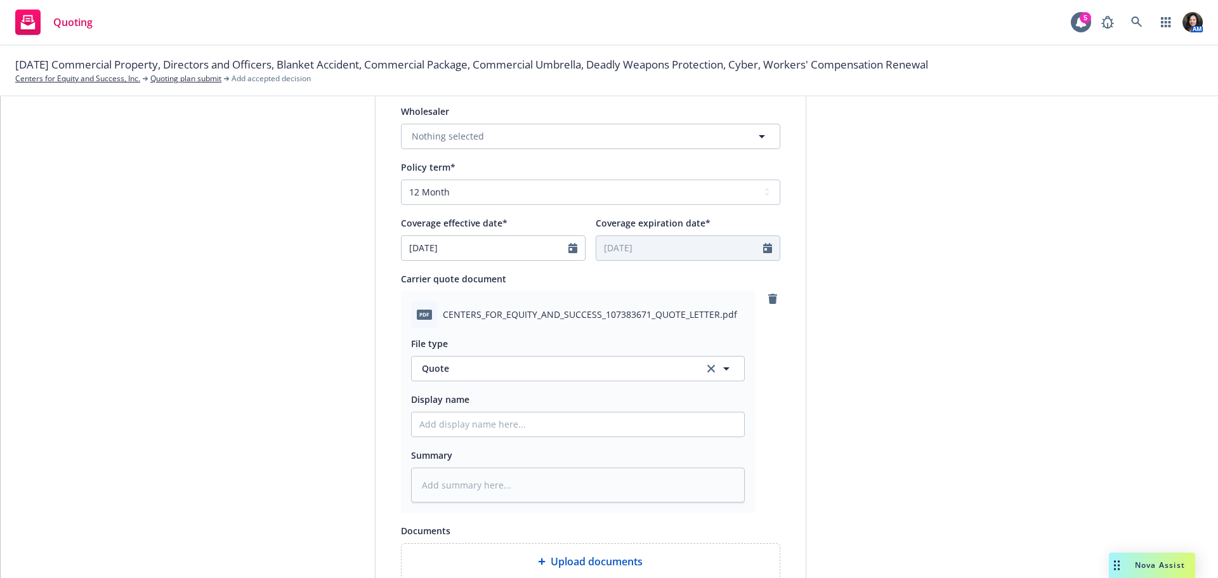
type textarea "x"
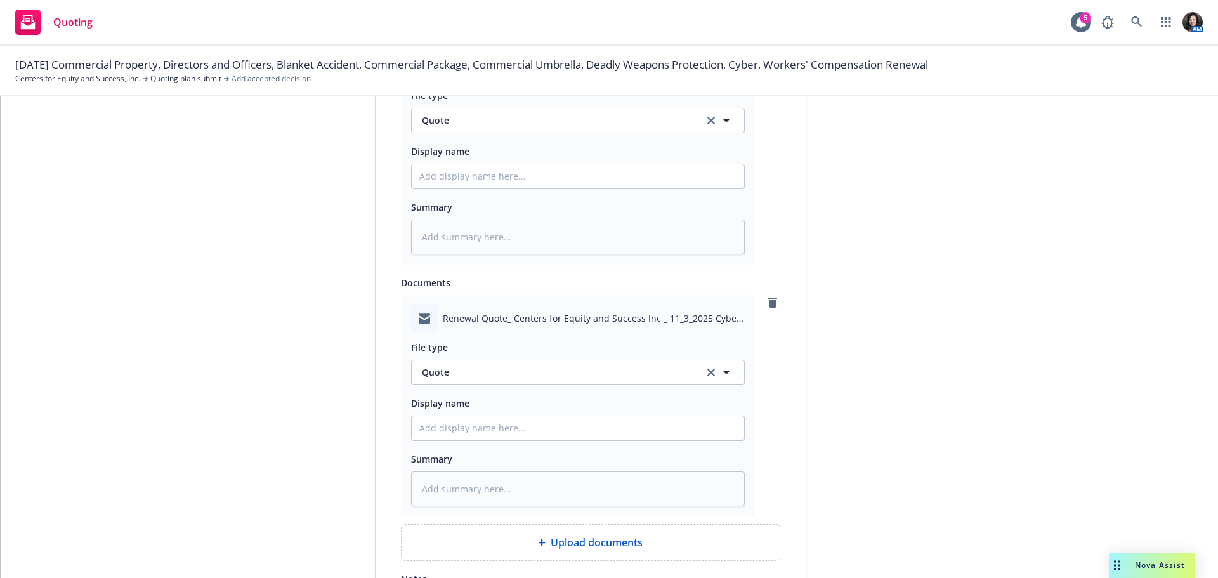
scroll to position [761, 0]
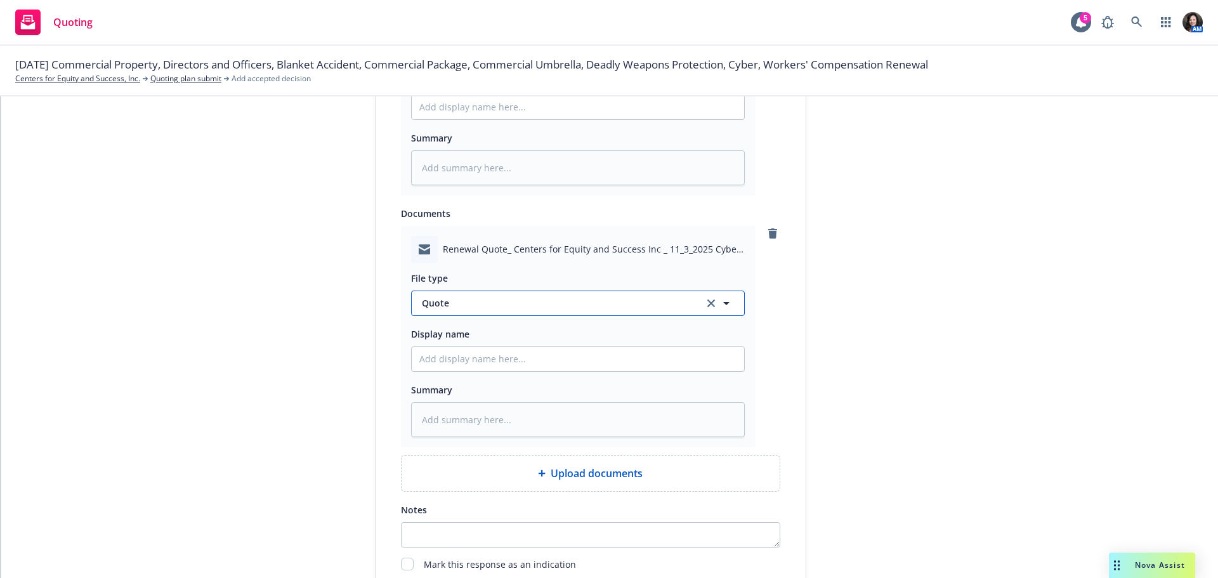
click at [529, 306] on span "Quote" at bounding box center [555, 302] width 267 height 13
type input "email"
click at [437, 340] on span "Email" at bounding box center [435, 338] width 23 height 13
click at [434, 358] on input "Display name" at bounding box center [578, 359] width 332 height 24
type textarea "x"
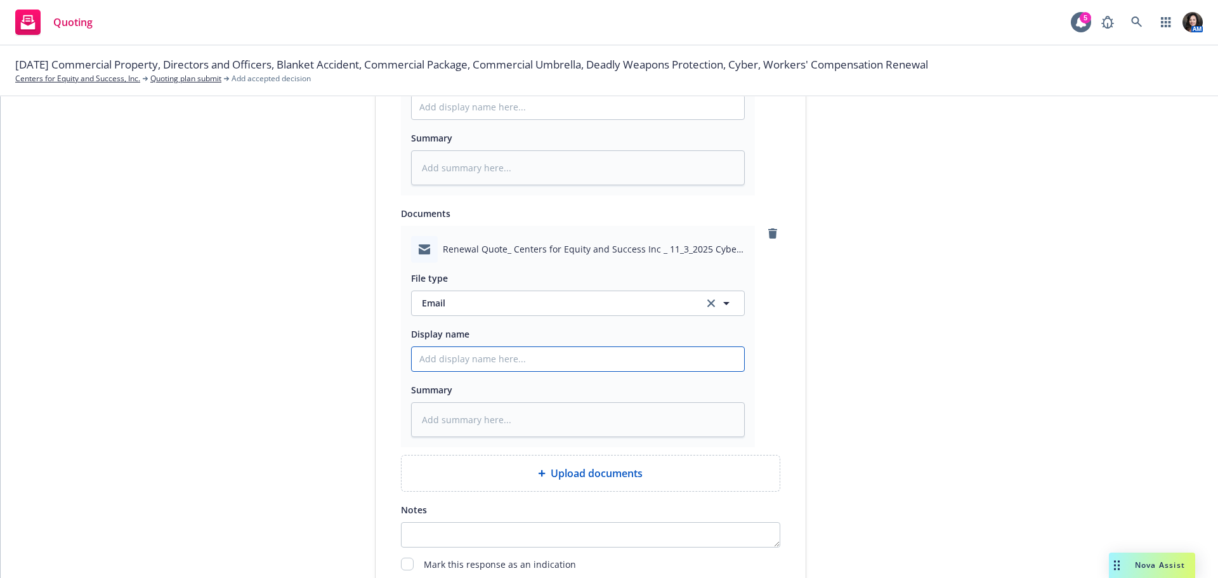
type input "F"
type textarea "x"
type input "Fr"
type textarea "x"
type input "Fro"
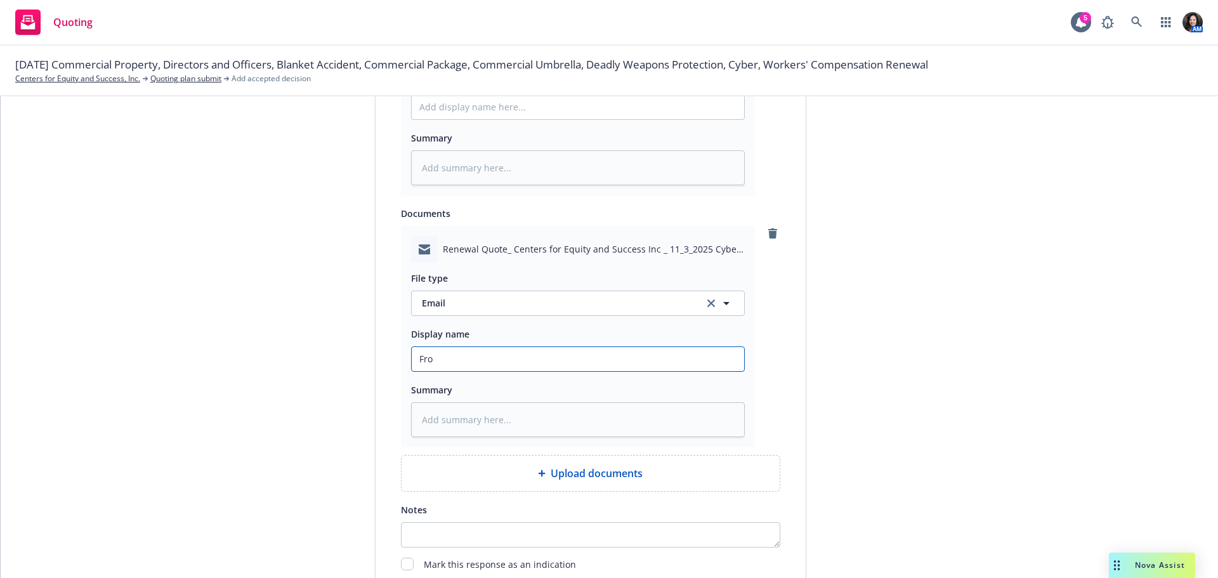
type textarea "x"
type input "From"
type textarea "x"
type input "From"
type textarea "x"
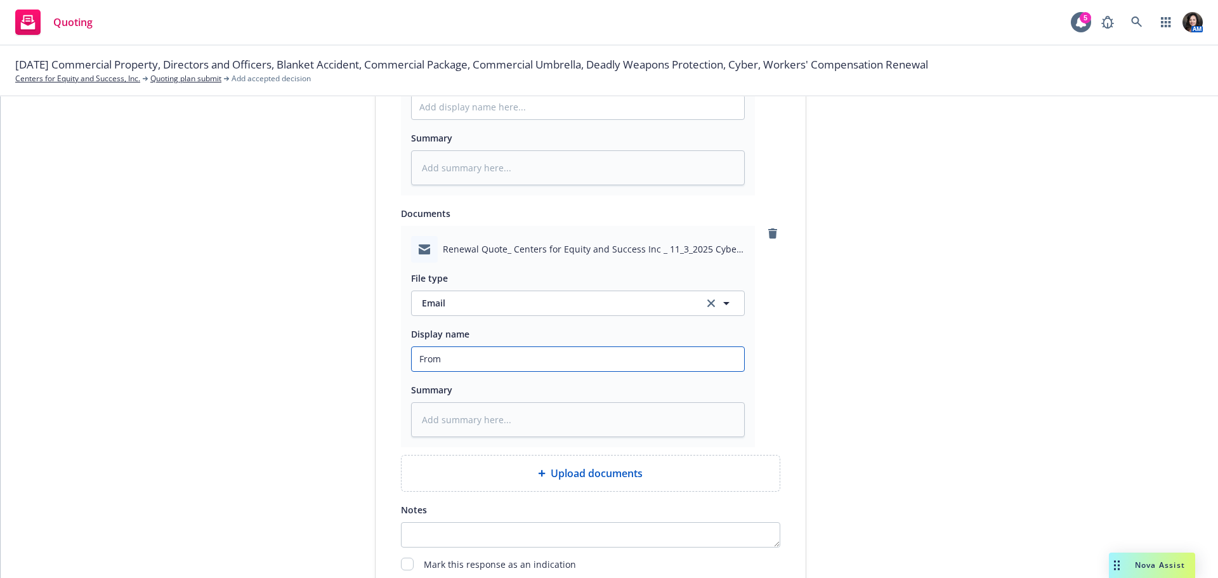
type input "From T"
type textarea "x"
type input "From Tr"
type textarea "x"
type input "From Trav"
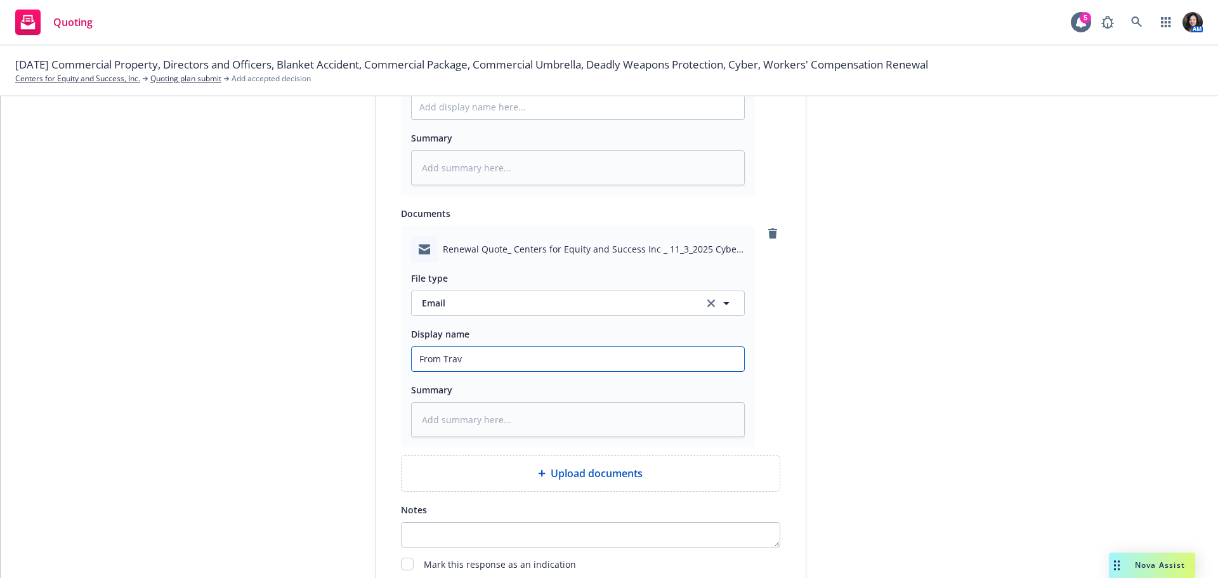
type textarea "x"
type input "From Trave"
type textarea "x"
type input "From Travel"
type textarea "x"
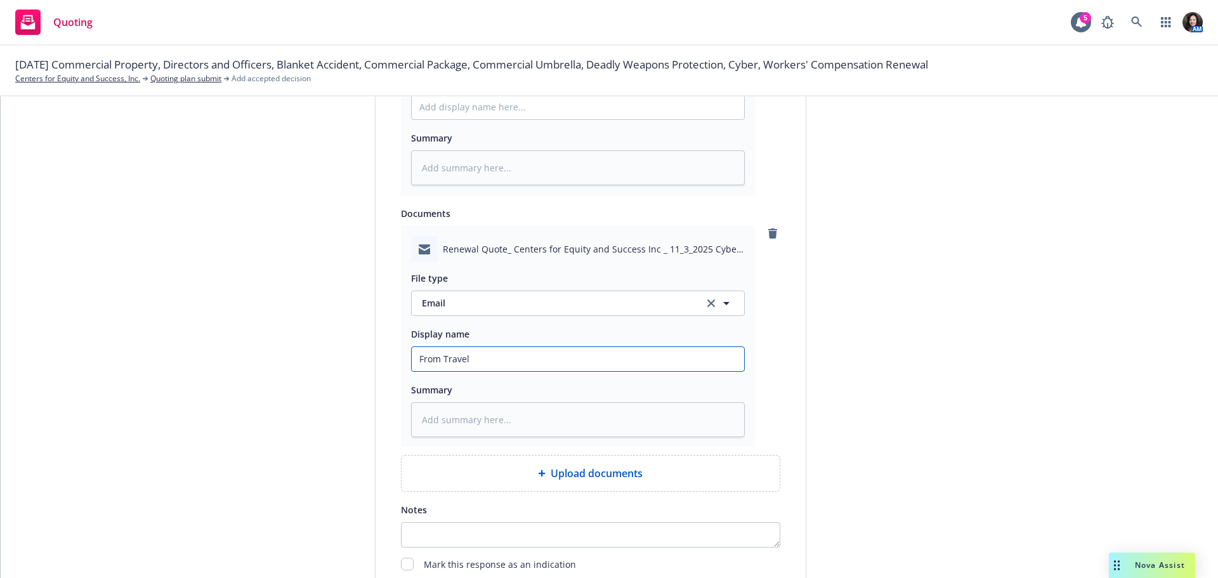
type input "From Travele"
type textarea "x"
type input "From Traveler"
type textarea "x"
type input "From Travelers"
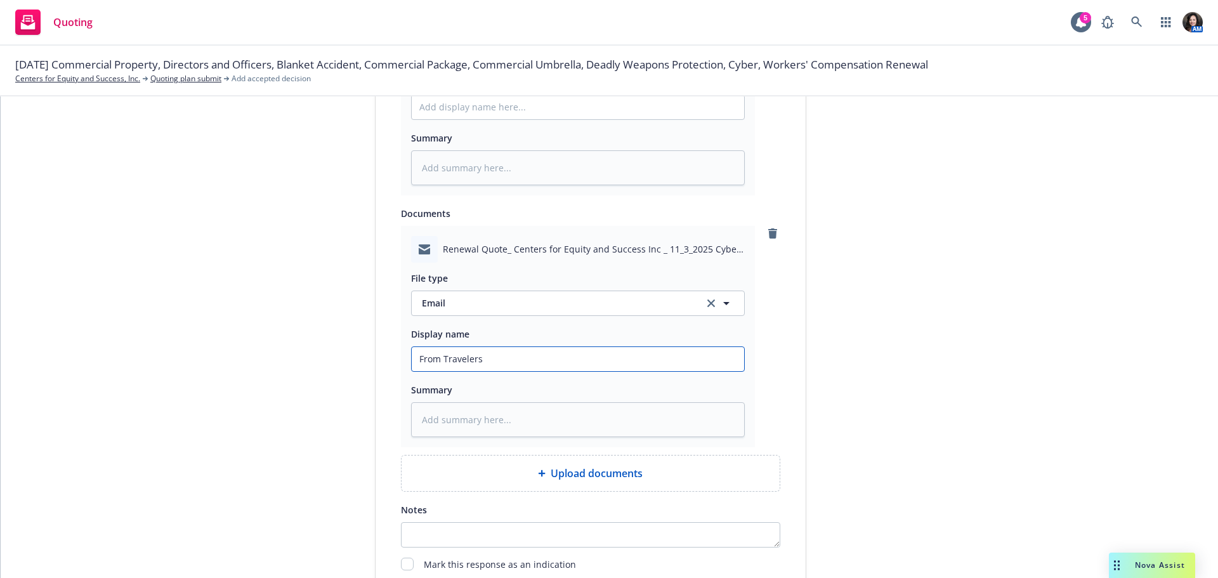
type textarea "x"
type input "From Travelers:"
type textarea "x"
type input "From Travelers:"
type textarea "x"
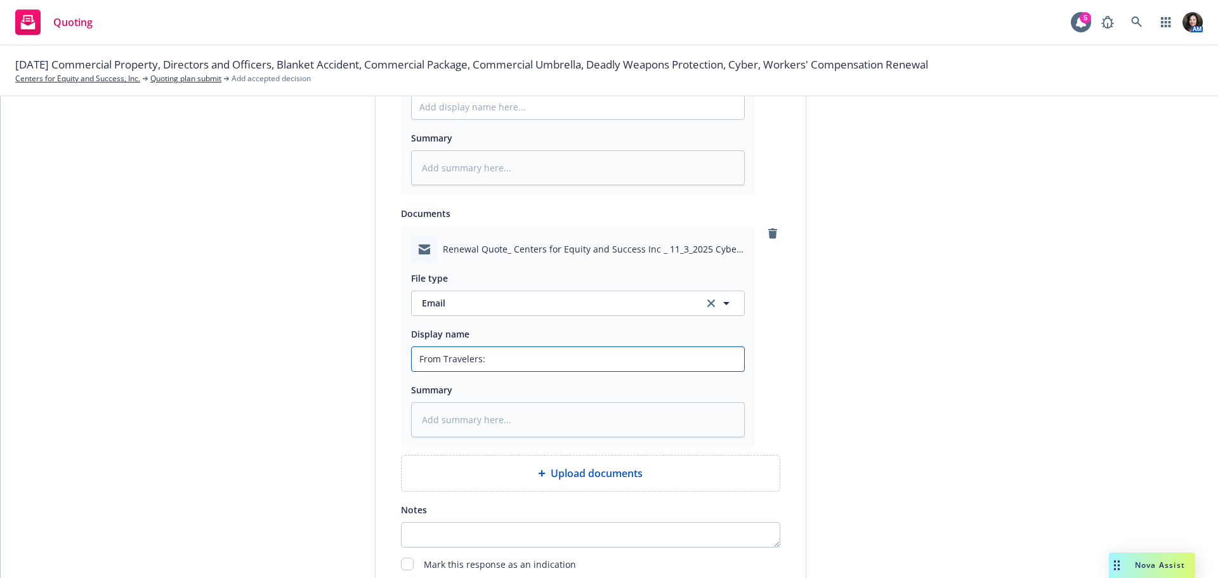
type input "From Travelers: C"
type textarea "x"
type input "From Travelers: Cy"
type textarea "x"
type input "From Travelers: Cyb"
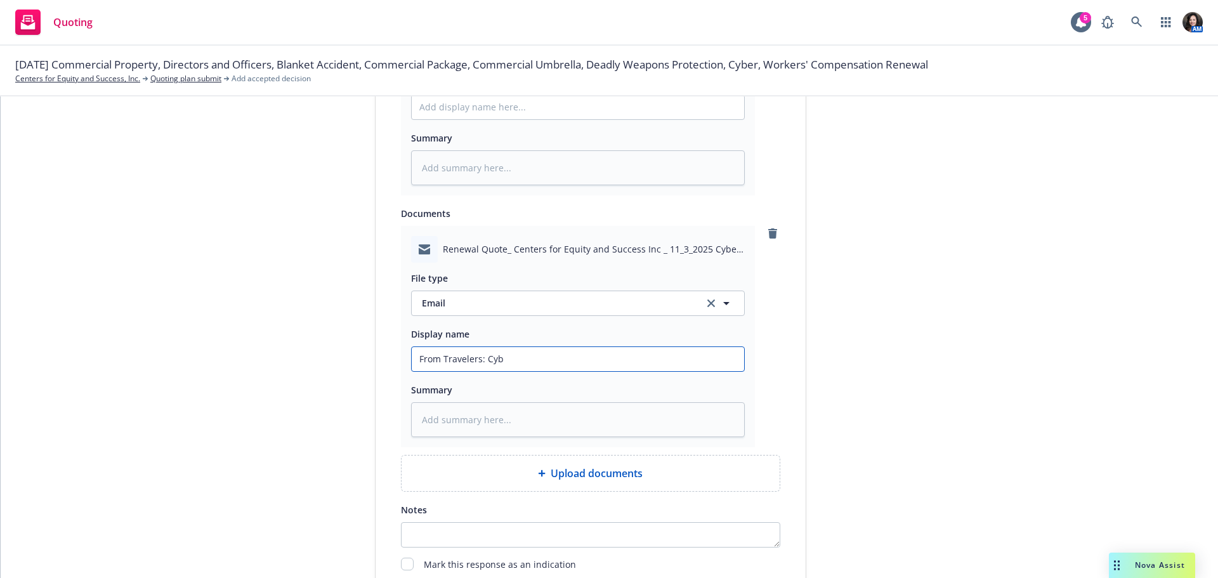
type textarea "x"
type input "From Travelers: Cybe"
type textarea "x"
type input "From Travelers: Cyber"
type textarea "x"
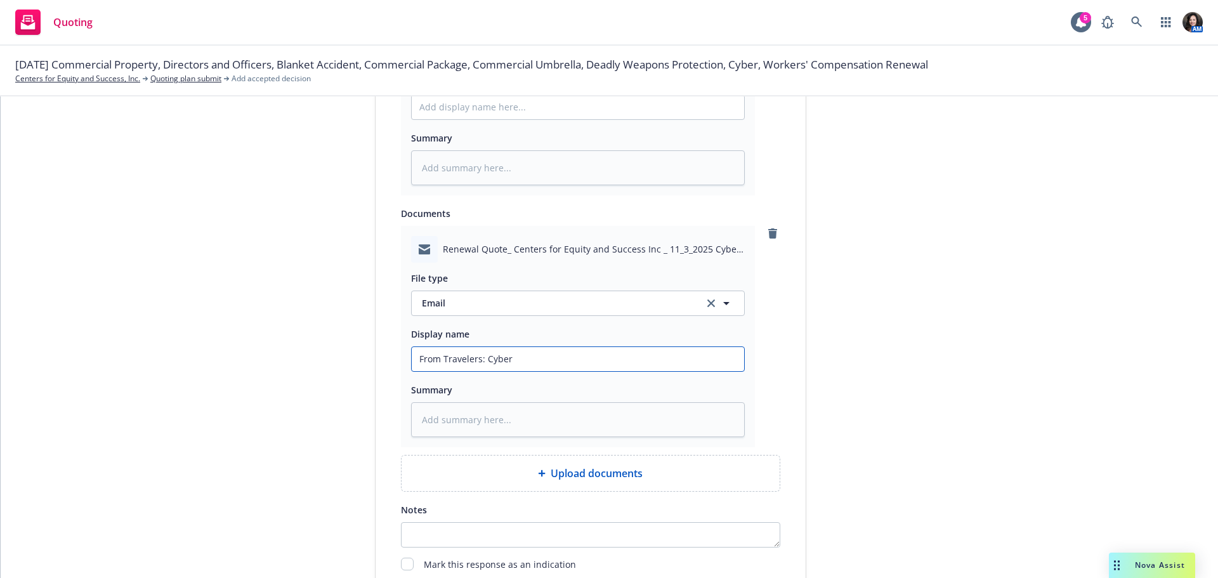
type input "From Travelers: Cybe"
type textarea "x"
type input "From Travelers: Cyb"
type textarea "x"
type input "From Travelers: Cy"
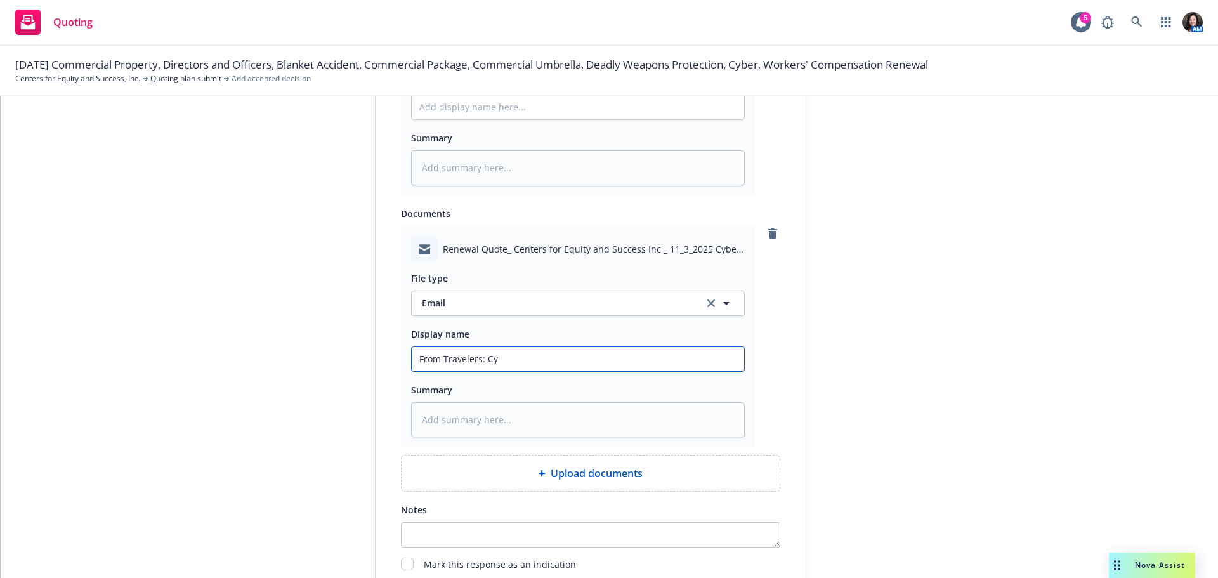
type textarea "x"
type input "From Travelers: C"
type textarea "x"
type input "From Travelers:"
type textarea "x"
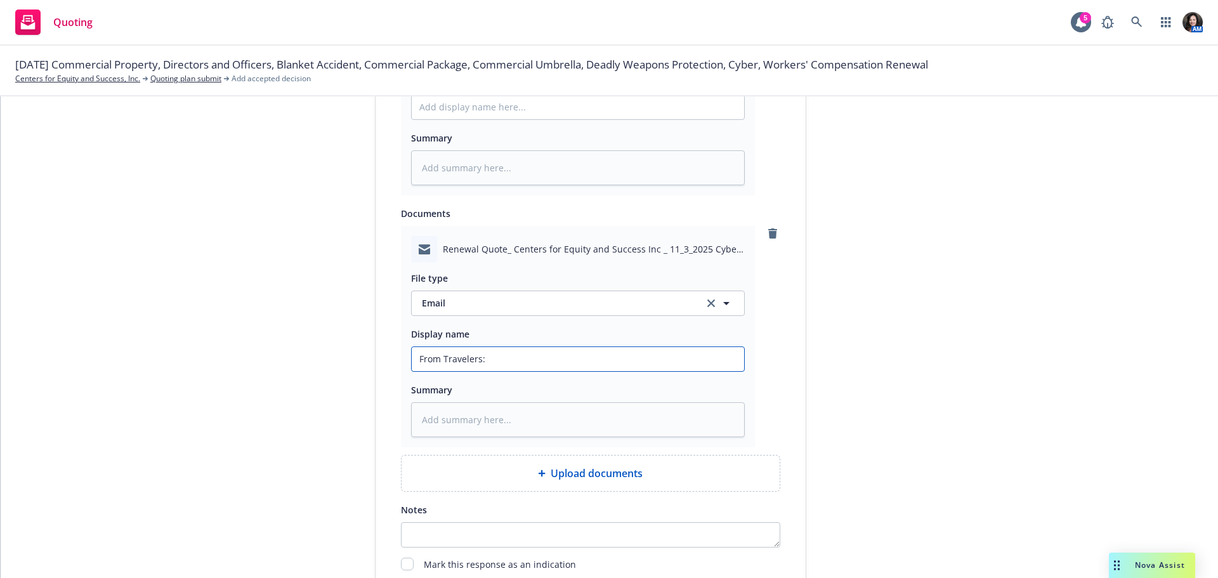
type input "From Travelers: 2"
type textarea "x"
type input "From Travelers: 25"
type textarea "x"
type input "From Travelers: 25-"
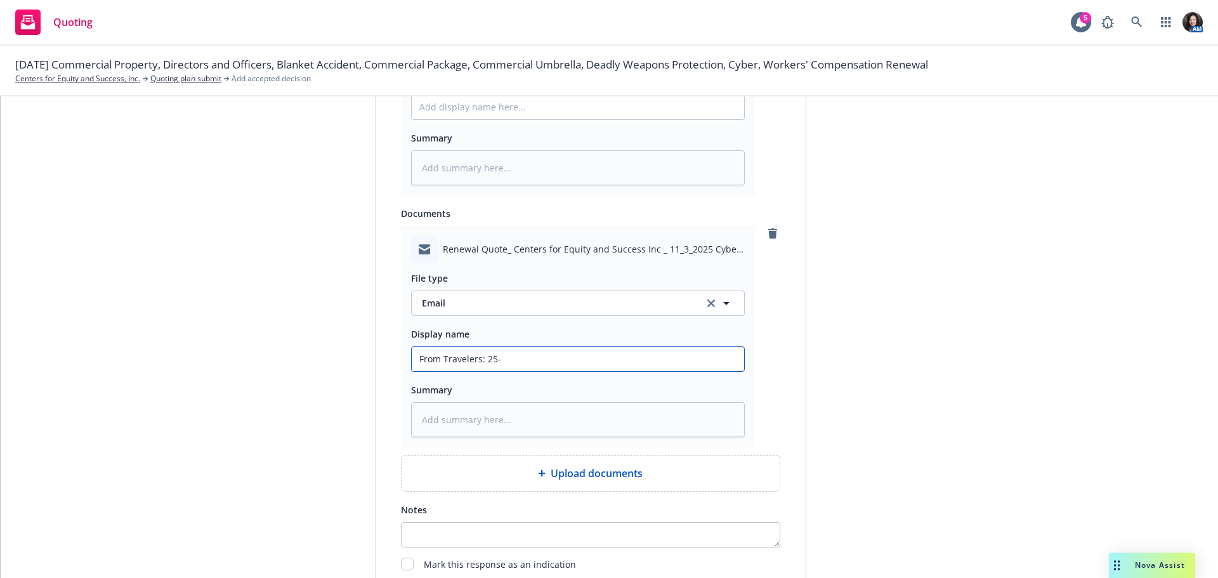
type textarea "x"
type input "From Travelers: 25-2"
type textarea "x"
type input "From Travelers: 25-26"
type textarea "x"
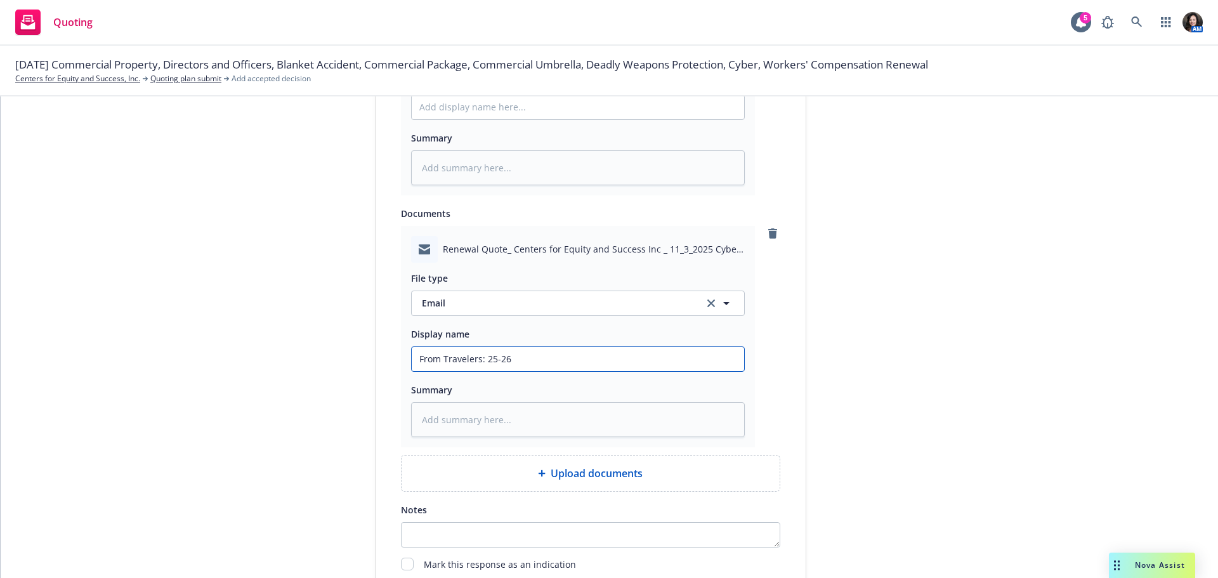
type input "From Travelers: 25-26"
type textarea "x"
type input "From Travelers: 25-26 C"
type textarea "x"
type input "From Travelers: 25-26 CY"
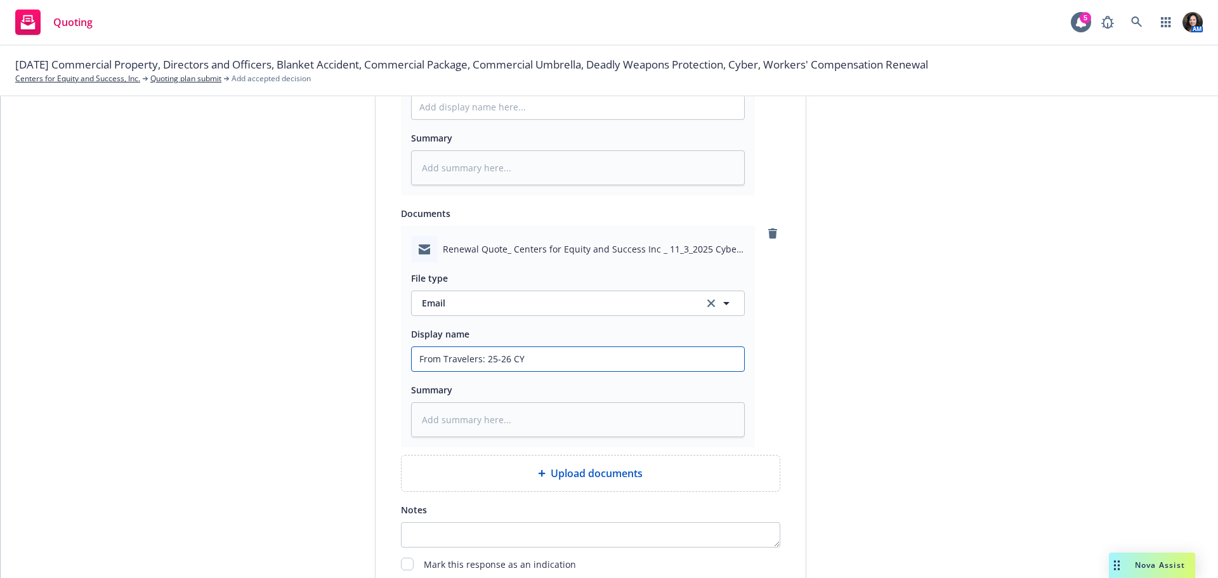
type textarea "x"
type input "From Travelers: 25-26 CYb"
type textarea "x"
type input "From Travelers: 25-26 CYbe"
type textarea "x"
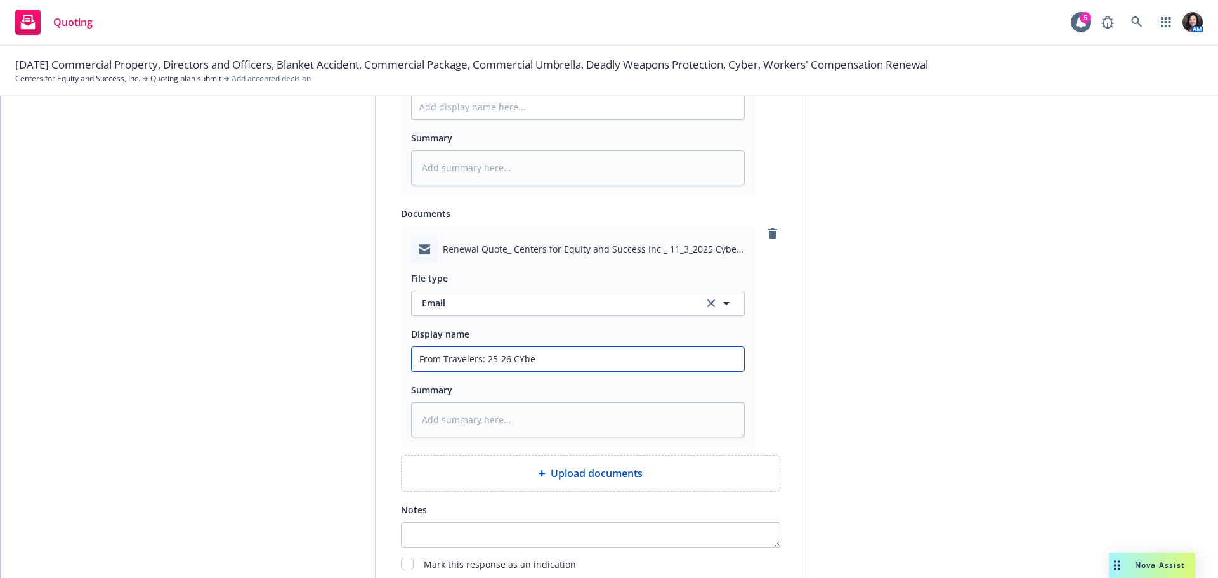
type input "From Travelers: 25-26 CYber"
type textarea "x"
type input "From Travelers: 25-26 CYber"
type textarea "x"
type input "From Travelers: 25-26 CYber"
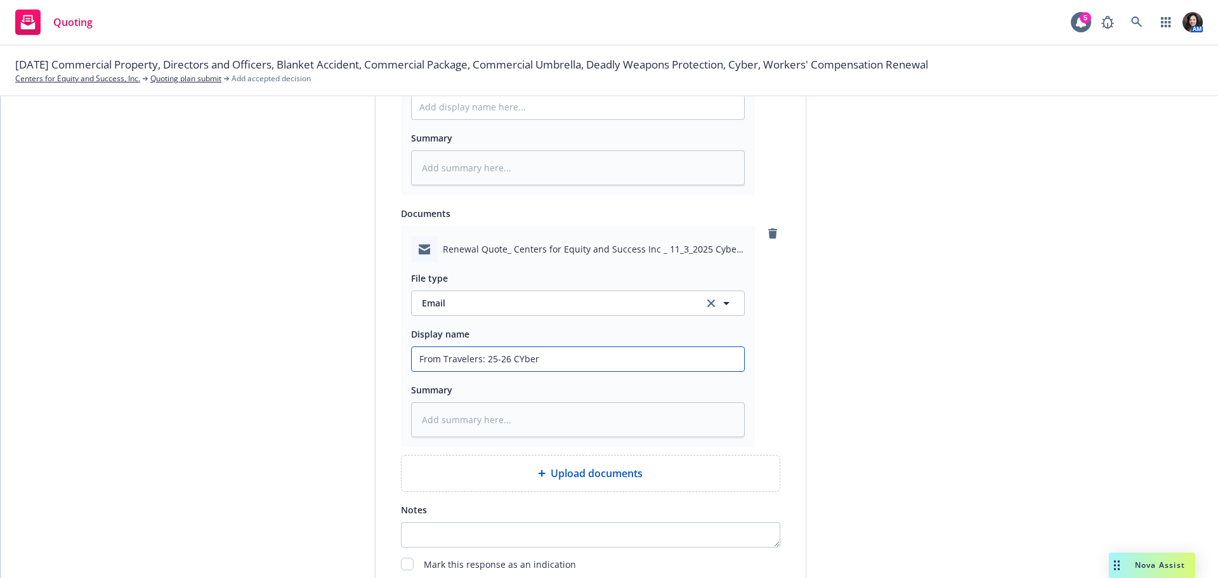
type textarea "x"
type input "From Travelers: 25-26 CYbe"
type textarea "x"
type input "From Travelers: 25-26 CYb"
type textarea "x"
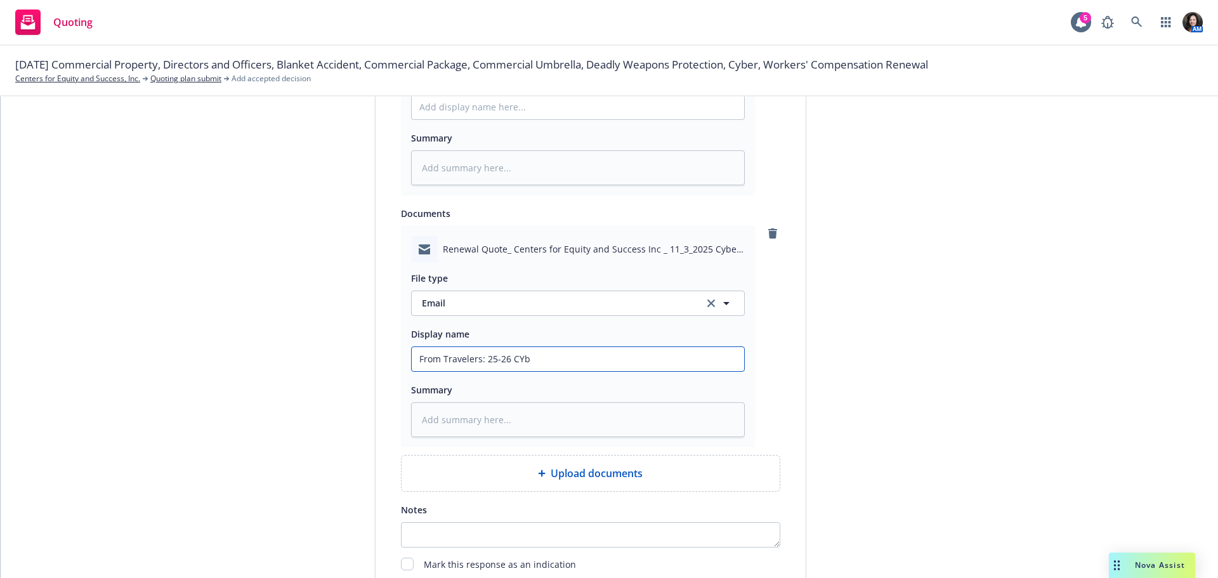
type input "From Travelers: 25-26 CY"
type textarea "x"
type input "From Travelers: 25-26 C"
type textarea "x"
type input "From Travelers: 25-26 Cy"
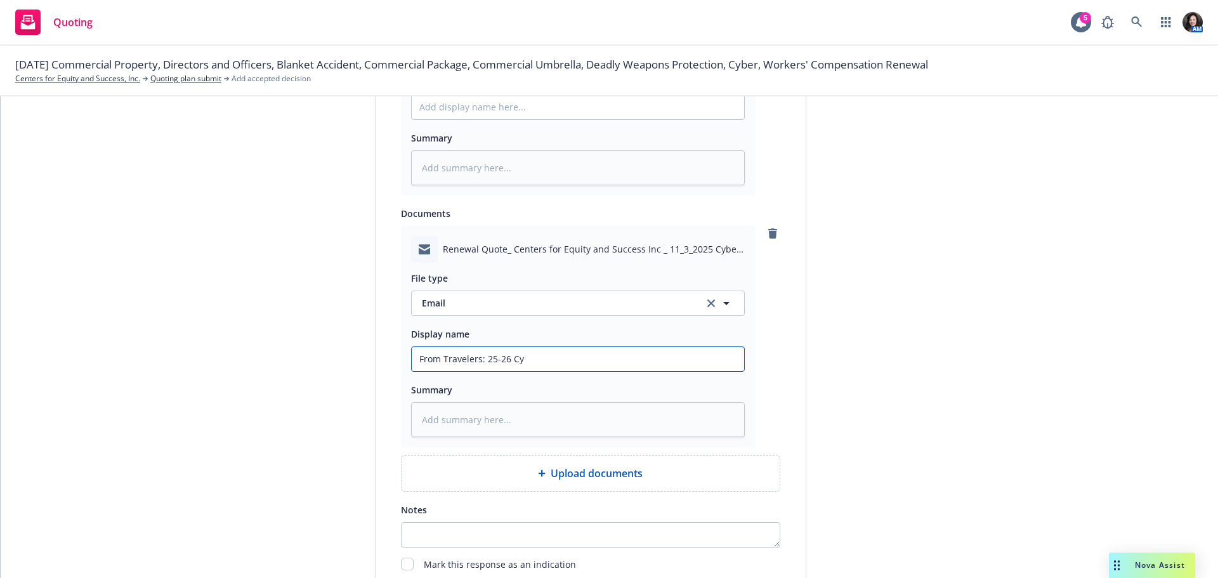
type textarea "x"
type input "From Travelers: 25-26 Cye"
type textarea "x"
type input "From Travelers: 25-26 Cy"
type textarea "x"
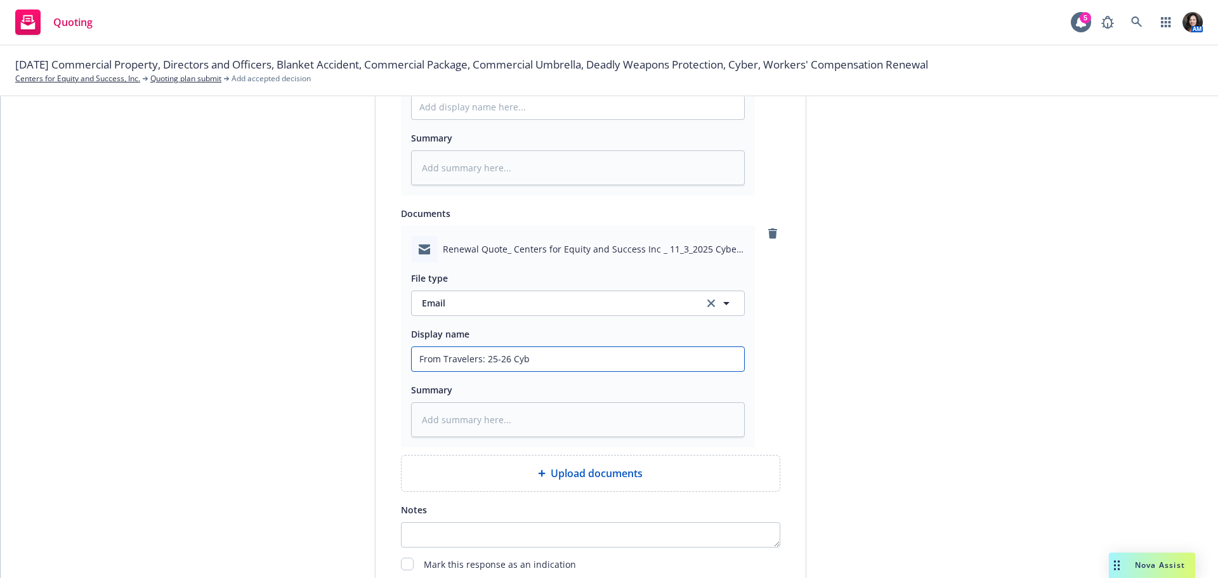
type input "From Travelers: 25-26 Cybe"
type textarea "x"
type input "From Travelers: 25-26 Cyber"
type textarea "x"
type input "From Travelers: 25-26 Cyber"
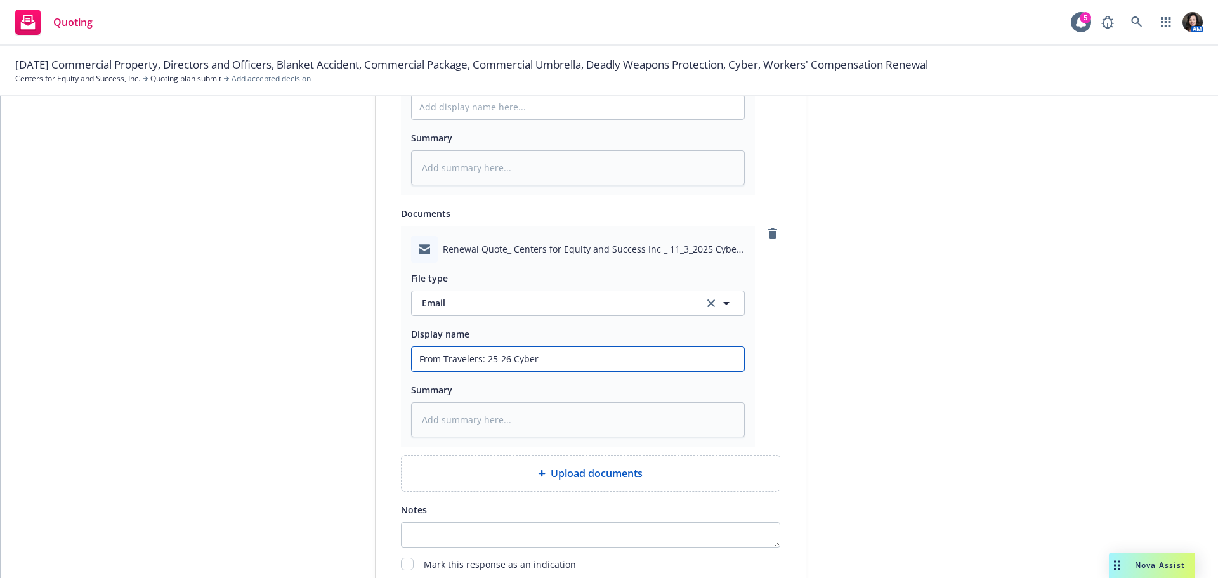
type textarea "x"
type input "From Travelers: 25-26 Cyber re"
type textarea "x"
type input "From Travelers: 25-26 Cyber ren"
type textarea "x"
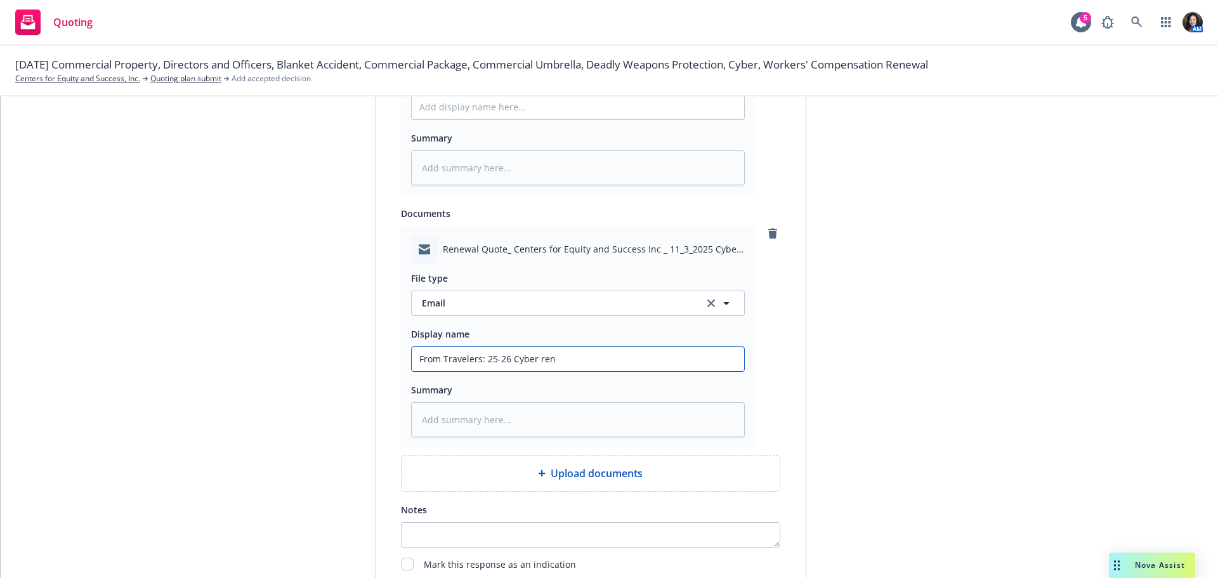
type input "From Travelers: 25-26 Cyber rene"
type textarea "x"
type input "From Travelers: 25-26 Cyber renew"
type textarea "x"
type input "From Travelers: 25-26 Cyber renewa"
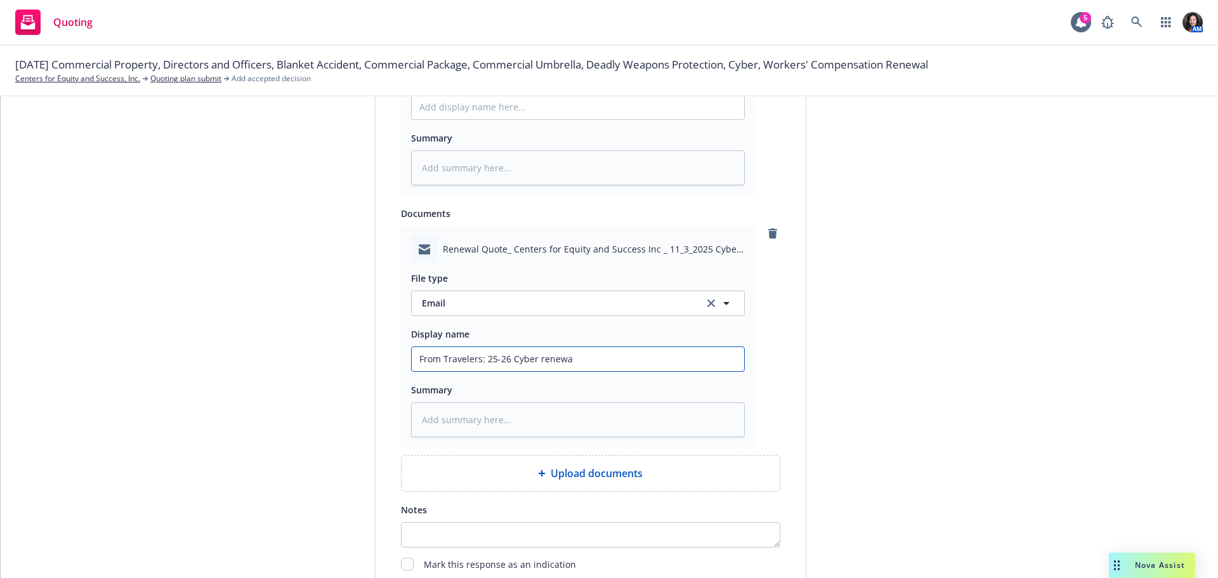
type textarea "x"
type input "From Travelers: 25-26 Cyber renewal"
type textarea "x"
type input "From Travelers: 25-26 Cyber renewal"
type textarea "x"
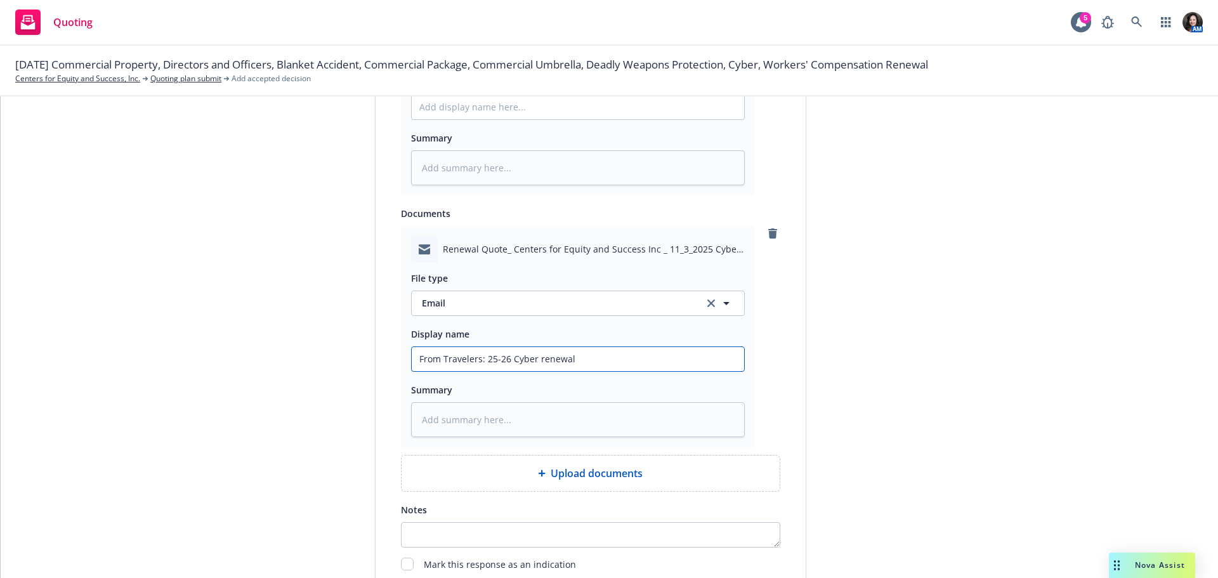
type input "From Travelers: 25-26 Cyber renewal q"
type textarea "x"
type input "From Travelers: 25-26 Cyber renewal qu"
type textarea "x"
type input "From Travelers: 25-26 Cyber renewal quo"
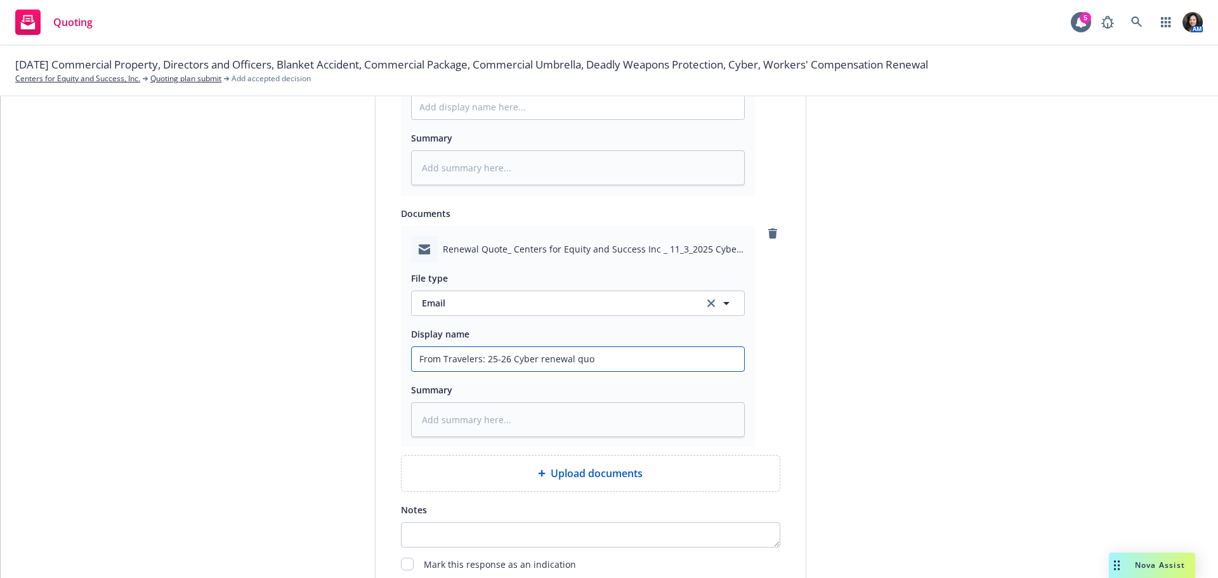
type textarea "x"
type input "From Travelers: 25-26 Cyber renewal quot"
type textarea "x"
type input "From Travelers: 25-26 Cyber renewal quote"
type textarea "x"
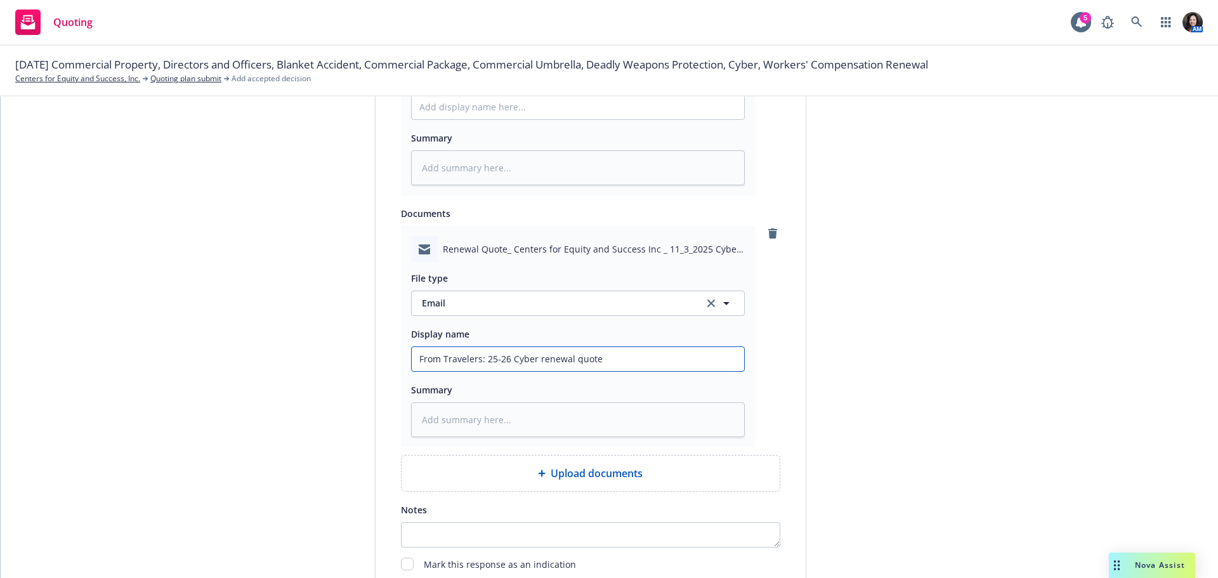
type input "From Travelers: 25-26 Cyber renewal quote."
type textarea "x"
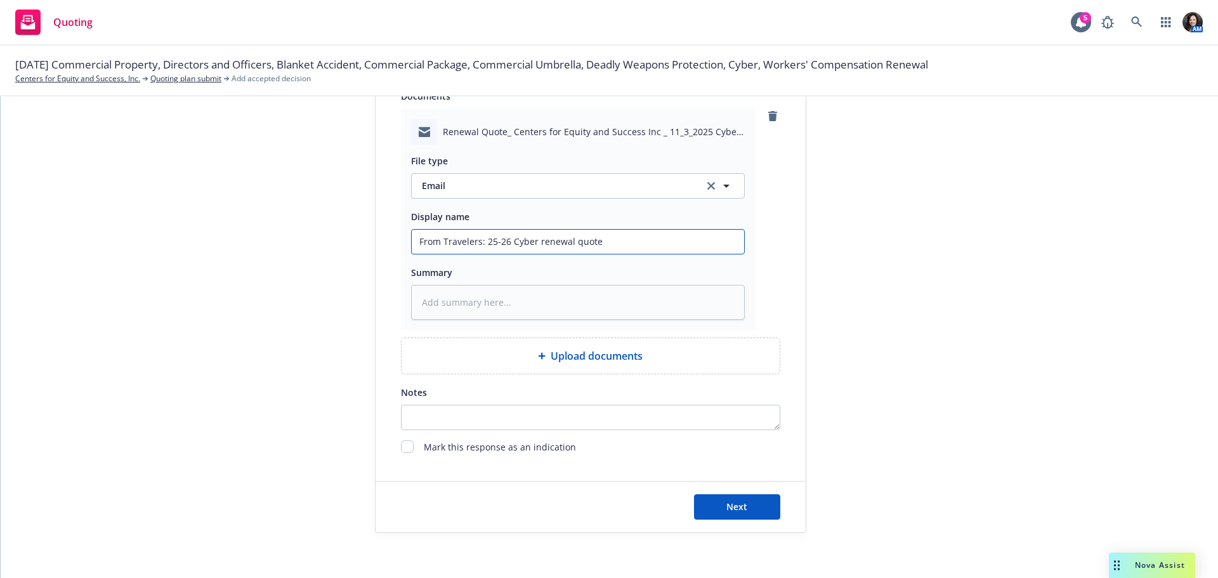
scroll to position [884, 0]
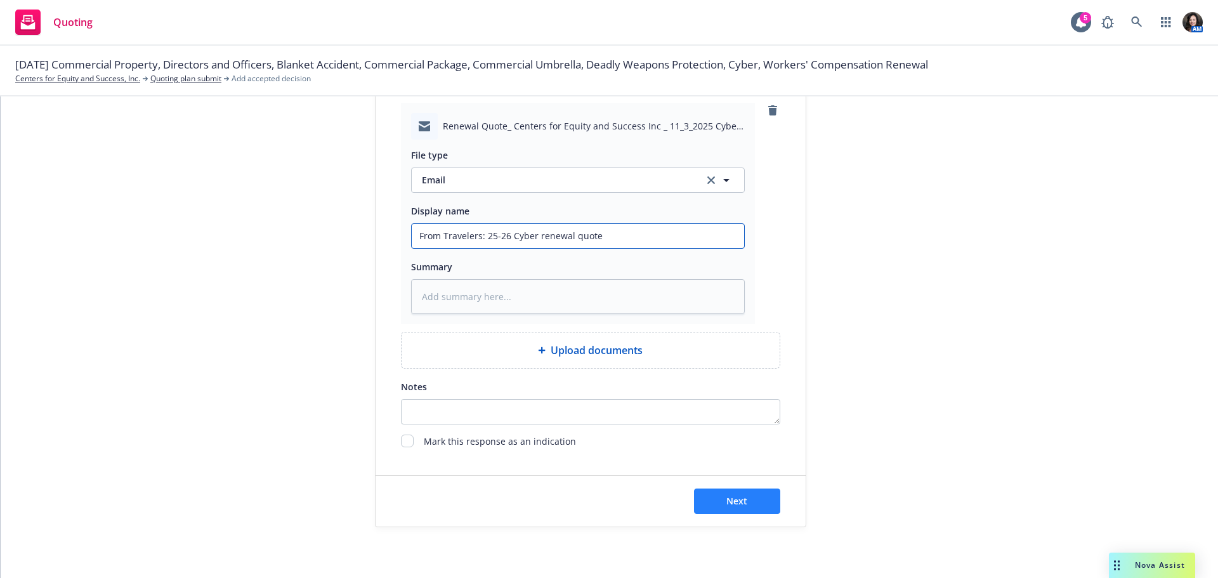
type input "From Travelers: 25-26 Cyber renewal quote"
click at [703, 504] on button "Next" at bounding box center [737, 500] width 86 height 25
type textarea "x"
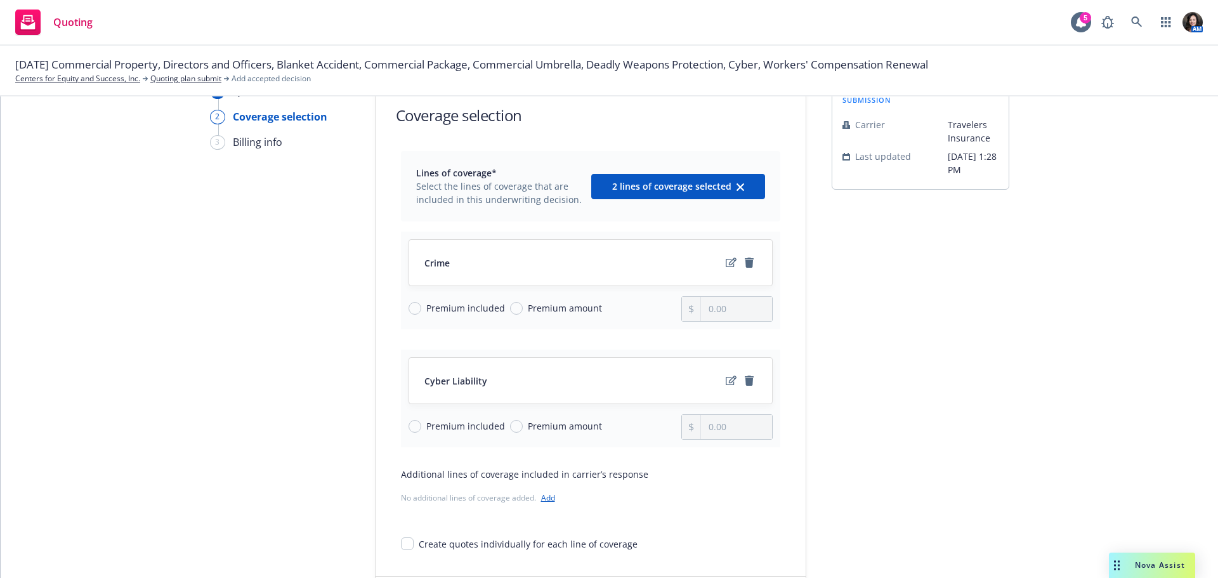
scroll to position [127, 0]
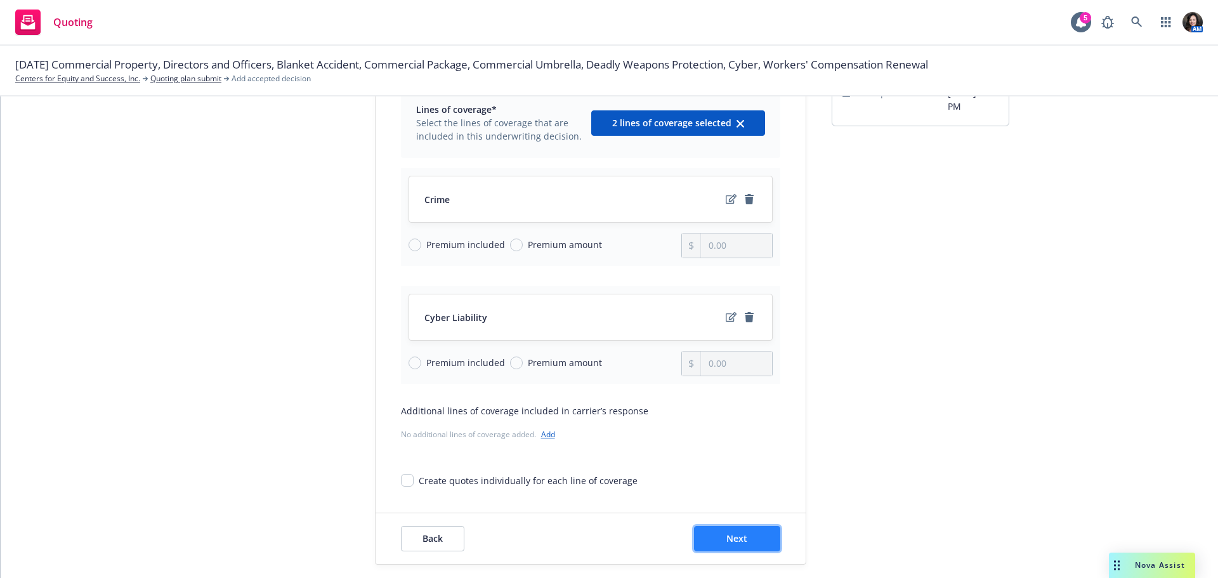
click at [726, 536] on span "Next" at bounding box center [736, 538] width 21 height 12
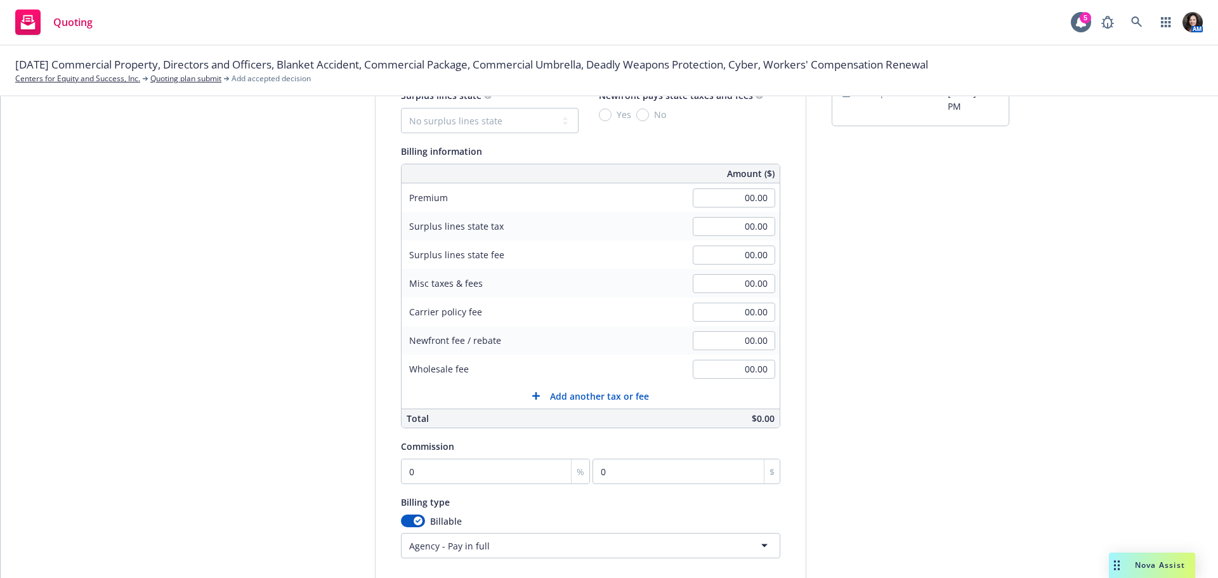
click at [732, 185] on div "00.00" at bounding box center [733, 198] width 91 height 28
click at [727, 199] on input "00.00" at bounding box center [734, 197] width 82 height 19
type input "8,946.00"
type input "1"
type input "89.46"
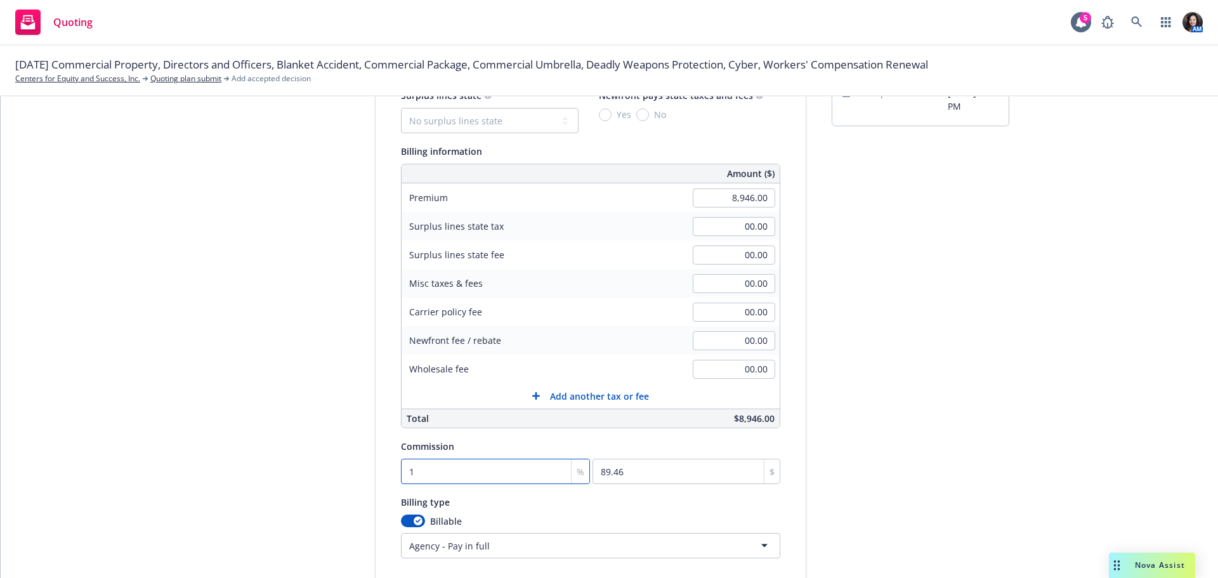
type input "15"
type input "1341.9"
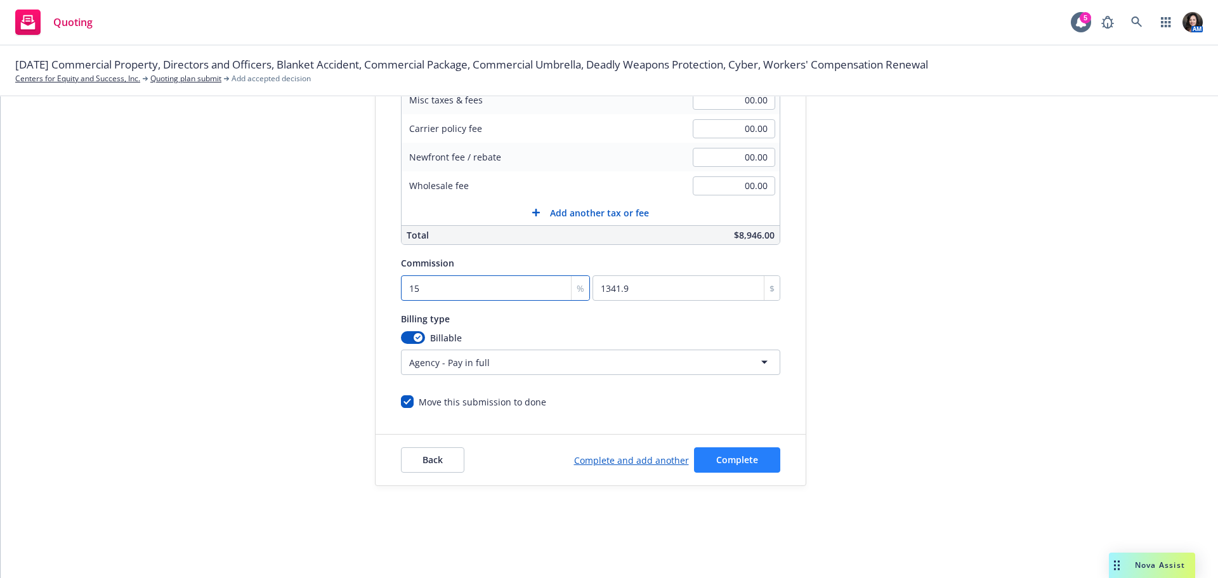
scroll to position [63, 0]
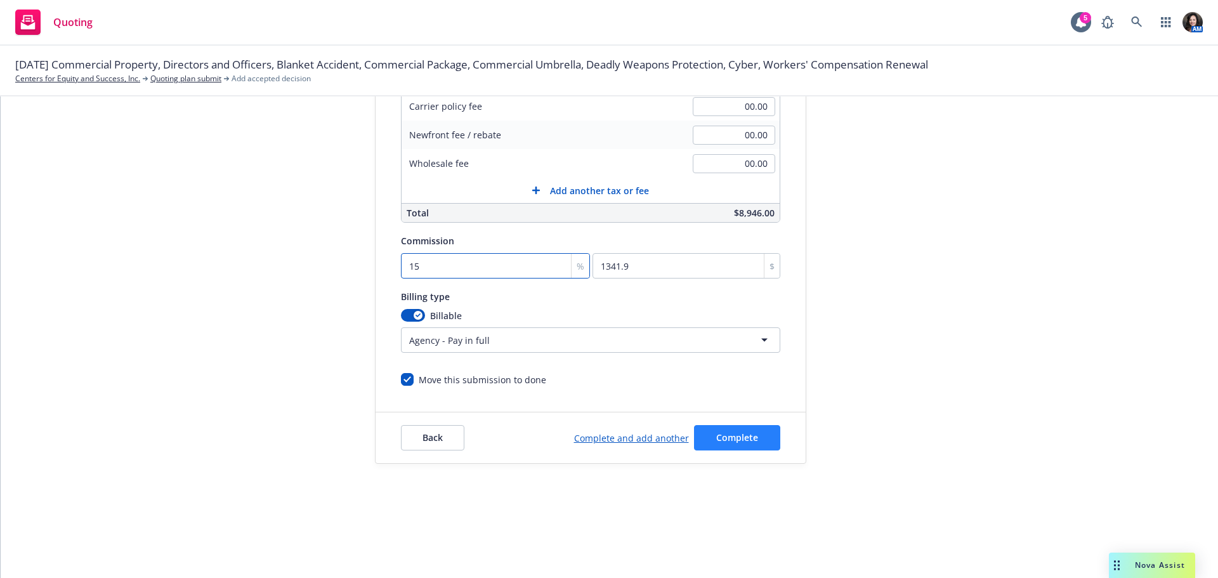
type input "15"
click at [732, 436] on span "Complete" at bounding box center [737, 437] width 42 height 12
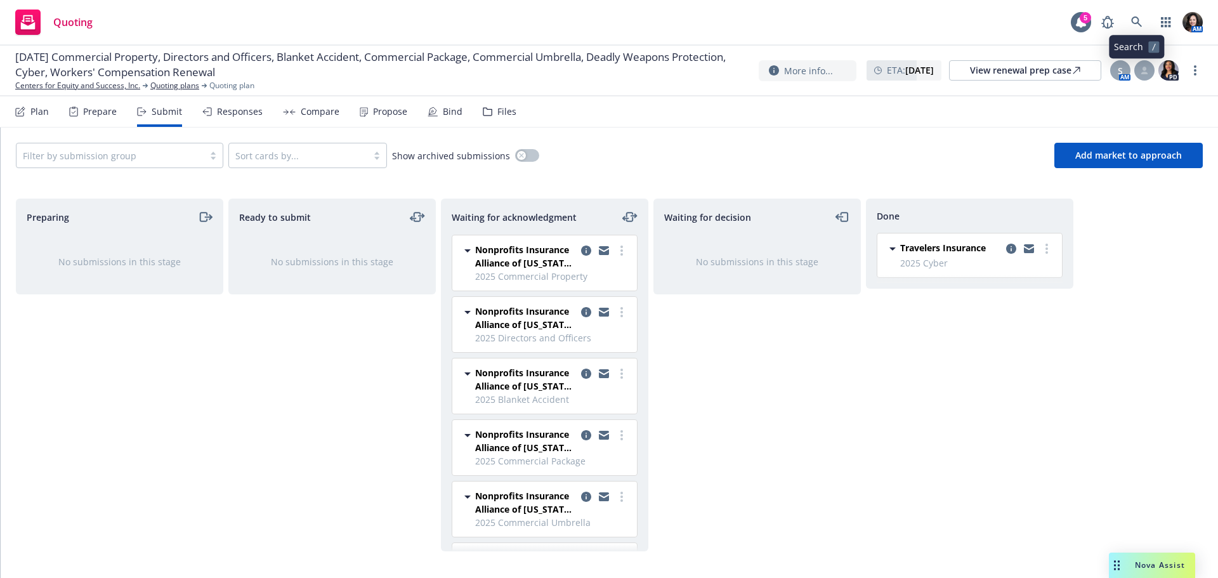
click at [1148, 20] on div "AM" at bounding box center [1149, 22] width 108 height 25
click at [1133, 23] on icon at bounding box center [1136, 21] width 11 height 11
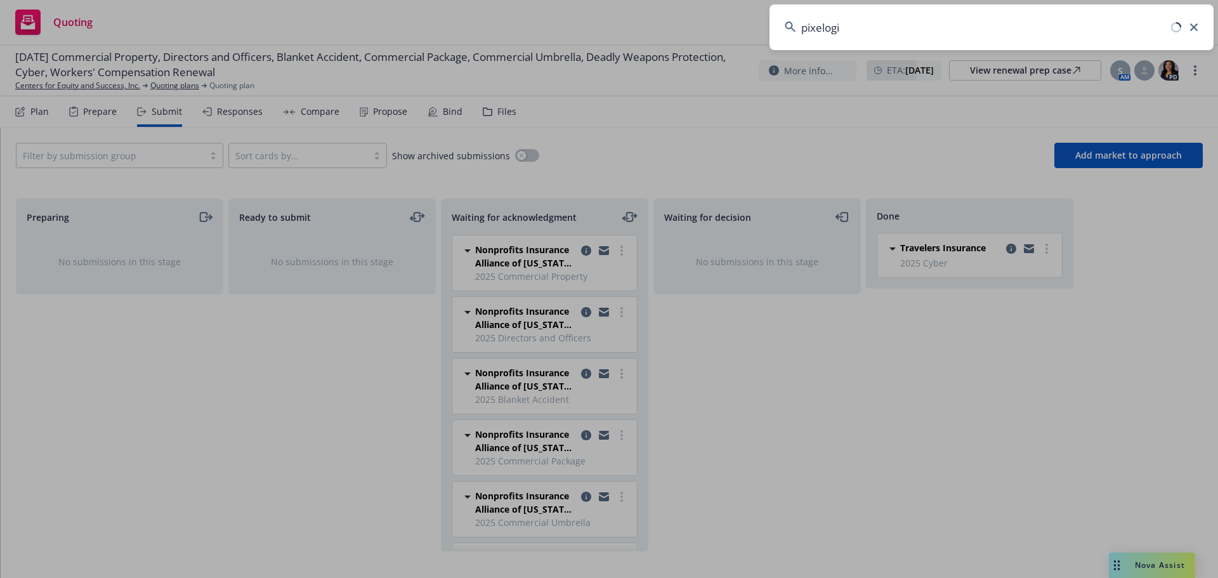
type input "pixelogic"
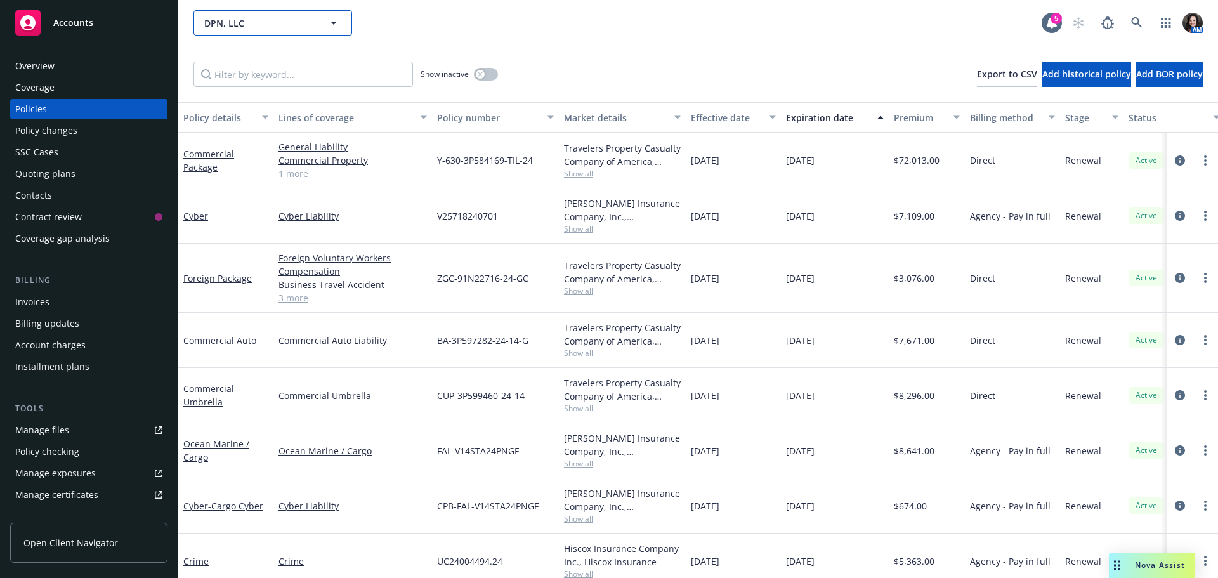
scroll to position [89, 177]
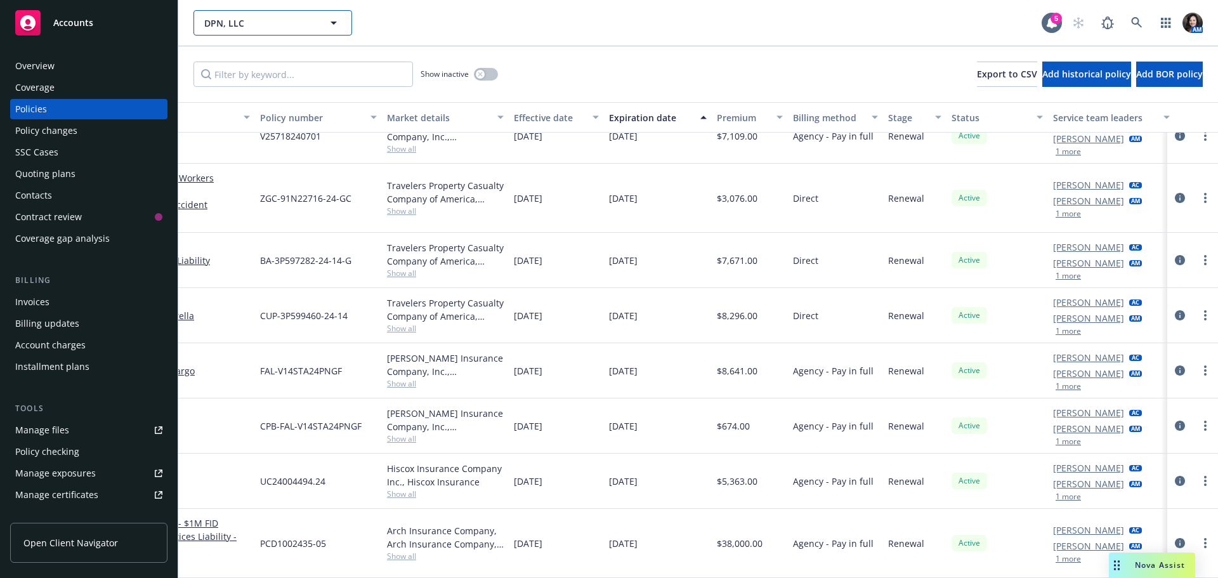
click at [268, 20] on span "DPN, LLC" at bounding box center [259, 22] width 110 height 13
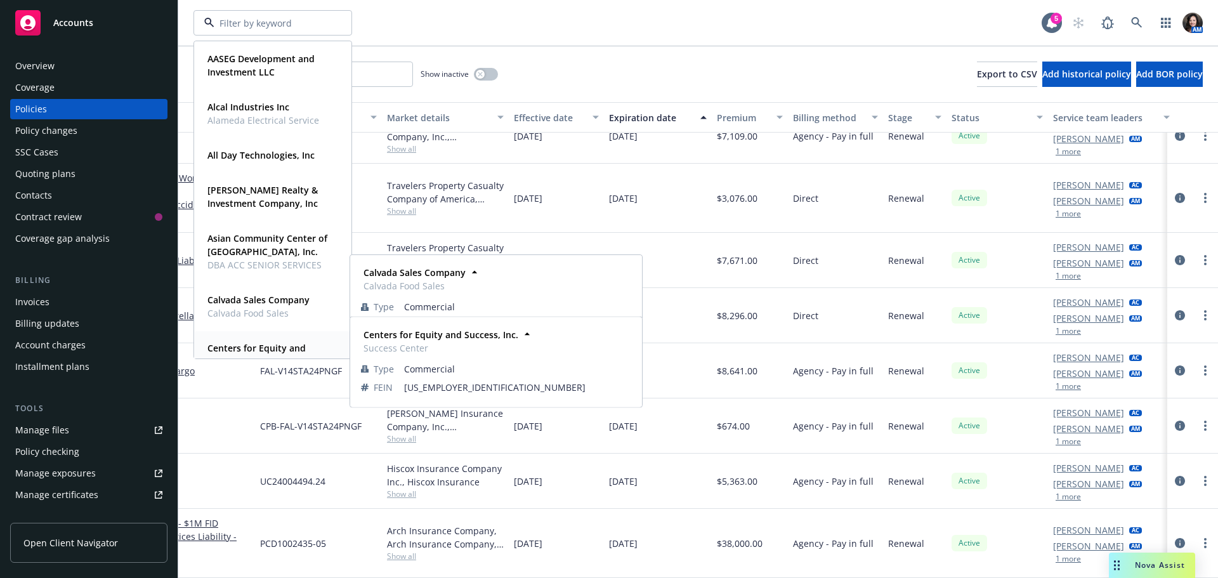
click at [265, 347] on strong "Centers for Equity and Success, Inc." at bounding box center [256, 354] width 98 height 25
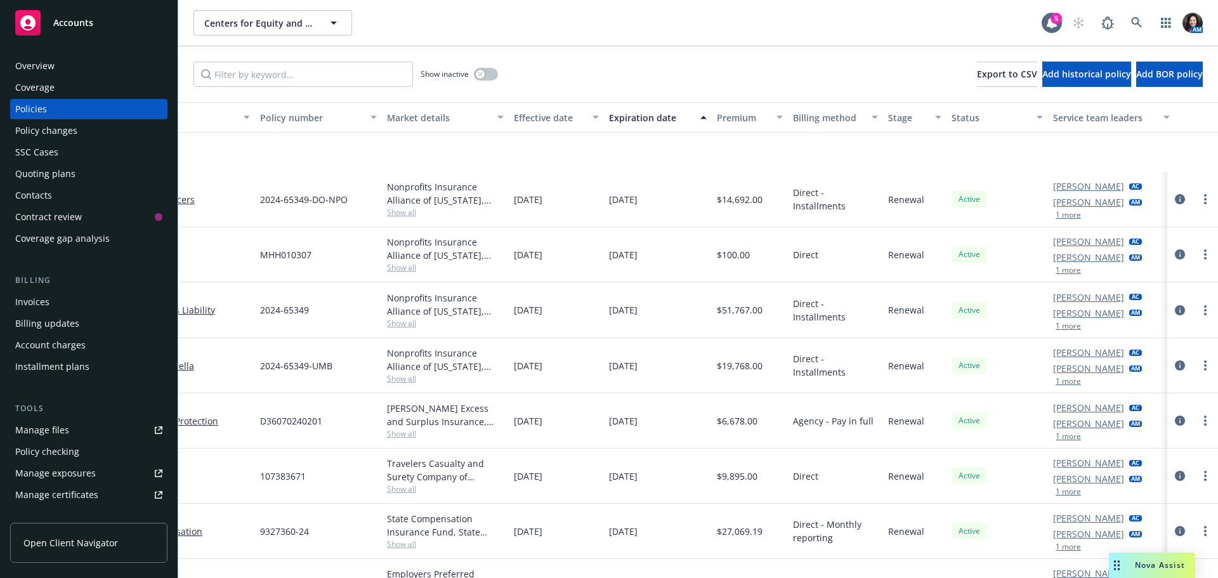
scroll to position [112, 177]
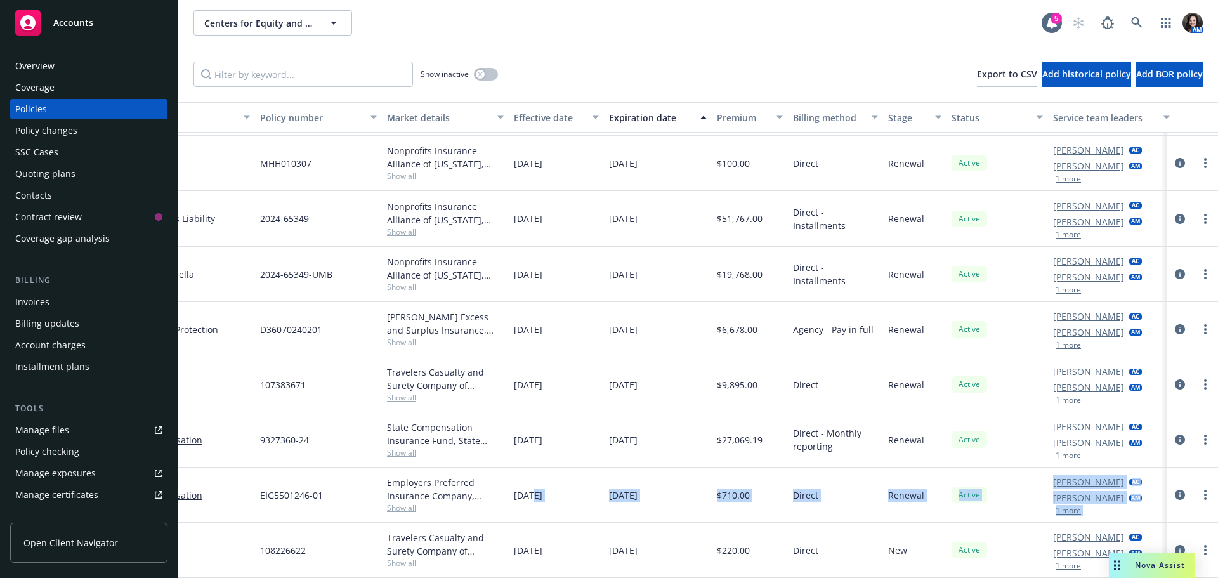
drag, startPoint x: 531, startPoint y: 565, endPoint x: 140, endPoint y: 321, distance: 460.8
click at [199, 530] on div "Directors and Officers Directors and Officers 2024-65349-DO-NPO Nonprofits Insu…" at bounding box center [613, 309] width 1224 height 457
click at [45, 112] on div "Policies" at bounding box center [31, 109] width 32 height 20
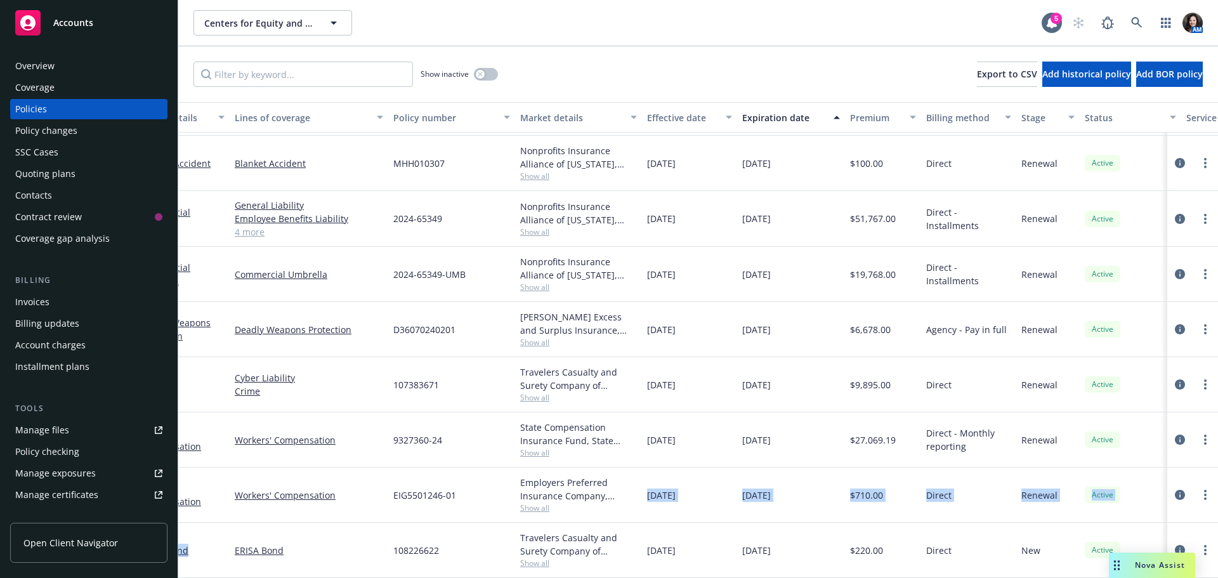
scroll to position [112, 0]
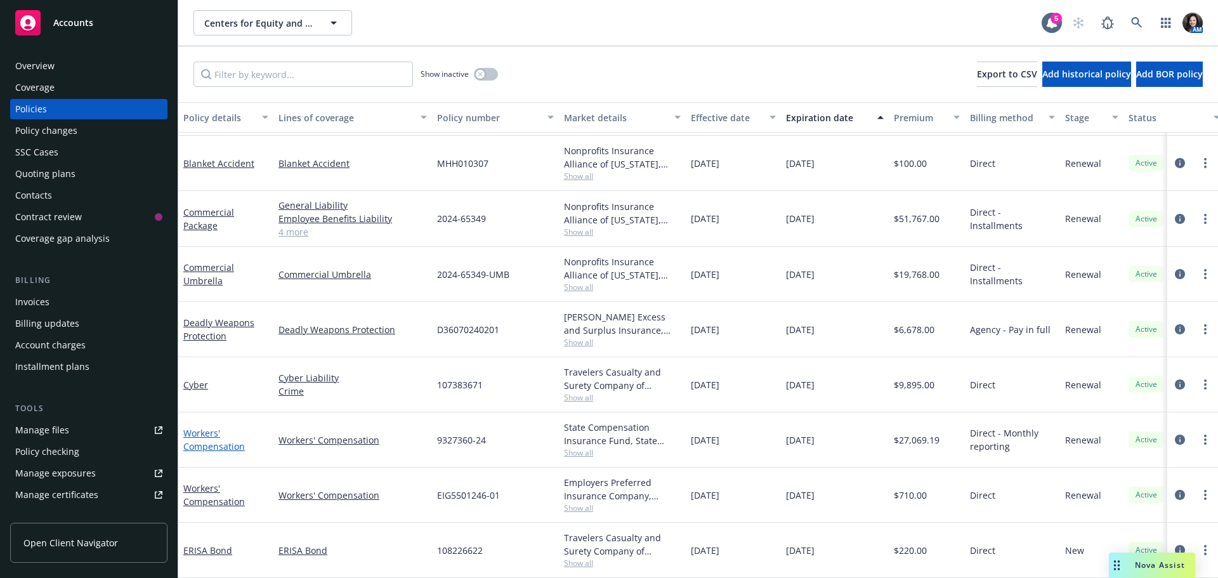
click at [218, 441] on link "Workers' Compensation" at bounding box center [214, 439] width 62 height 25
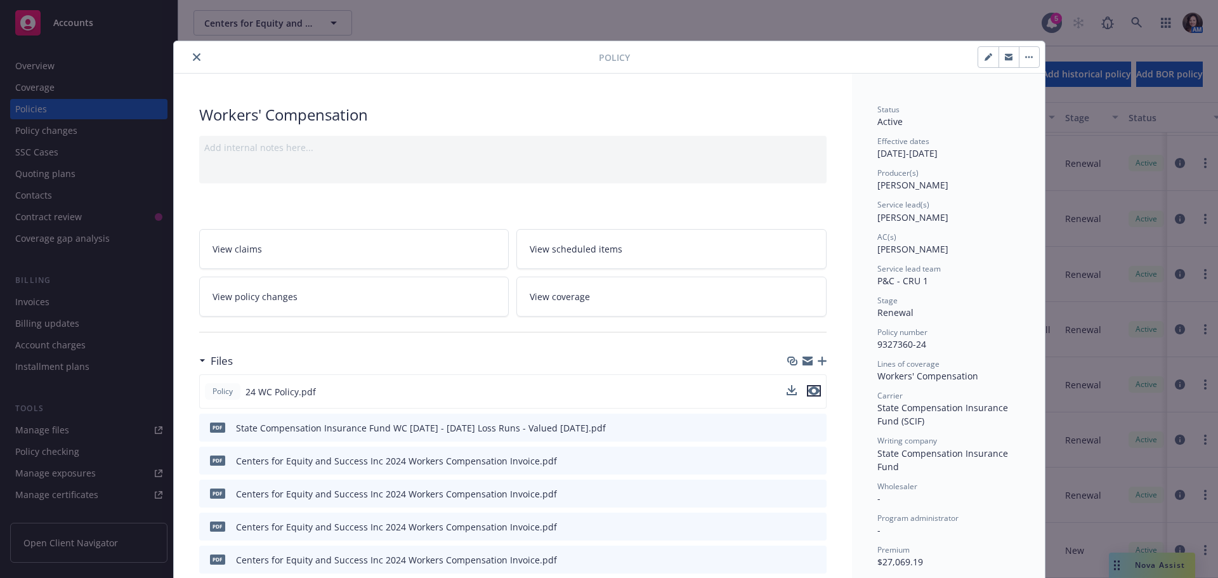
click at [809, 389] on icon "preview file" at bounding box center [813, 390] width 11 height 9
click at [193, 54] on icon "close" at bounding box center [197, 57] width 8 height 8
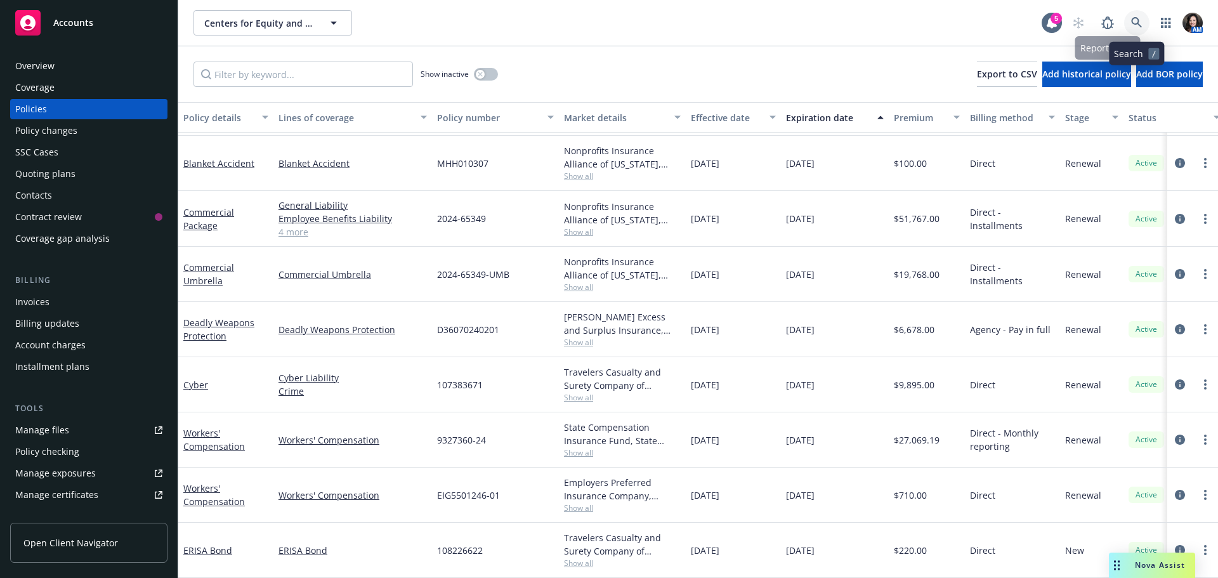
click at [1133, 13] on link at bounding box center [1136, 22] width 25 height 25
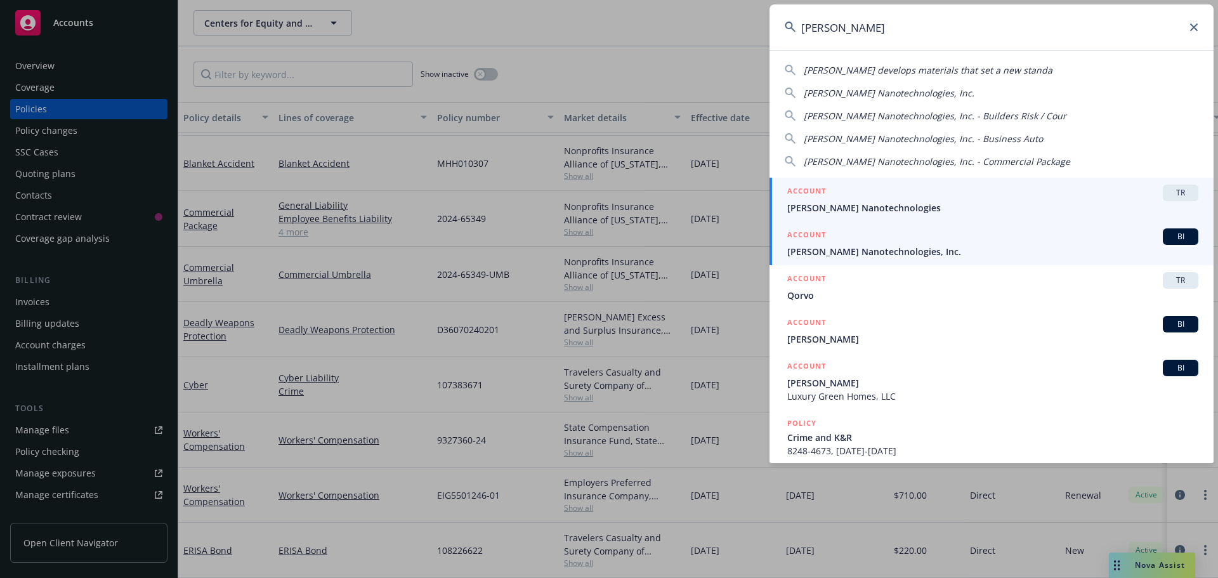
type input "sila"
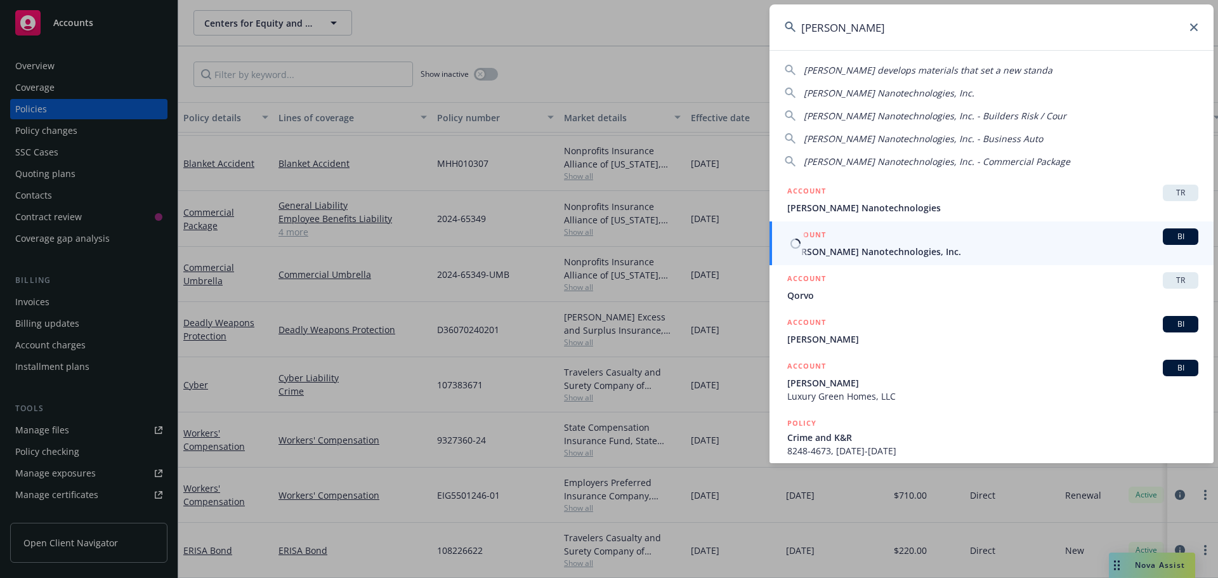
click at [908, 254] on span "[PERSON_NAME] Nanotechnologies, Inc." at bounding box center [992, 251] width 411 height 13
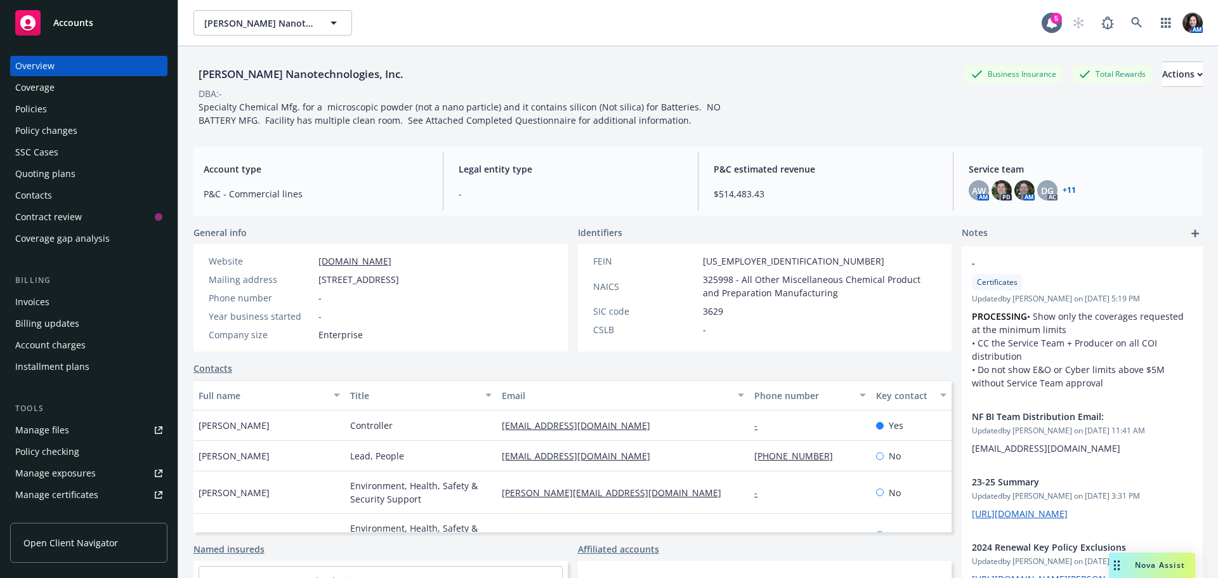
click at [89, 165] on div "Quoting plans" at bounding box center [88, 174] width 147 height 20
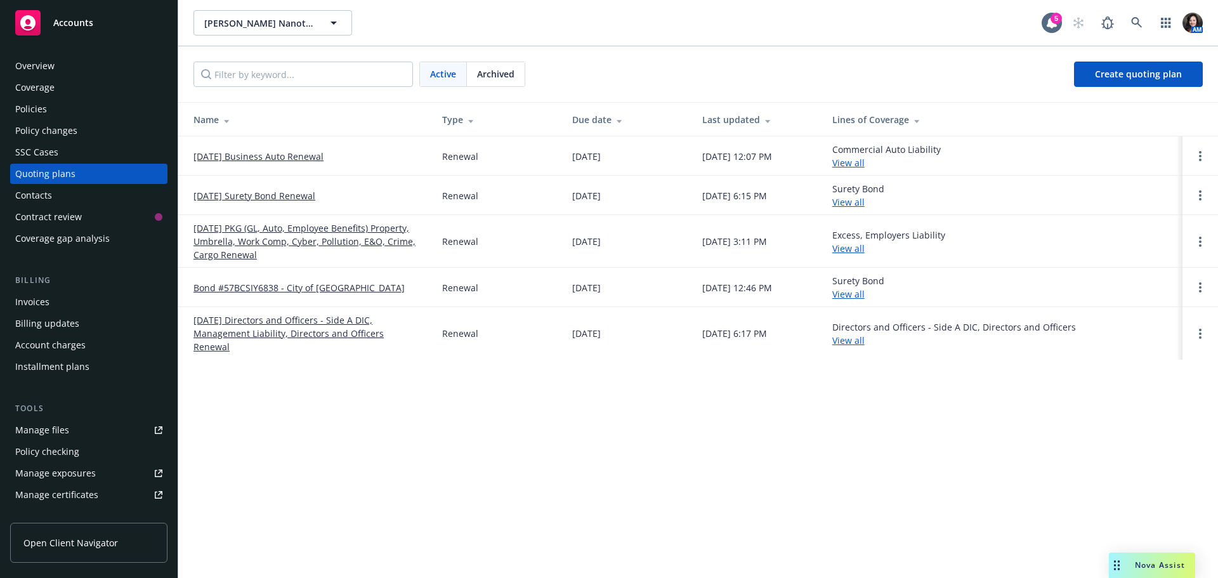
click at [268, 239] on link "[DATE] PKG (GL, Auto, Employee Benefits) Property, Umbrella, Work Comp, Cyber, …" at bounding box center [307, 241] width 228 height 40
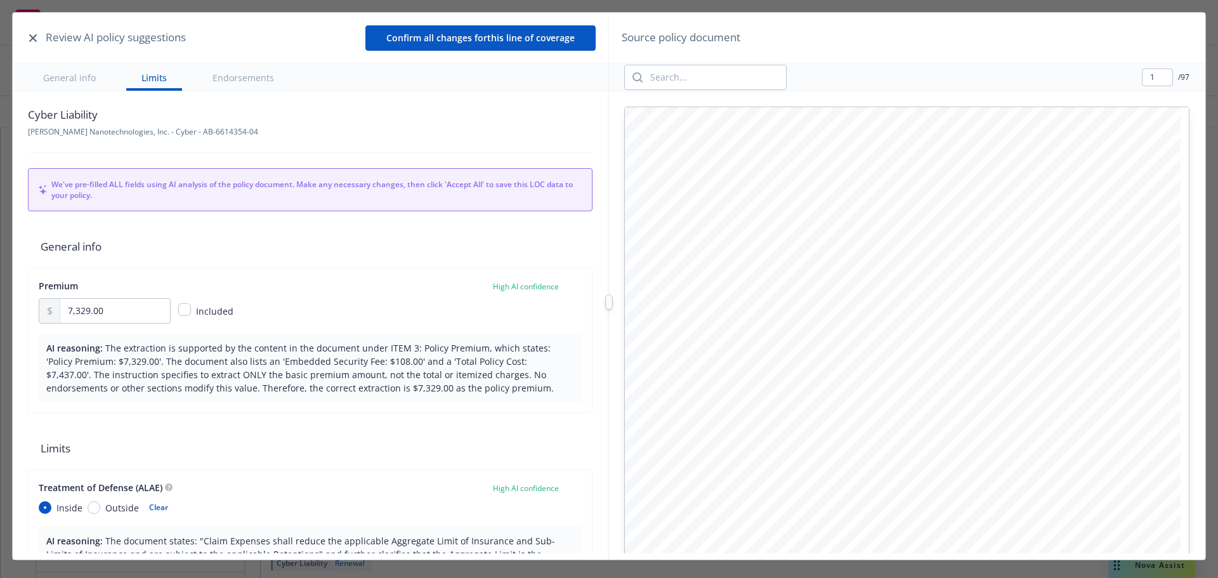
click at [34, 34] on icon "button" at bounding box center [33, 38] width 8 height 8
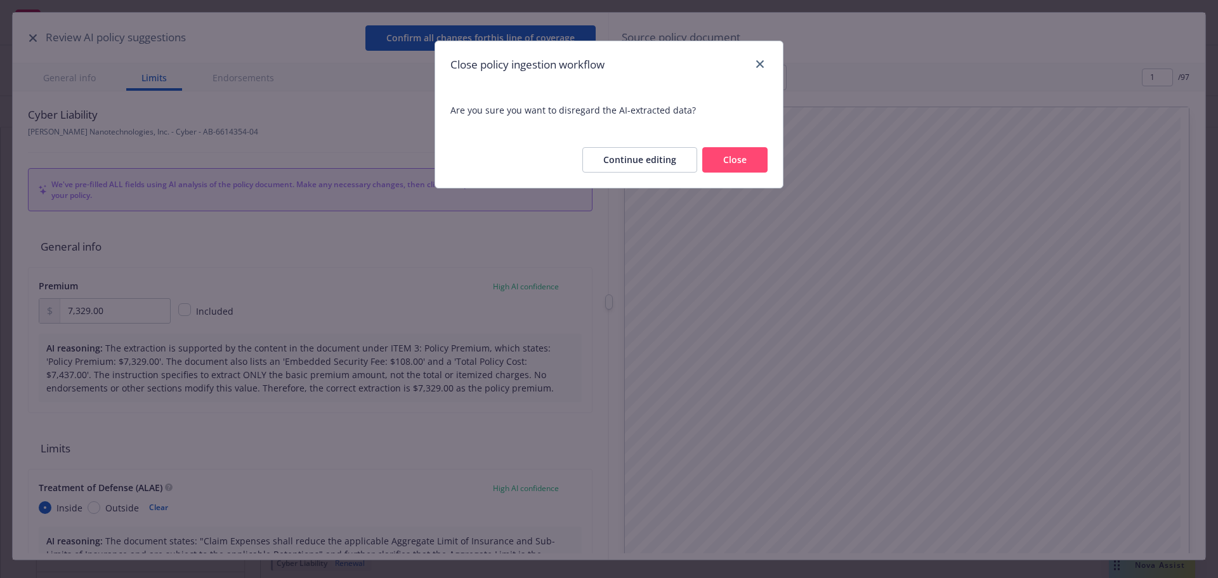
click at [757, 167] on button "Close" at bounding box center [734, 159] width 65 height 25
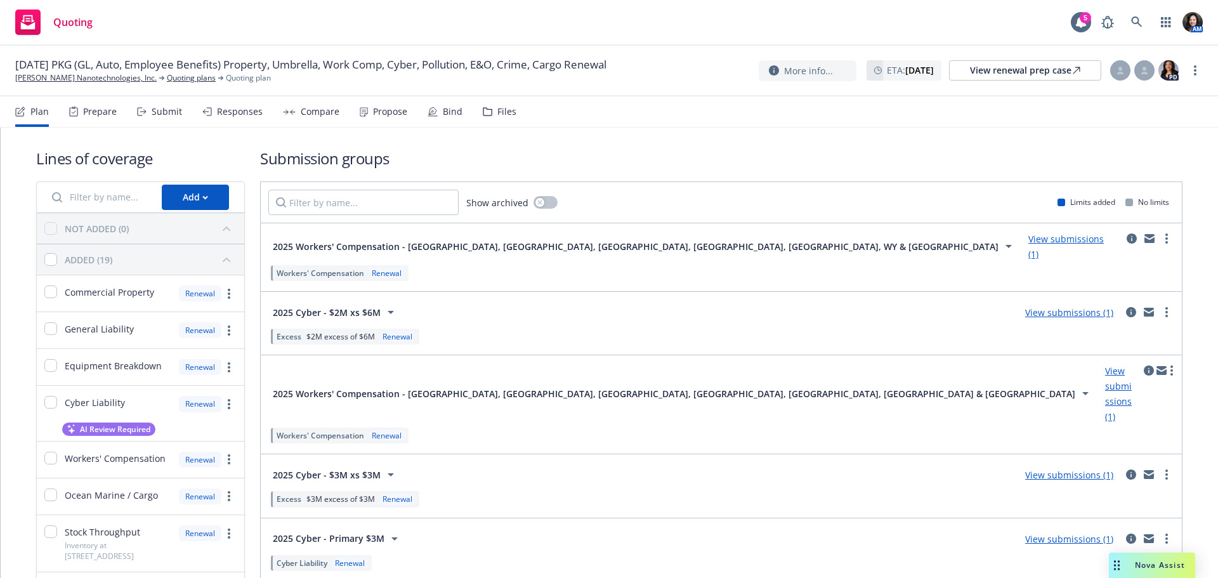
click at [148, 104] on div "Submit" at bounding box center [159, 111] width 45 height 30
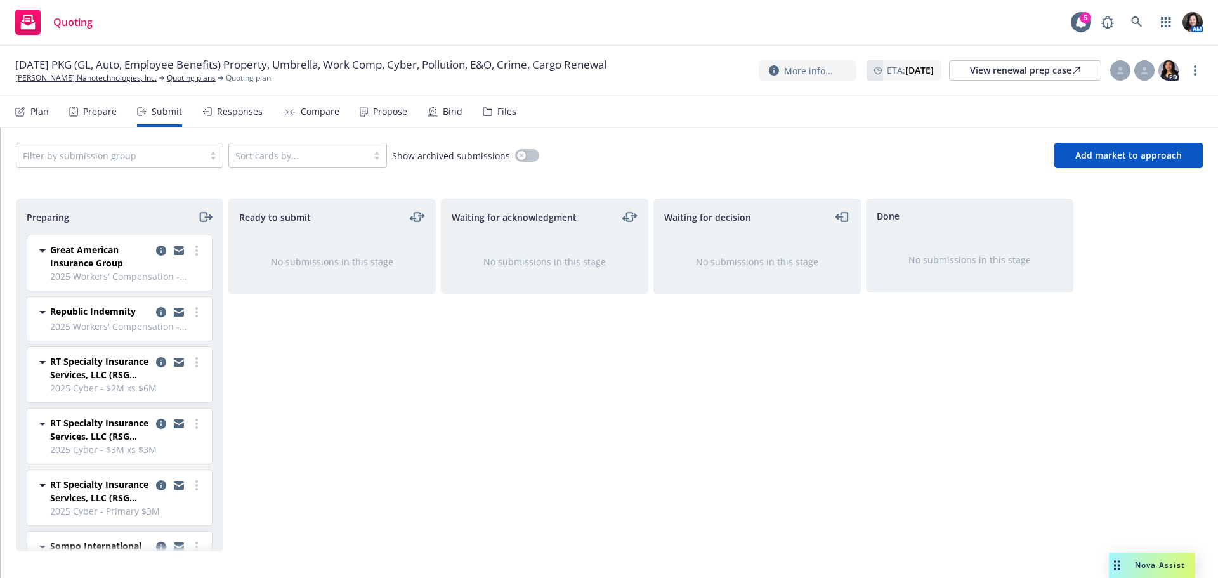
scroll to position [63, 0]
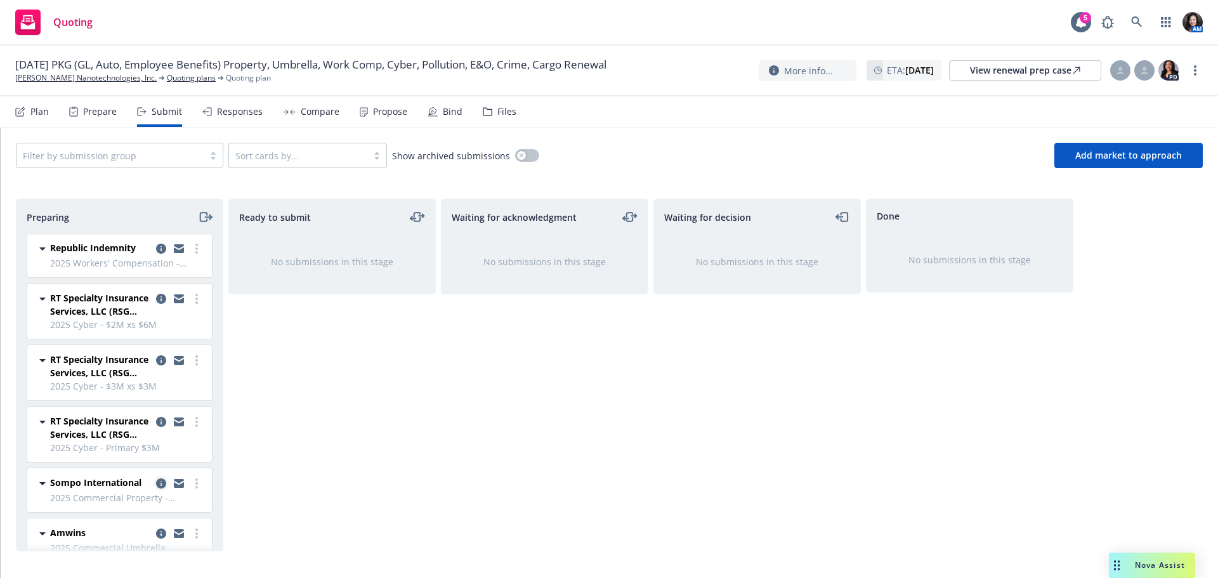
click at [156, 480] on icon "copy logging email" at bounding box center [161, 483] width 10 height 10
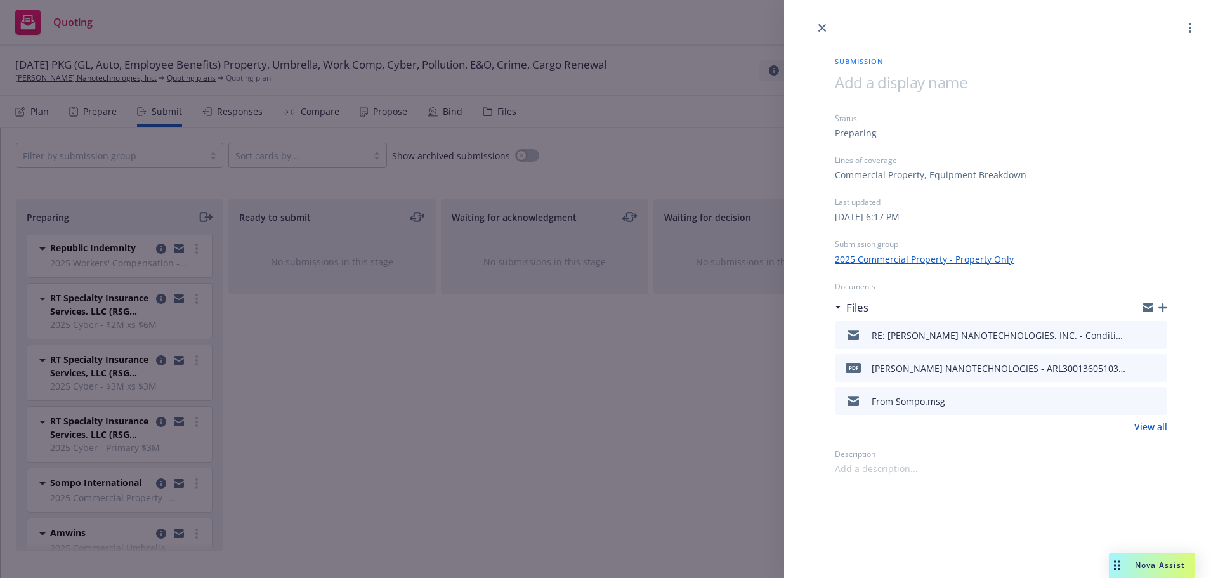
click at [1162, 305] on icon "button" at bounding box center [1162, 307] width 9 height 9
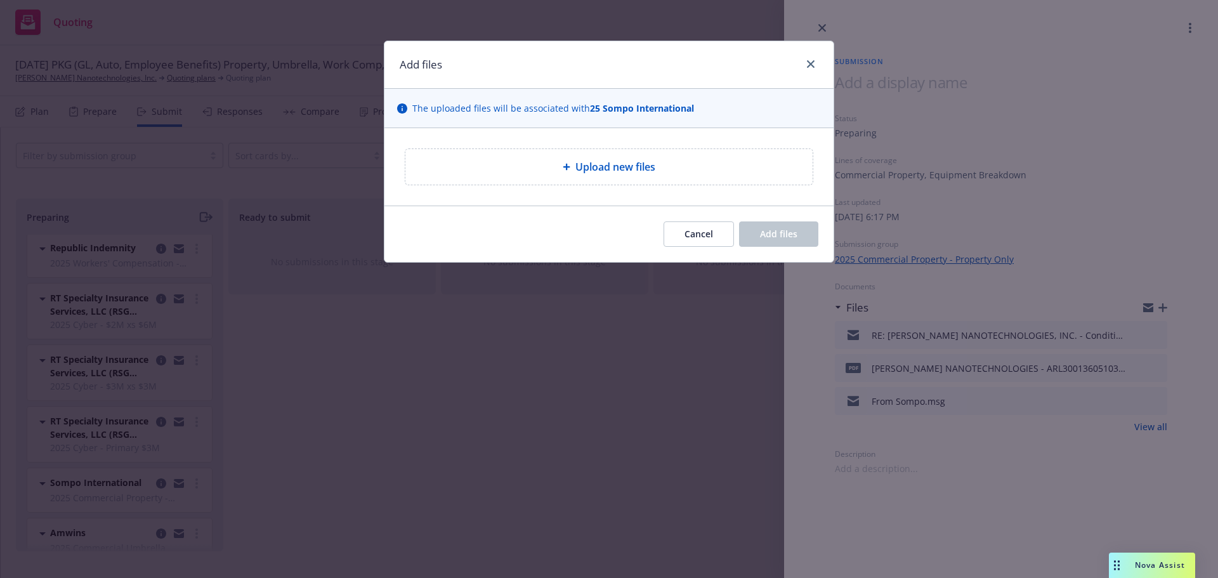
type textarea "x"
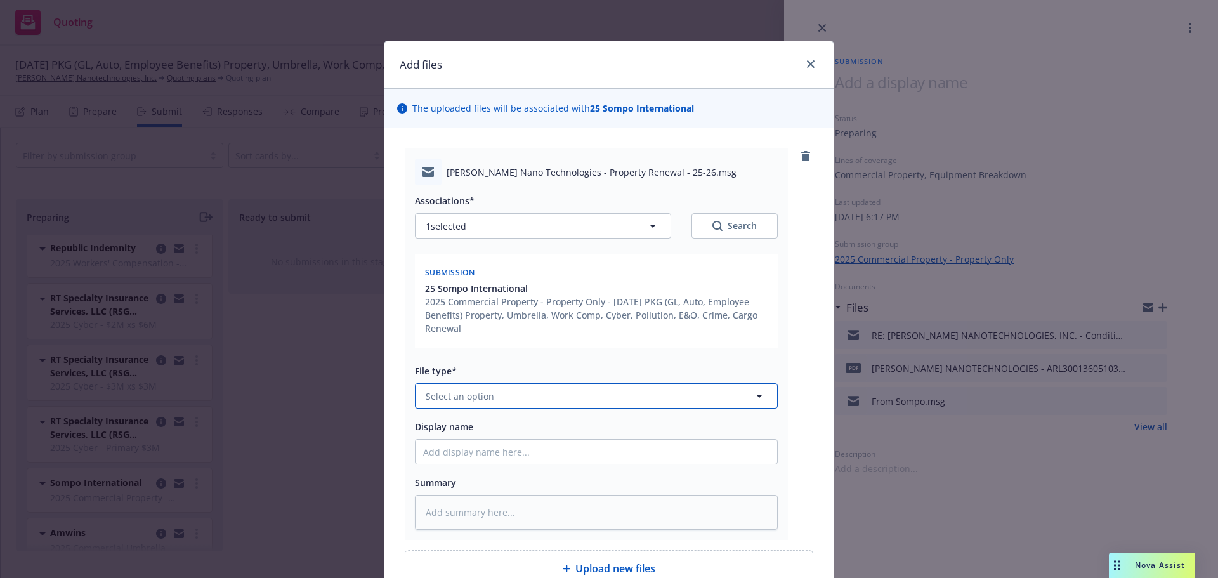
click at [491, 397] on button "Select an option" at bounding box center [596, 395] width 363 height 25
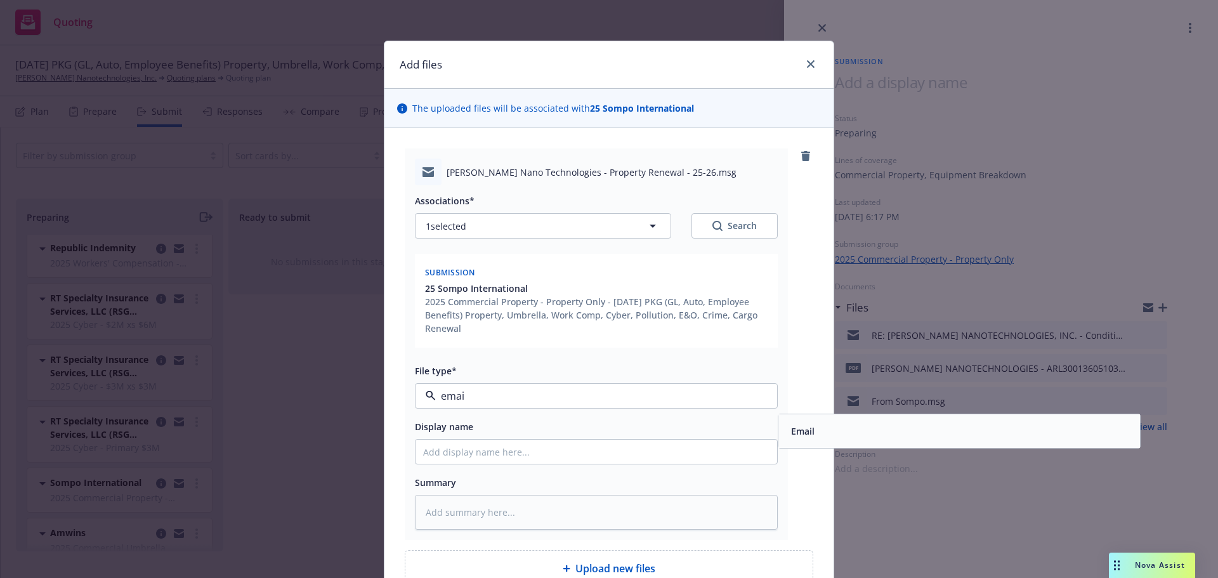
type input "email"
click at [786, 431] on div "Email" at bounding box center [801, 431] width 31 height 18
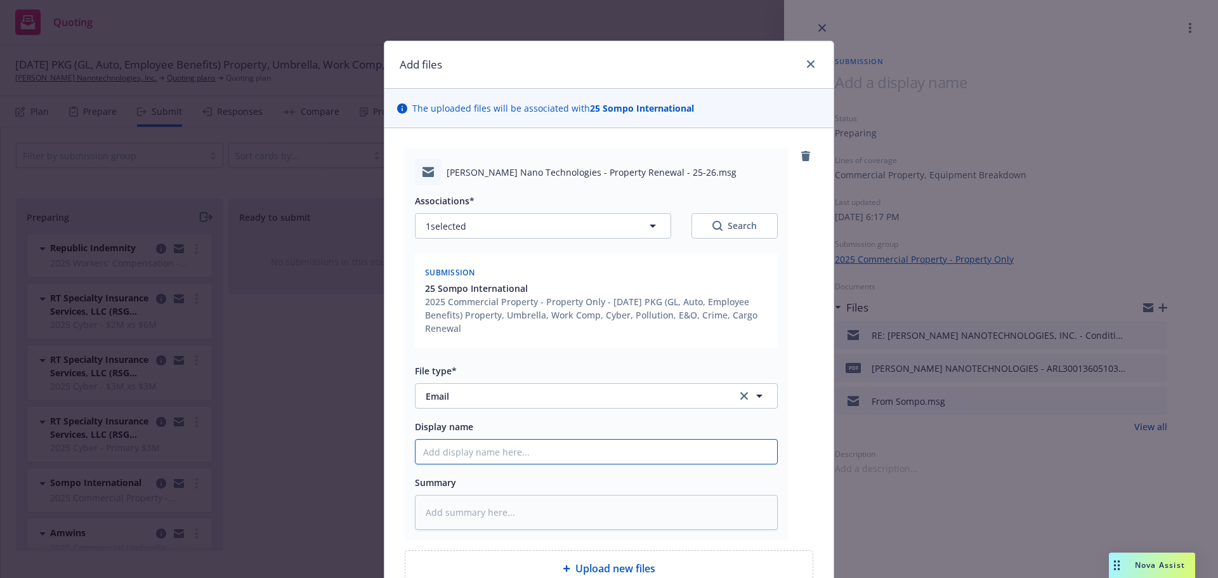
click at [442, 449] on input "Display name" at bounding box center [597, 452] width 362 height 24
type textarea "x"
type input "N"
type textarea "x"
type input "NF"
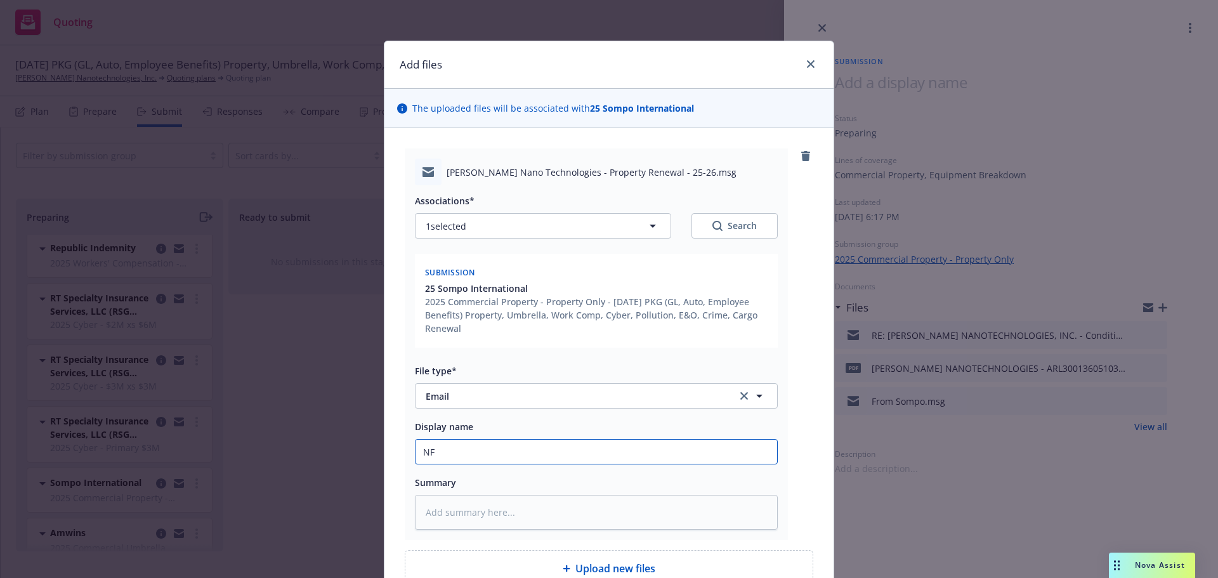
type textarea "x"
type input "NF"
type textarea "x"
type input "NF t"
type textarea "x"
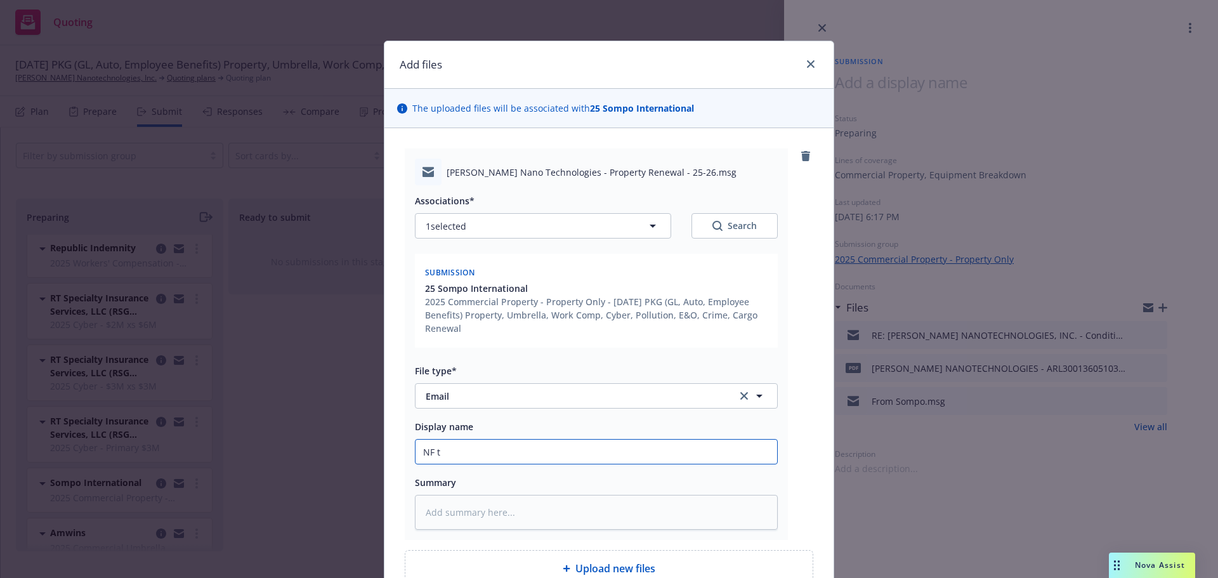
type input "NF to"
type textarea "x"
type input "NF to"
type textarea "x"
type input "NF to S"
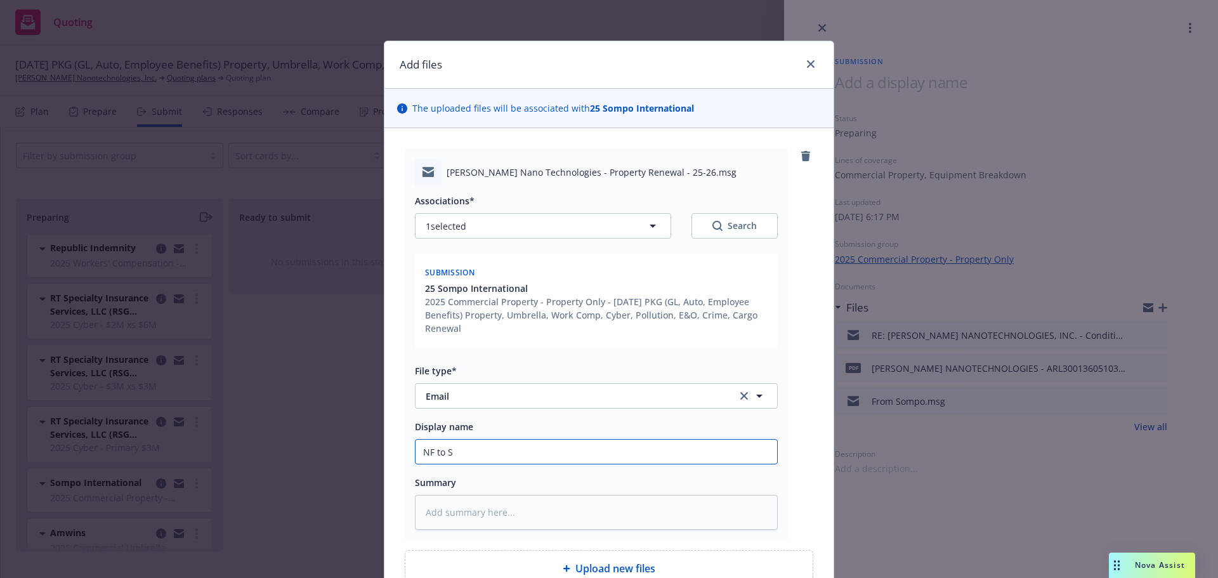
type textarea "x"
type input "NF to So"
type textarea "x"
type input "NF to Som"
type textarea "x"
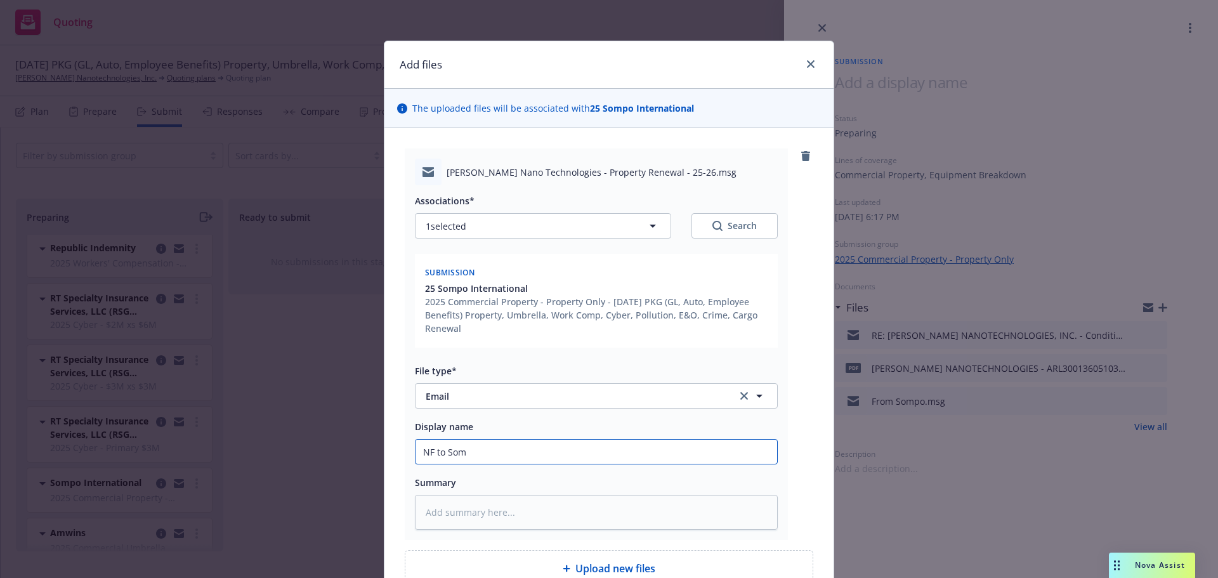
type input "NF to Somp"
type textarea "x"
type input "NF to Sompo"
type textarea "x"
type input "NF to Sompo:"
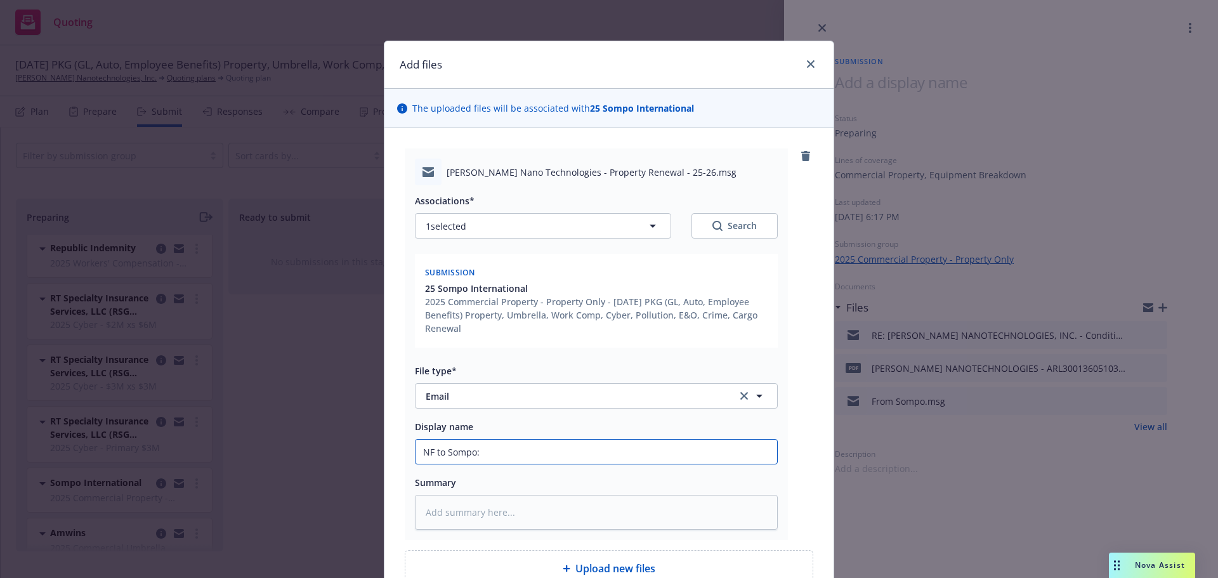
type textarea "x"
type input "NF to Sompo:"
click at [587, 78] on div "Add files" at bounding box center [608, 65] width 449 height 48
drag, startPoint x: 513, startPoint y: 461, endPoint x: 509, endPoint y: 455, distance: 7.4
click at [512, 461] on input "NF to Sompo:" at bounding box center [597, 452] width 362 height 24
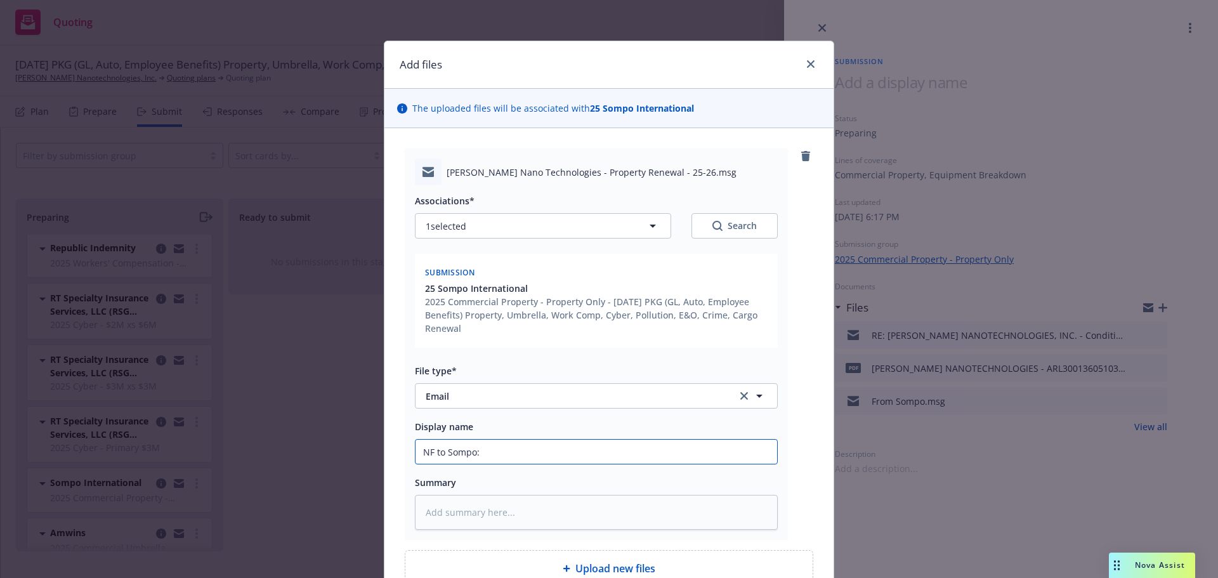
click at [507, 448] on input "NF to Sompo:" at bounding box center [597, 452] width 362 height 24
click at [507, 449] on input "NF to Sompo:" at bounding box center [597, 452] width 362 height 24
click at [689, 202] on div "Associations*" at bounding box center [596, 200] width 363 height 15
click at [511, 450] on input "NF to Sompo:" at bounding box center [597, 452] width 362 height 24
click at [487, 455] on input "NF to Sompo:" at bounding box center [597, 452] width 362 height 24
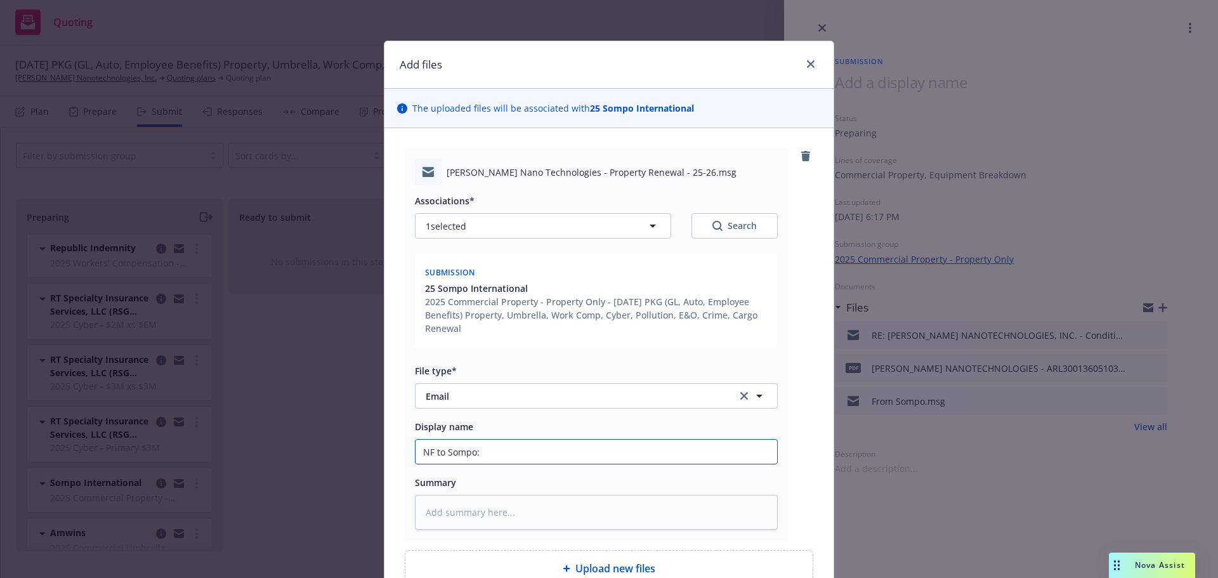
paste input "informed the team that Sila plans to add approximately $300M in new assets (wit…"
type textarea "x"
type input "NF to Sompo: informed the team that Sila plans to add approximately $300M in ne…"
click at [436, 453] on input "NF to Sompo: informed the team that Sila plans to add approximately $300M in ne…" at bounding box center [597, 452] width 362 height 24
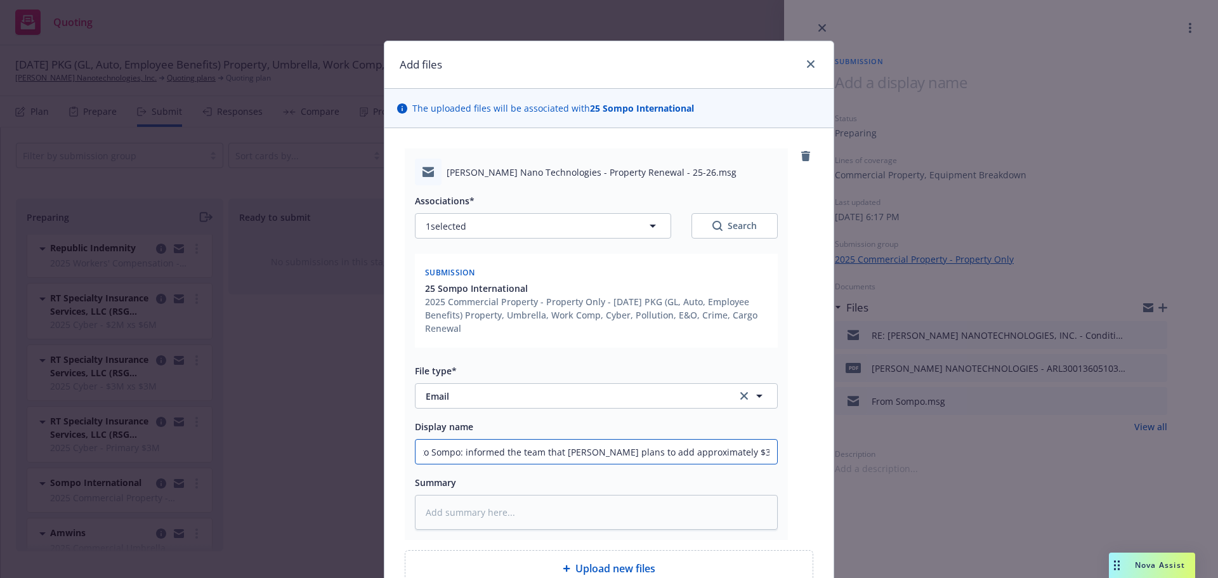
scroll to position [0, 11]
drag, startPoint x: 492, startPoint y: 452, endPoint x: 528, endPoint y: 450, distance: 36.8
click at [491, 452] on input "NF to Sompo: informed the team that Sila plans to add approximately $300M in ne…" at bounding box center [597, 452] width 362 height 24
type textarea "x"
type input "NF to Sompo: informied the team that Sila plans to add approximately $300M in n…"
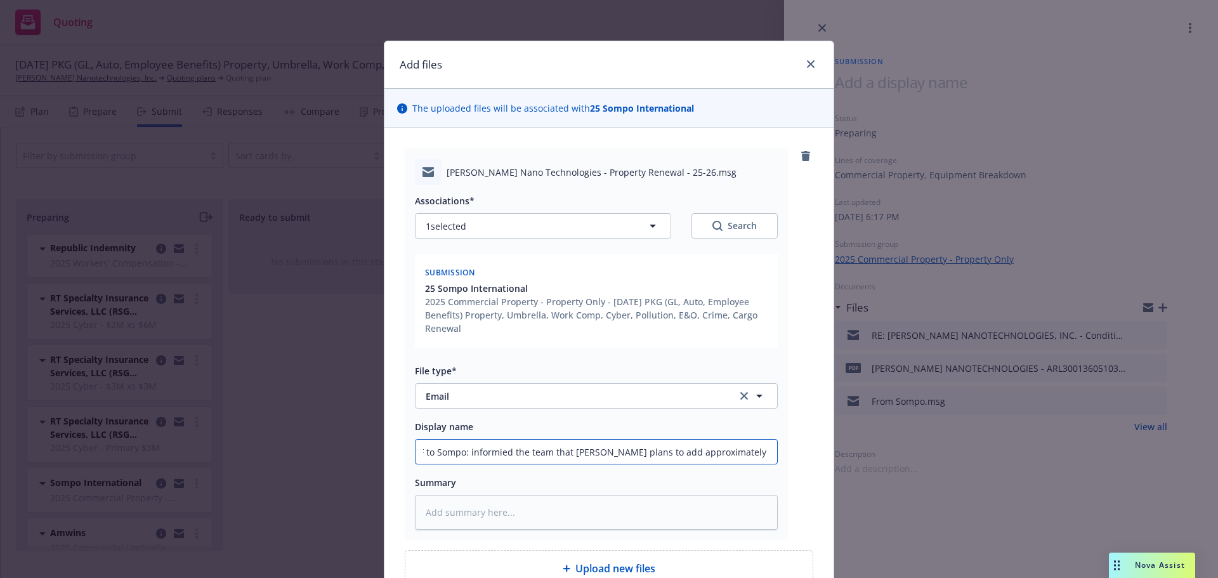
type textarea "x"
type input "NF to Sompo: informined the team that Sila plans to add approximately $300M in …"
type textarea "x"
type input "NF to Sompo: informinged the team that Sila plans to add approximately $300M in…"
type textarea "x"
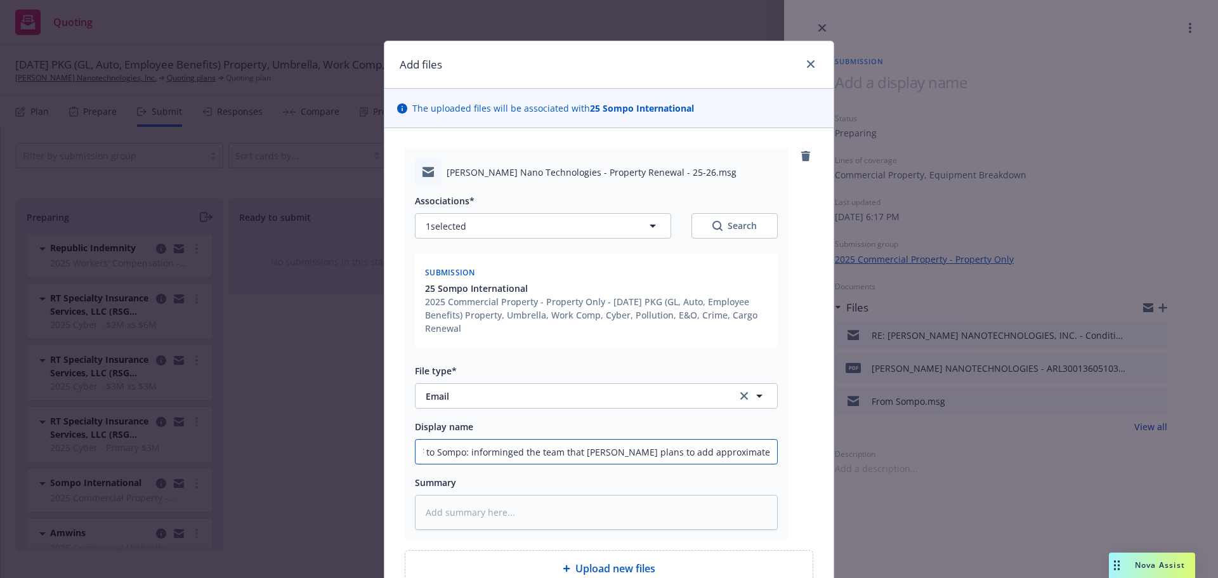
type input "NF to Sompo: informingd the team that Sila plans to add approximately $300M in …"
type textarea "x"
type input "NF to Sompo: informing the team that Sila plans to add approximately $300M in n…"
type textarea "x"
type input "NF to Sompo: informing the team that Sila plans to add approximately $300M in n…"
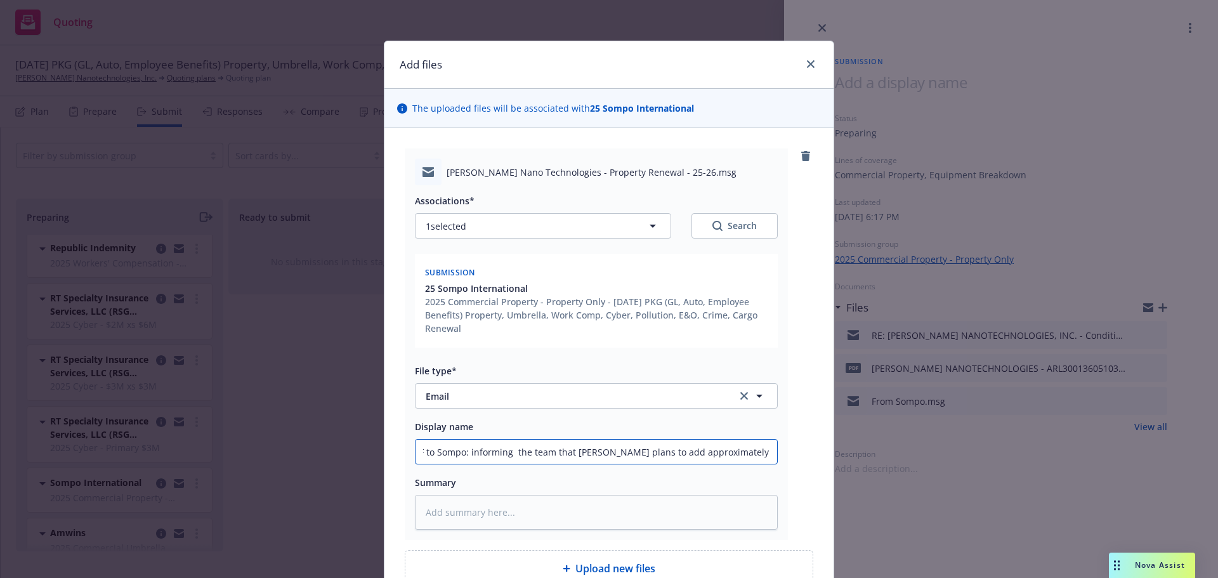
type textarea "x"
type input "NF to Sompo: informing U the team that Sila plans to add approximately $300M in…"
type textarea "x"
type input "NF to Sompo: informing UW the team that Sila plans to add approximately $300M i…"
type textarea "x"
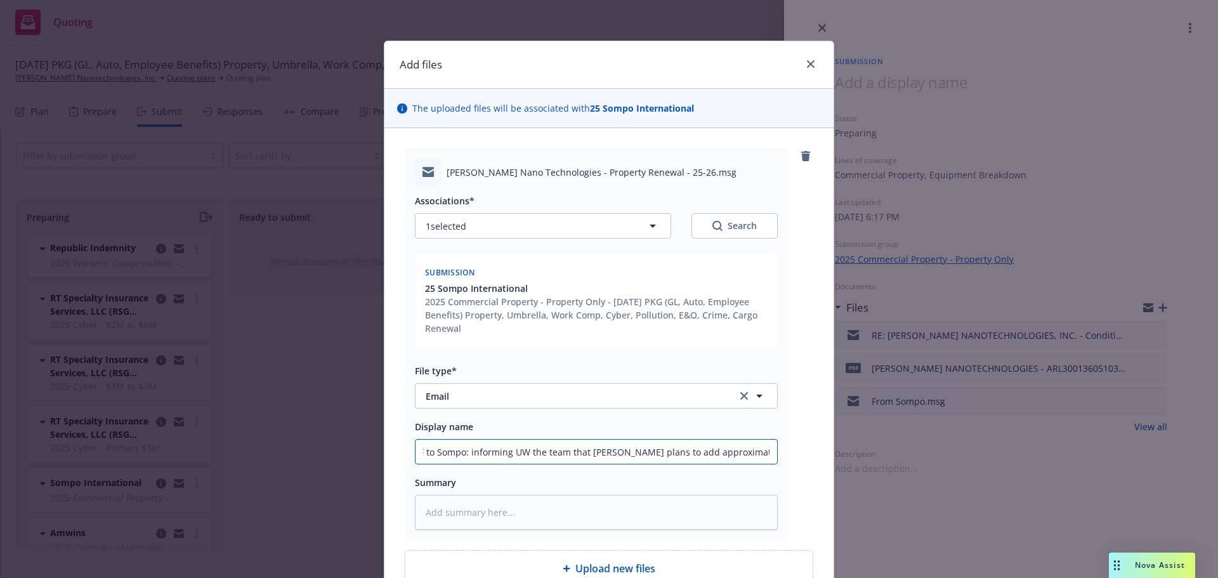
type input "NF to Sompo: informing UWthe team that Sila plans to add approximately $300M in…"
type textarea "x"
type input "NF to Sompo: informing UWhe team that Sila plans to add approximately $300M in …"
type textarea "x"
type input "NF to Sompo: informing UWe team that Sila plans to add approximately $300M in n…"
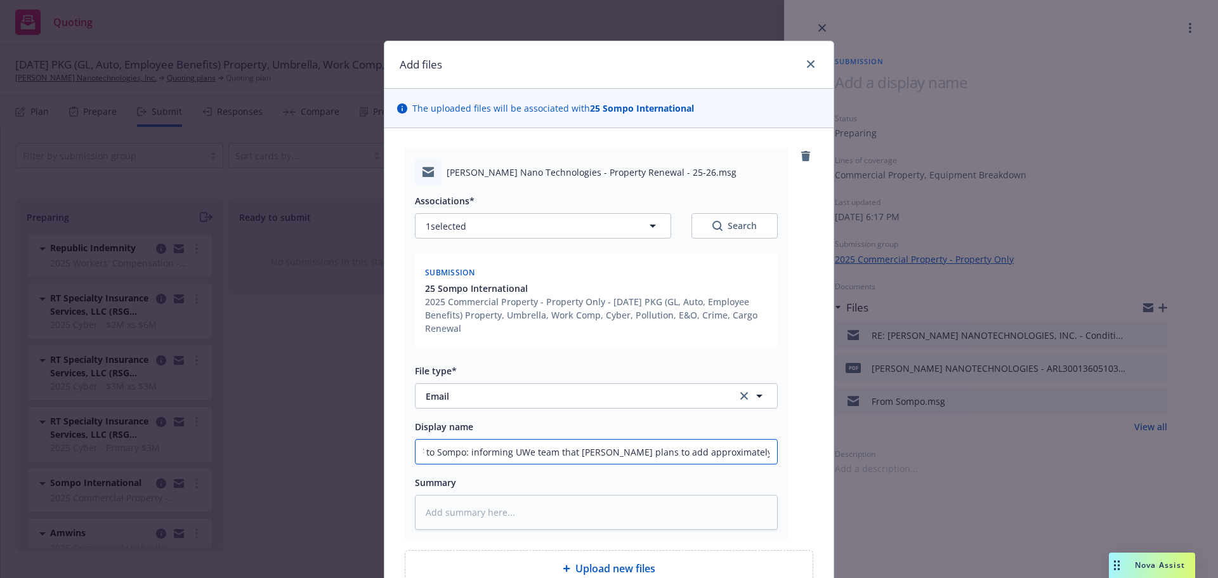
type textarea "x"
type input "NF to Sompo: informing UW team that Sila plans to add approximately $300M in ne…"
type textarea "x"
type input "NF to Sompo: informing UWteam that Sila plans to add approximately $300M in new…"
type textarea "x"
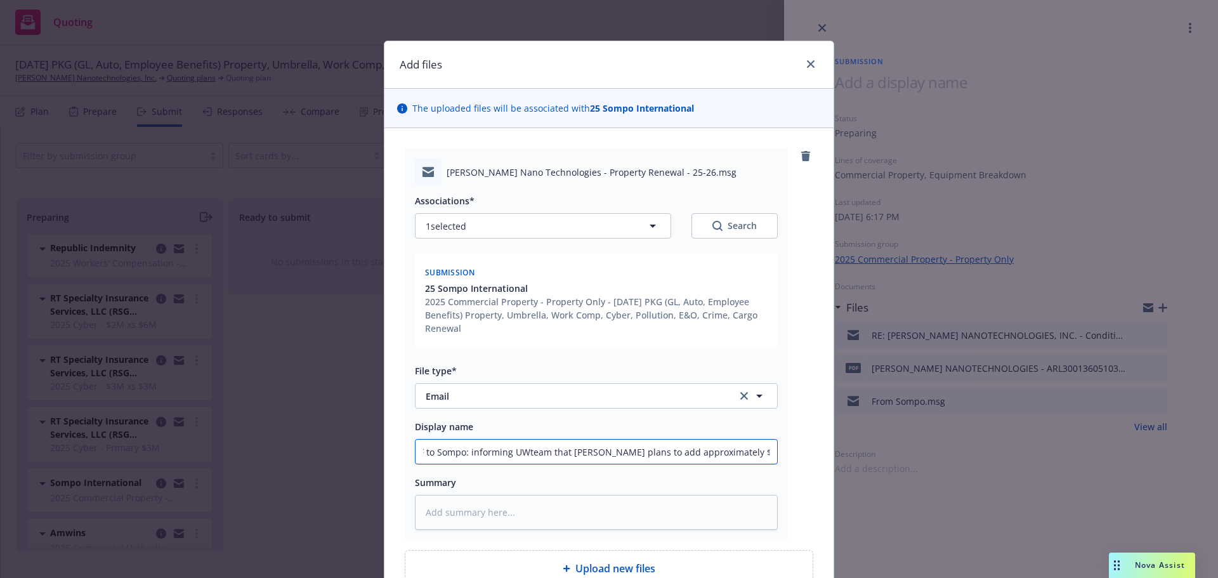
type input "NF to Sompo: informing UWeam that Sila plans to add approximately $300M in new …"
type textarea "x"
type input "NF to Sompo: informing UWam that Sila plans to add approximately $300M in new a…"
type textarea "x"
type input "NF to Sompo: informing UWm that Sila plans to add approximately $300M in new as…"
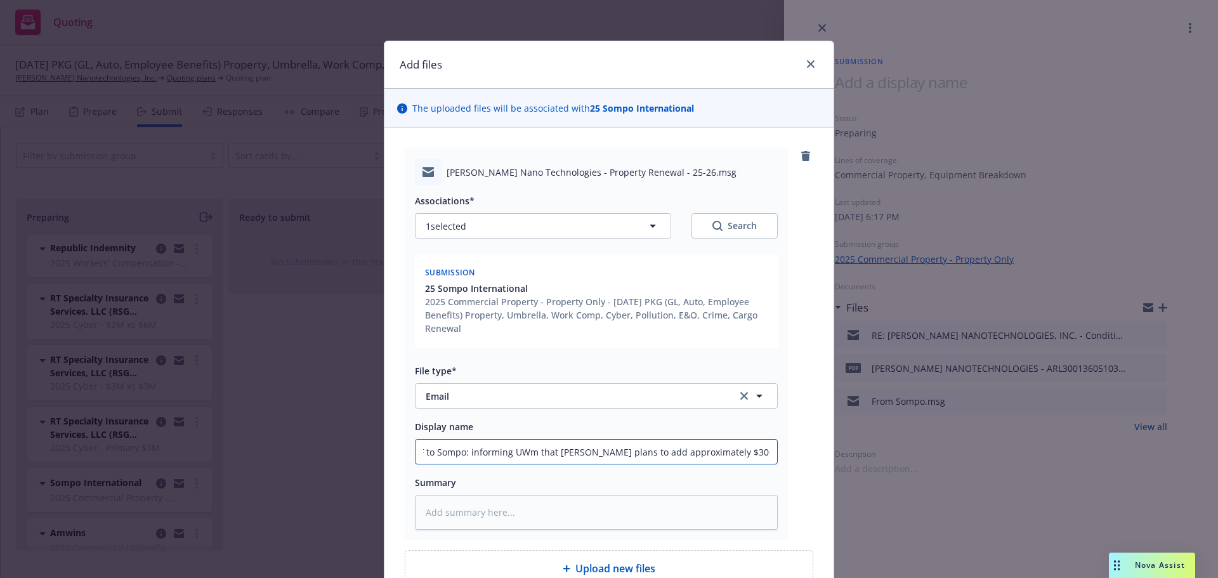
type textarea "x"
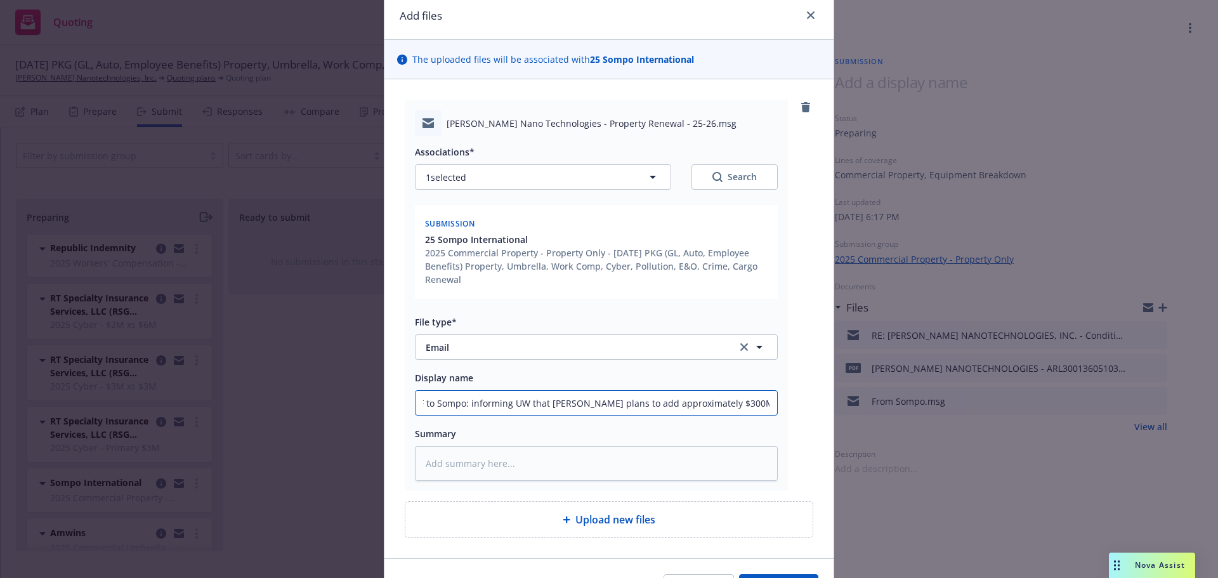
scroll to position [127, 0]
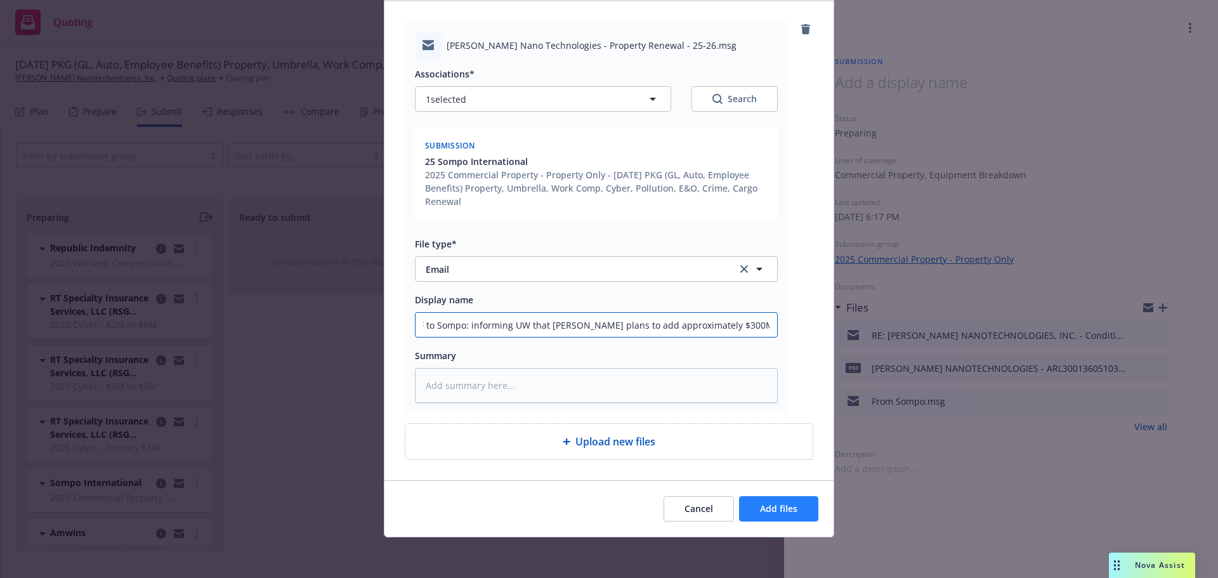
type input "NF to Sompo: informing UW that [PERSON_NAME] plans to add approximately $300M i…"
click at [789, 519] on button "Add files" at bounding box center [778, 508] width 79 height 25
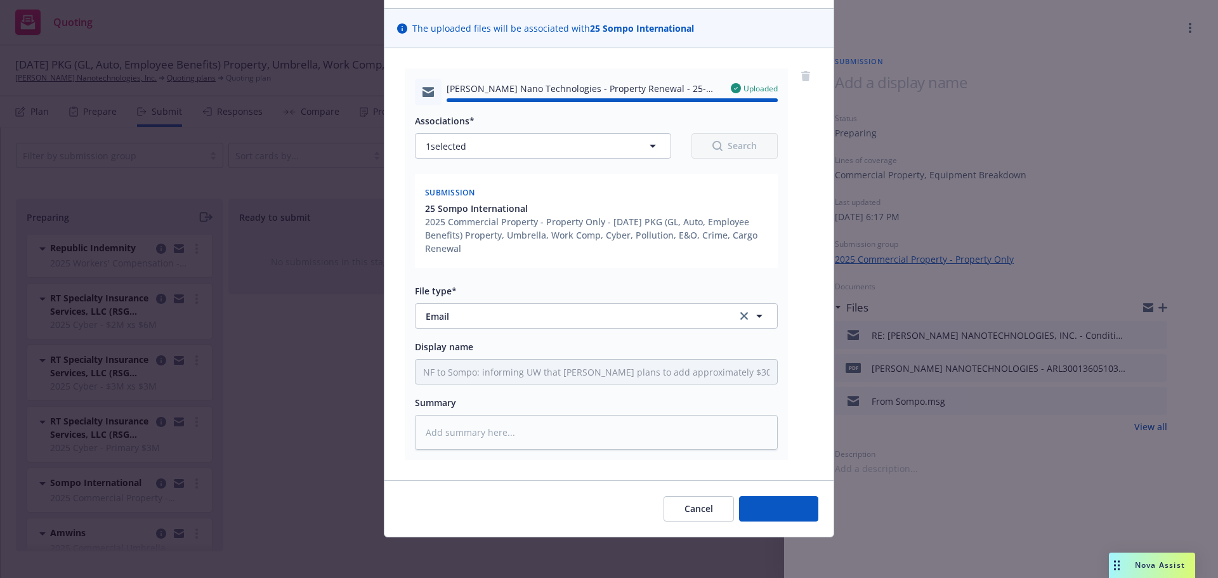
type textarea "x"
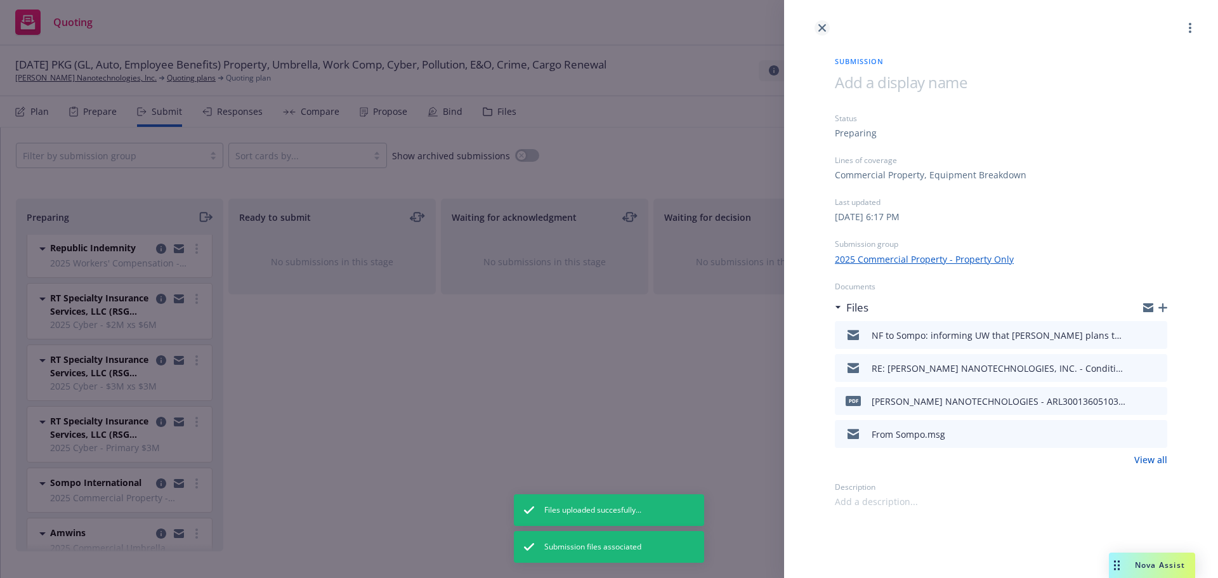
click at [826, 31] on link "close" at bounding box center [822, 27] width 15 height 15
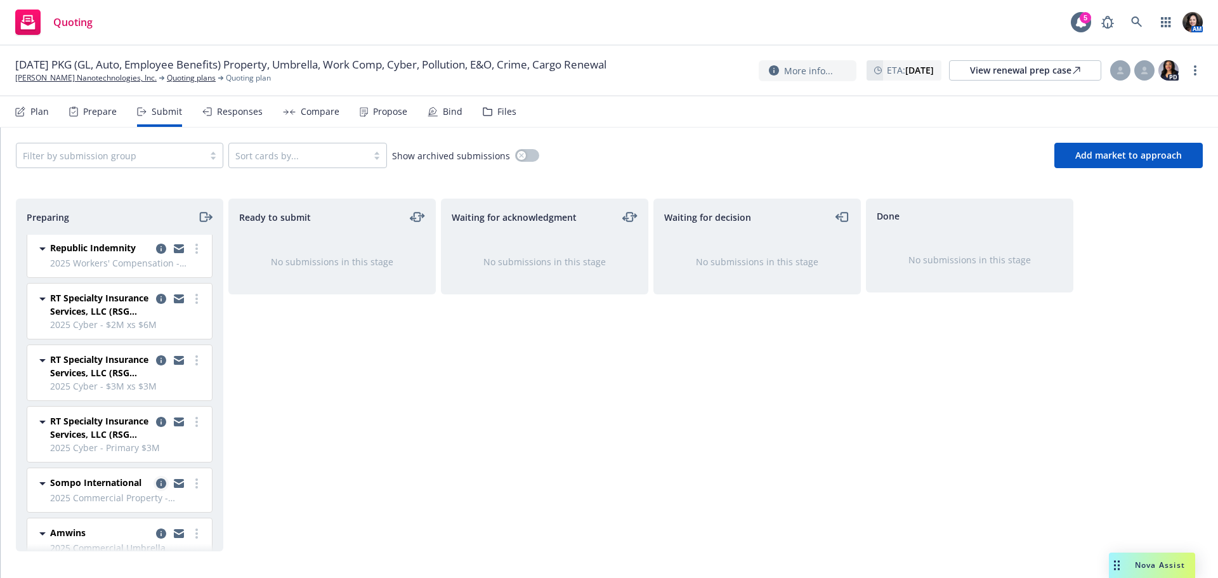
click at [156, 480] on icon "copy logging email" at bounding box center [161, 483] width 10 height 10
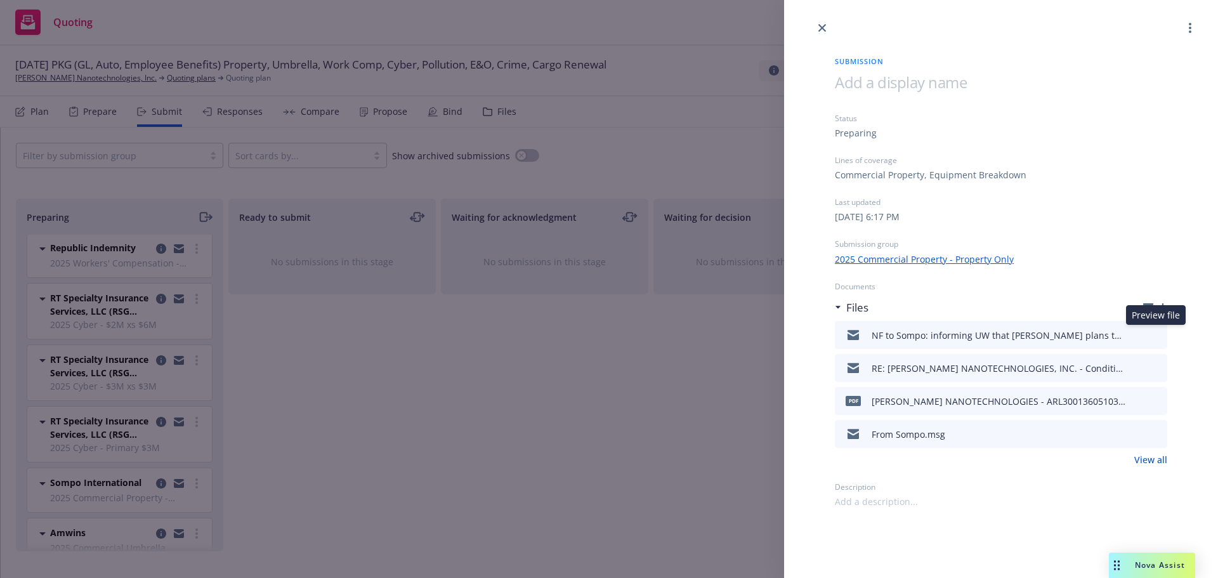
click at [1154, 332] on icon "preview file" at bounding box center [1155, 334] width 11 height 9
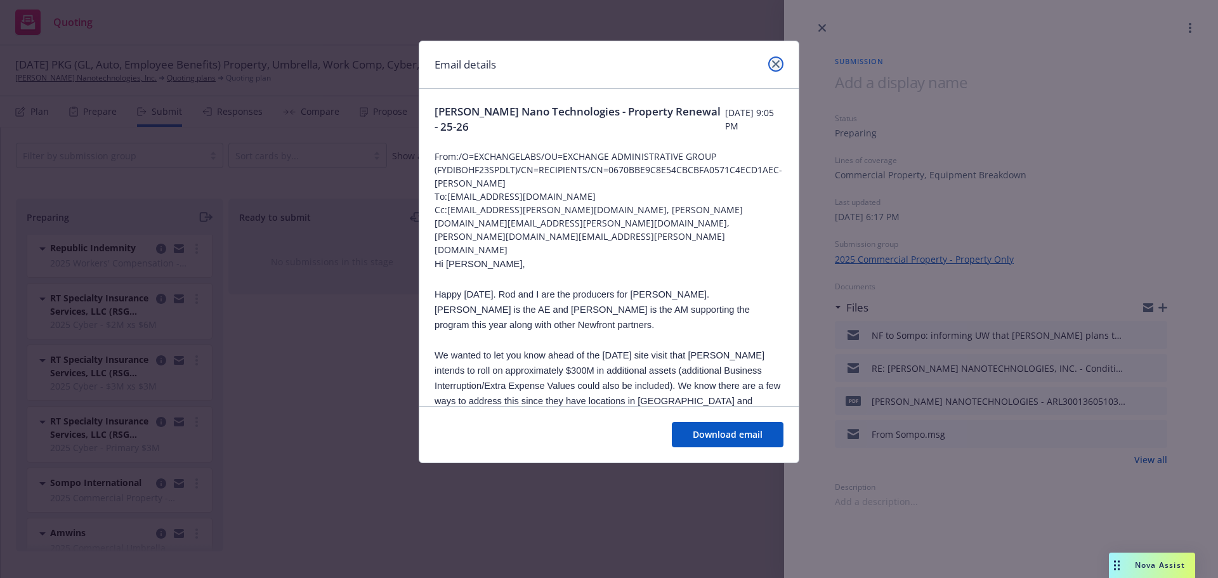
click at [778, 62] on icon "close" at bounding box center [776, 64] width 8 height 8
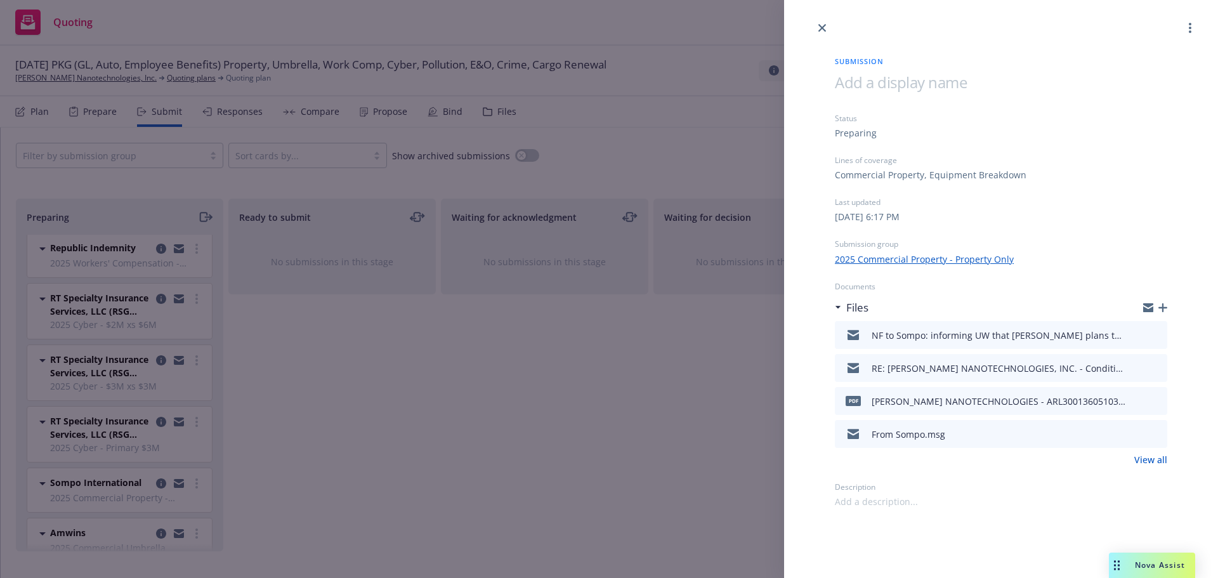
click at [1141, 464] on link "View all" at bounding box center [1150, 459] width 33 height 13
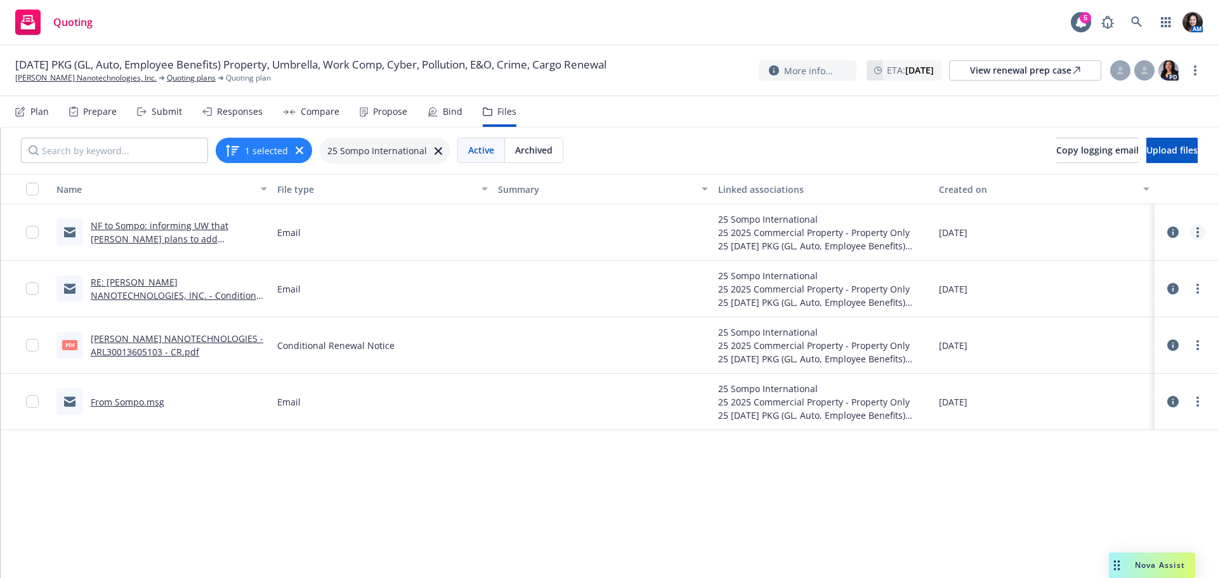
click at [1190, 237] on link "more" at bounding box center [1197, 232] width 15 height 15
click at [1118, 316] on link "Edit" at bounding box center [1132, 308] width 126 height 25
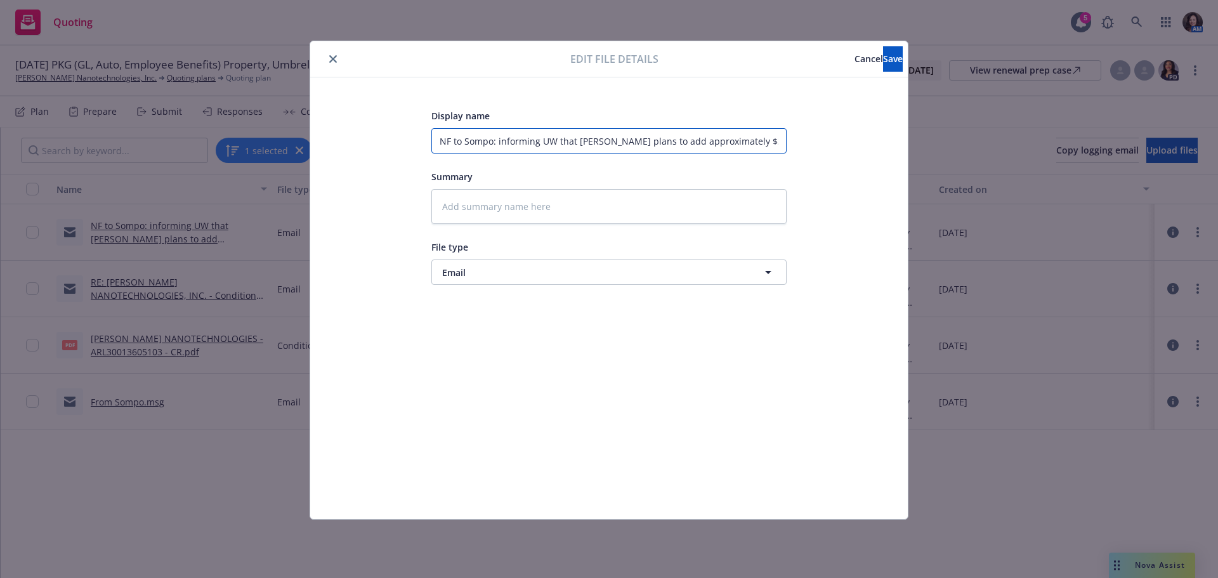
drag, startPoint x: 491, startPoint y: 138, endPoint x: 411, endPoint y: 126, distance: 80.8
click at [411, 126] on div "Display name NF to Sompo: informing UW that [PERSON_NAME] plans to add approxim…" at bounding box center [609, 298] width 547 height 381
type textarea "x"
type input "I: informing UW that [PERSON_NAME] plans to add approximately $300M in new asse…"
type textarea "x"
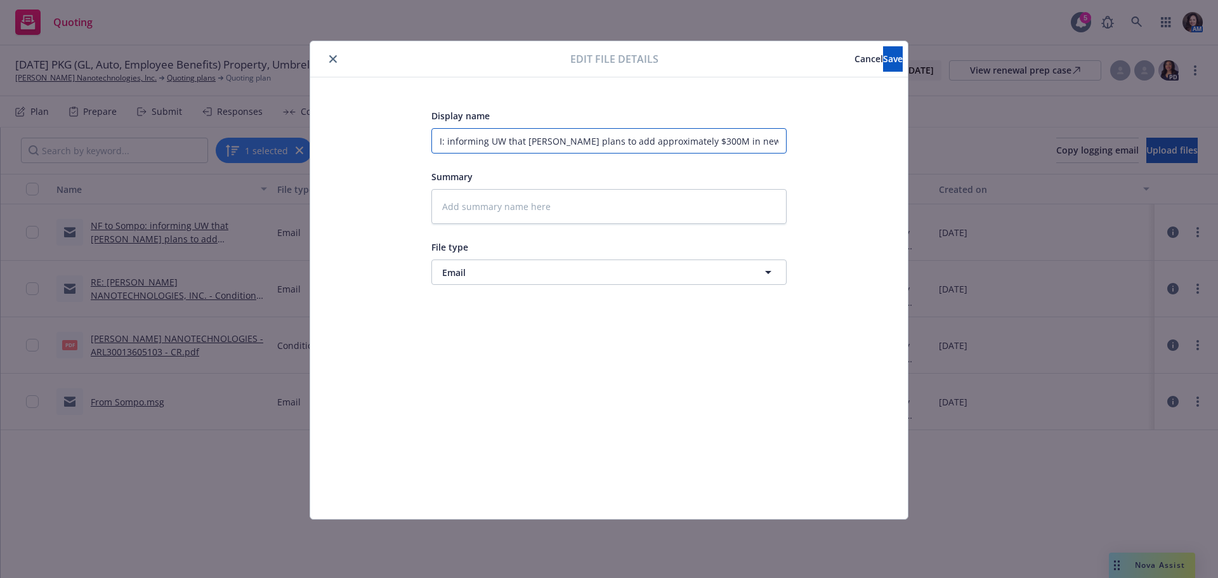
type input "In: informing UW that [PERSON_NAME] plans to add approximately $300M in new ass…"
type textarea "x"
type input "Int: informing UW that [PERSON_NAME] plans to add approximately $300M in new as…"
type textarea "x"
type input "Inte: informing UW that [PERSON_NAME] plans to add approximately $300M in new a…"
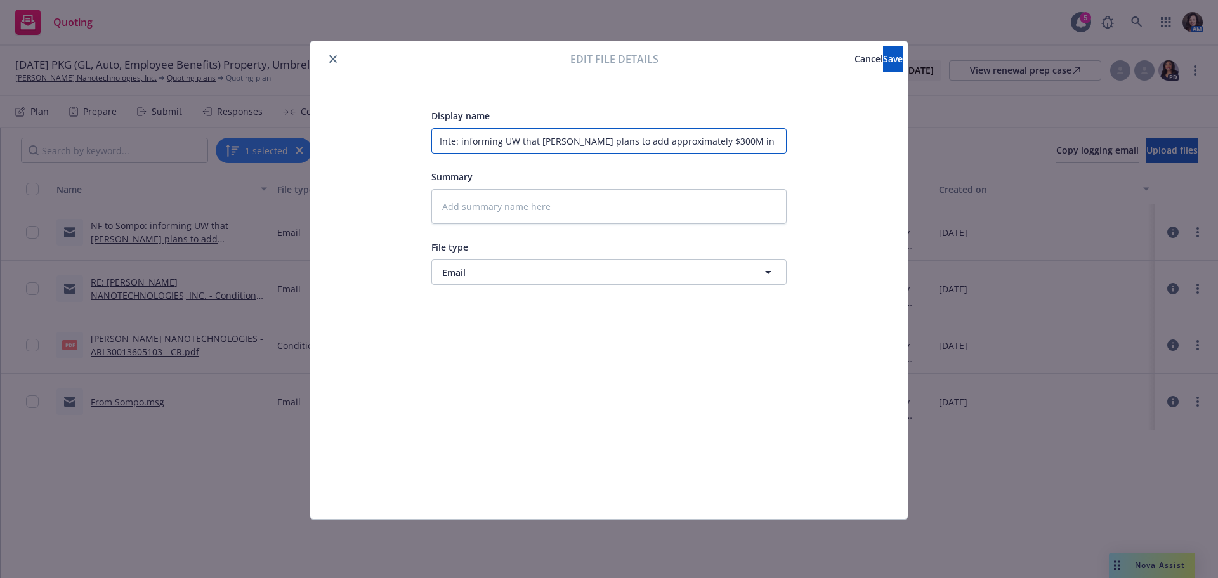
type textarea "x"
type input "Inter: informing UW that [PERSON_NAME] plans to add approximately $300M in new …"
type textarea "x"
type input "Intern: informing UW that [PERSON_NAME] plans to add approximately $300M in new…"
type textarea "x"
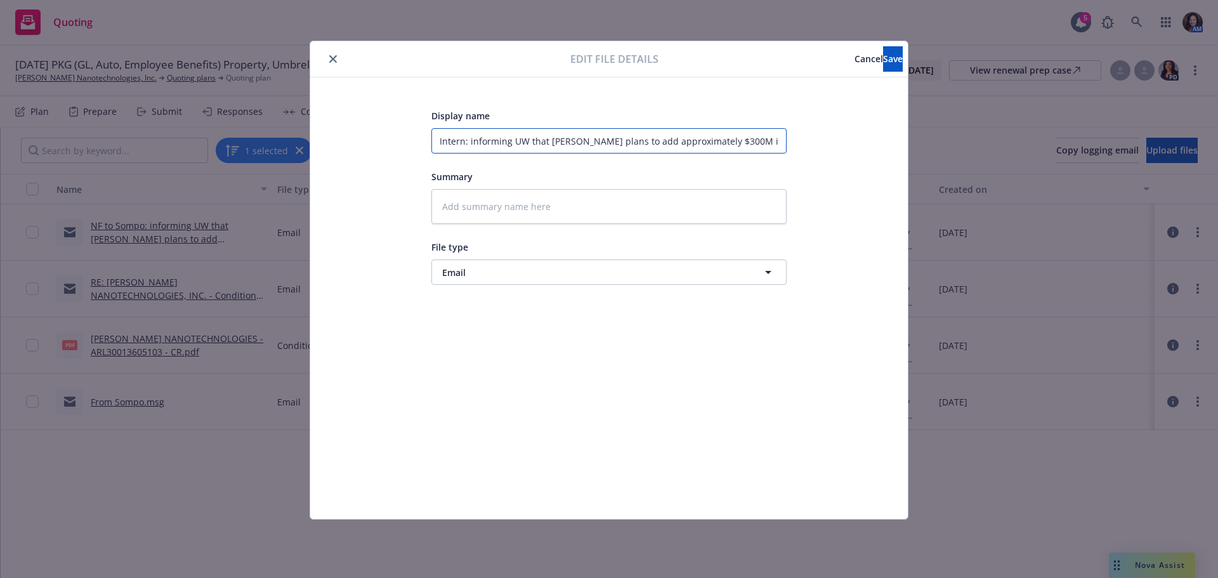
type input "Interna: informing UW that [PERSON_NAME] plans to add approximately $300M in ne…"
type textarea "x"
type input "Internal: informing UW that [PERSON_NAME] plans to add approximately $300M in n…"
type textarea "x"
type input "Internal : informing UW that [PERSON_NAME] plans to add approximately $300M in …"
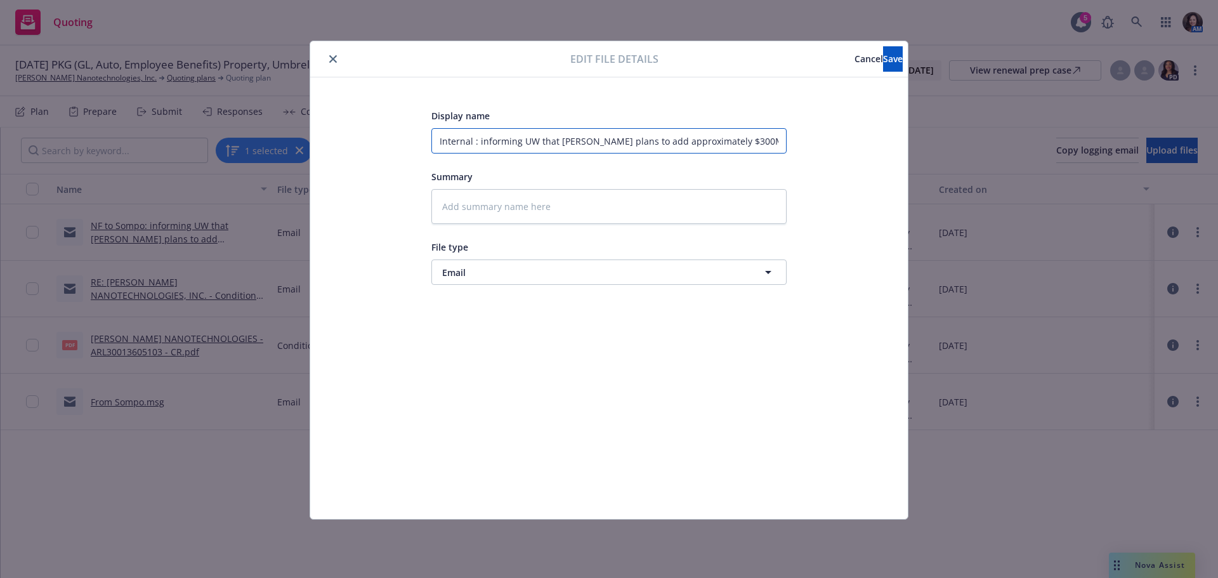
type textarea "x"
type input "Internal e: informing UW that [PERSON_NAME] plans to add approximately $300M in…"
type textarea "x"
type input "Internal em: informing UW that [PERSON_NAME] plans to add approximately $300M i…"
type textarea "x"
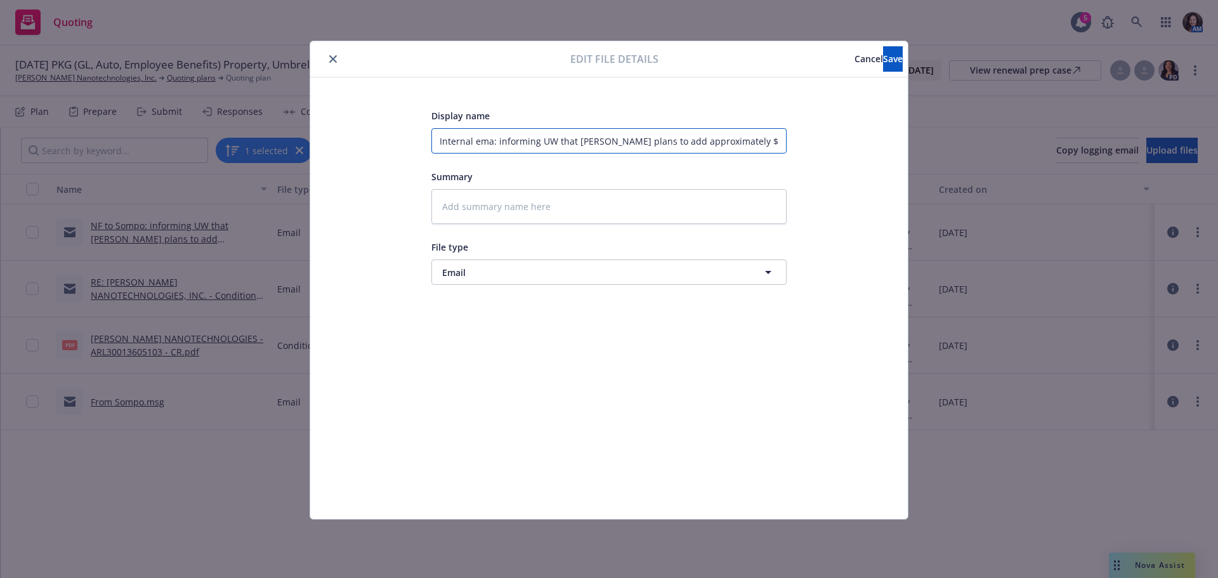
type input "Internal emai: informing UW that [PERSON_NAME] plans to add approximately $300M…"
type textarea "x"
type input "Internal email: informing UW that [PERSON_NAME] plans to add approximately $300…"
click at [542, 143] on input "Internal email: informing UW that [PERSON_NAME] plans to add approximately $300…" at bounding box center [608, 140] width 355 height 25
drag, startPoint x: 497, startPoint y: 140, endPoint x: 577, endPoint y: 144, distance: 79.4
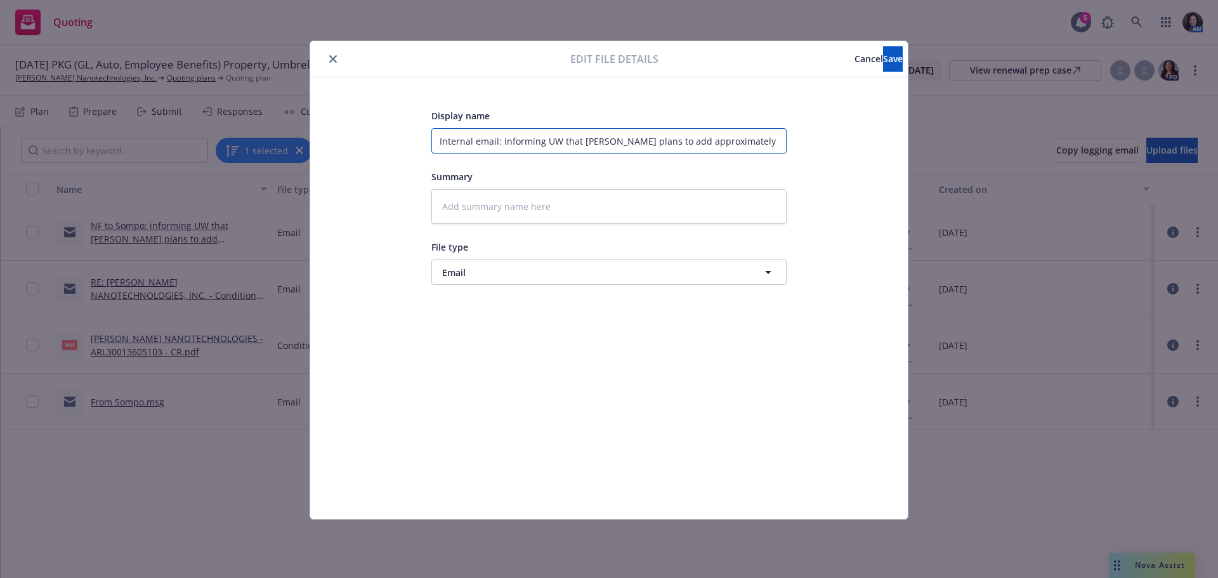
click at [577, 144] on input "Internal email: informing UW that [PERSON_NAME] plans to add approximately $300…" at bounding box center [608, 140] width 355 height 25
type textarea "x"
type input "Internal email [PERSON_NAME] plans to add approximately $300M in new assets (wi…"
type textarea "x"
type input "Internal email: [PERSON_NAME] plans to add approximately $300M in new assets (w…"
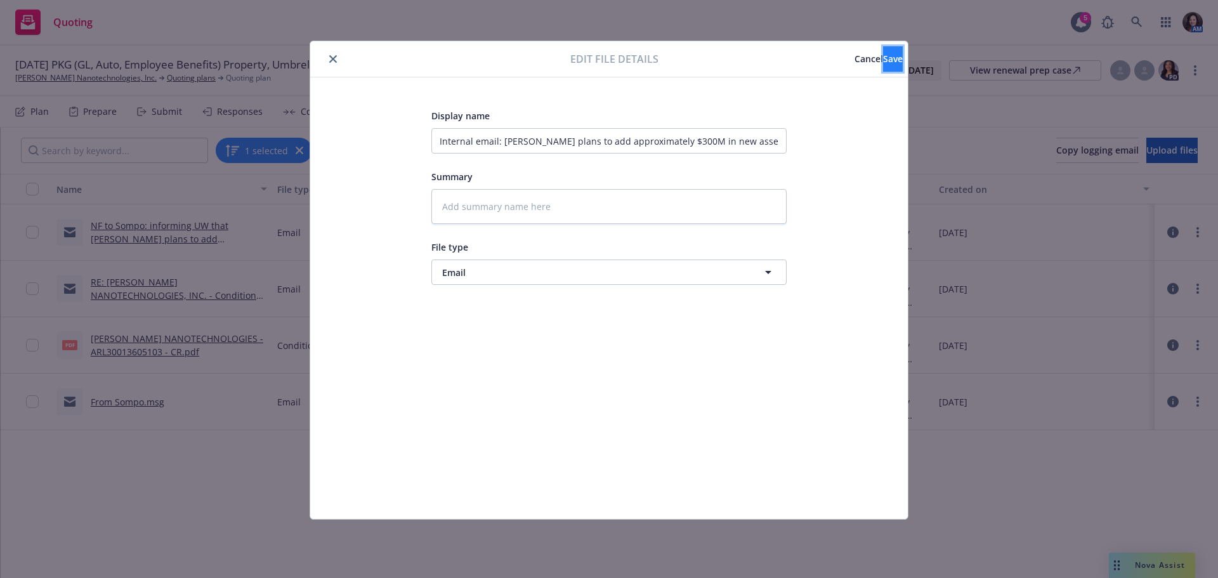
click at [883, 64] on span "Save" at bounding box center [893, 59] width 20 height 12
type textarea "x"
